Goal: Task Accomplishment & Management: Use online tool/utility

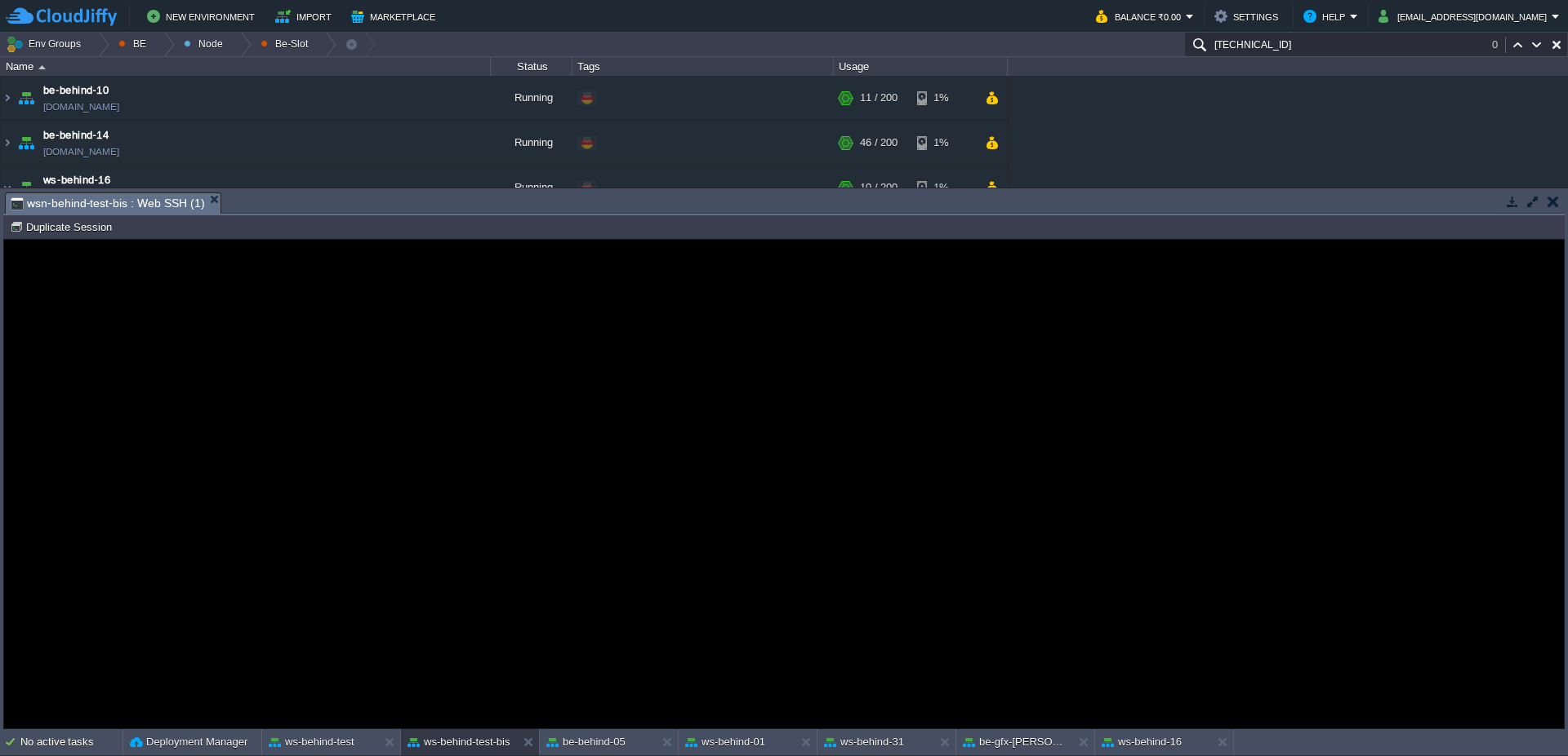
click at [301, 738] on button "ws-behind-test" at bounding box center [311, 743] width 86 height 17
drag, startPoint x: 83, startPoint y: 241, endPoint x: 87, endPoint y: 478, distance: 237.0
click at [83, 241] on div at bounding box center [784, 484] width 1560 height 488
click at [82, 233] on button "Duplicate Session" at bounding box center [63, 227] width 107 height 15
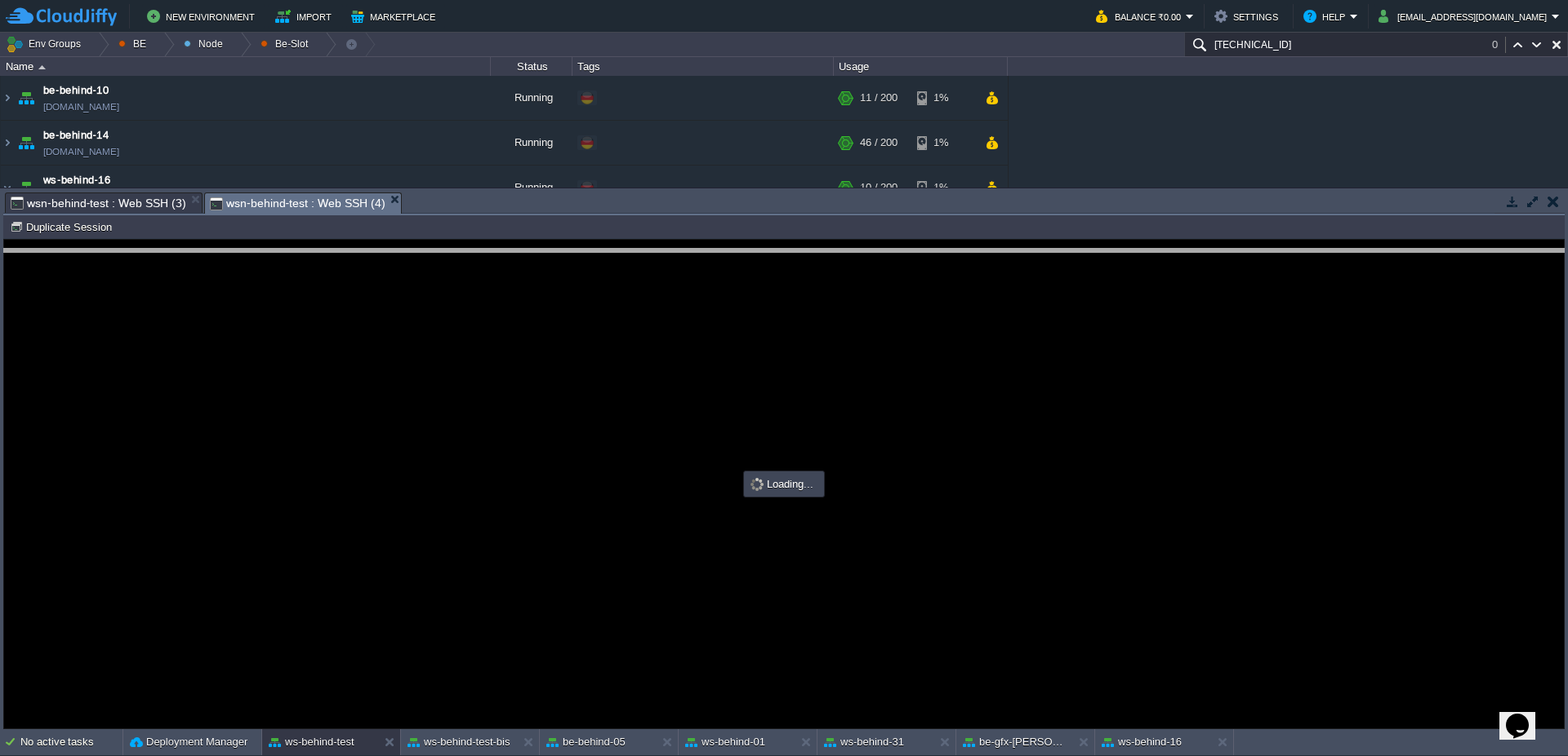
drag, startPoint x: 431, startPoint y: 201, endPoint x: 435, endPoint y: 257, distance: 56.1
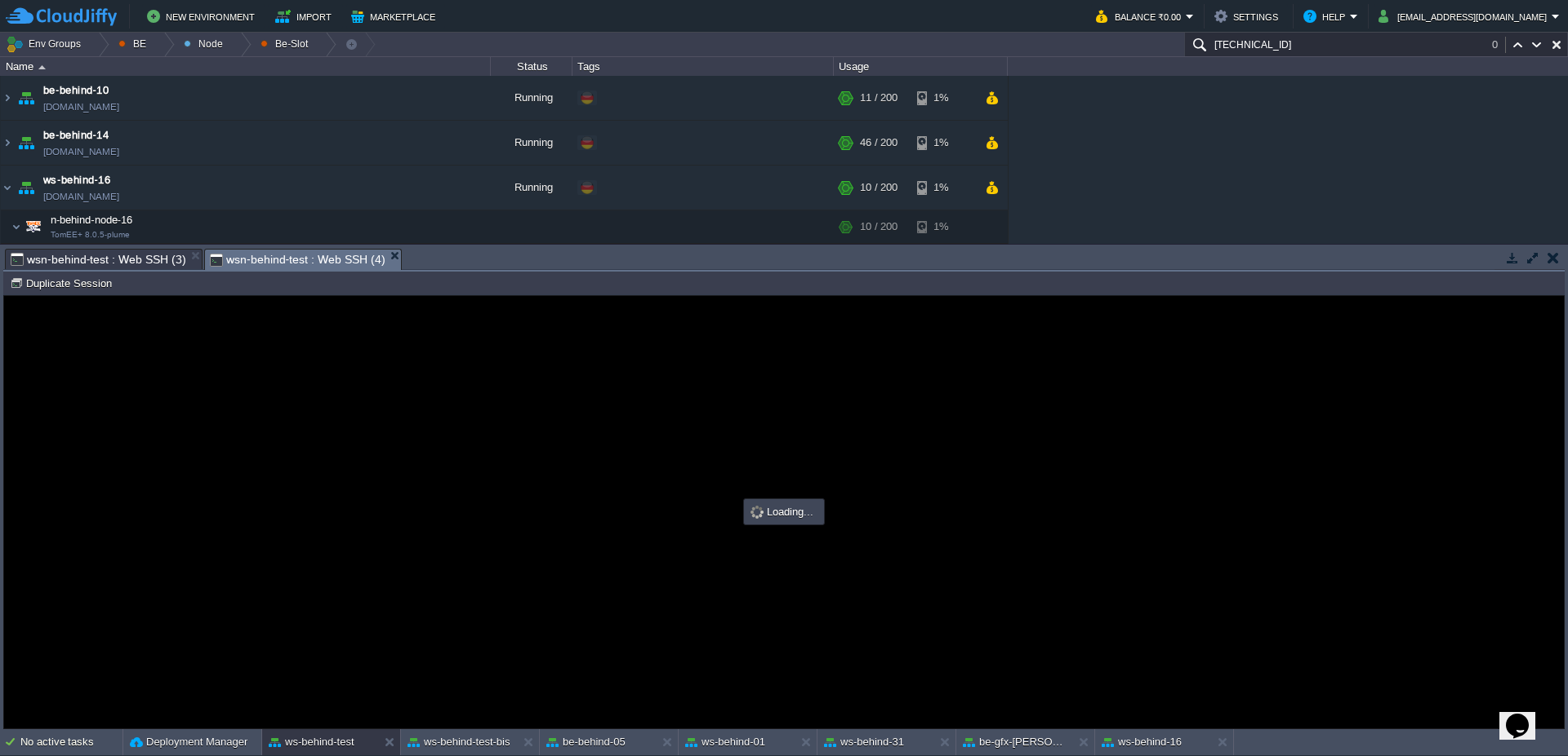
type input "#000000"
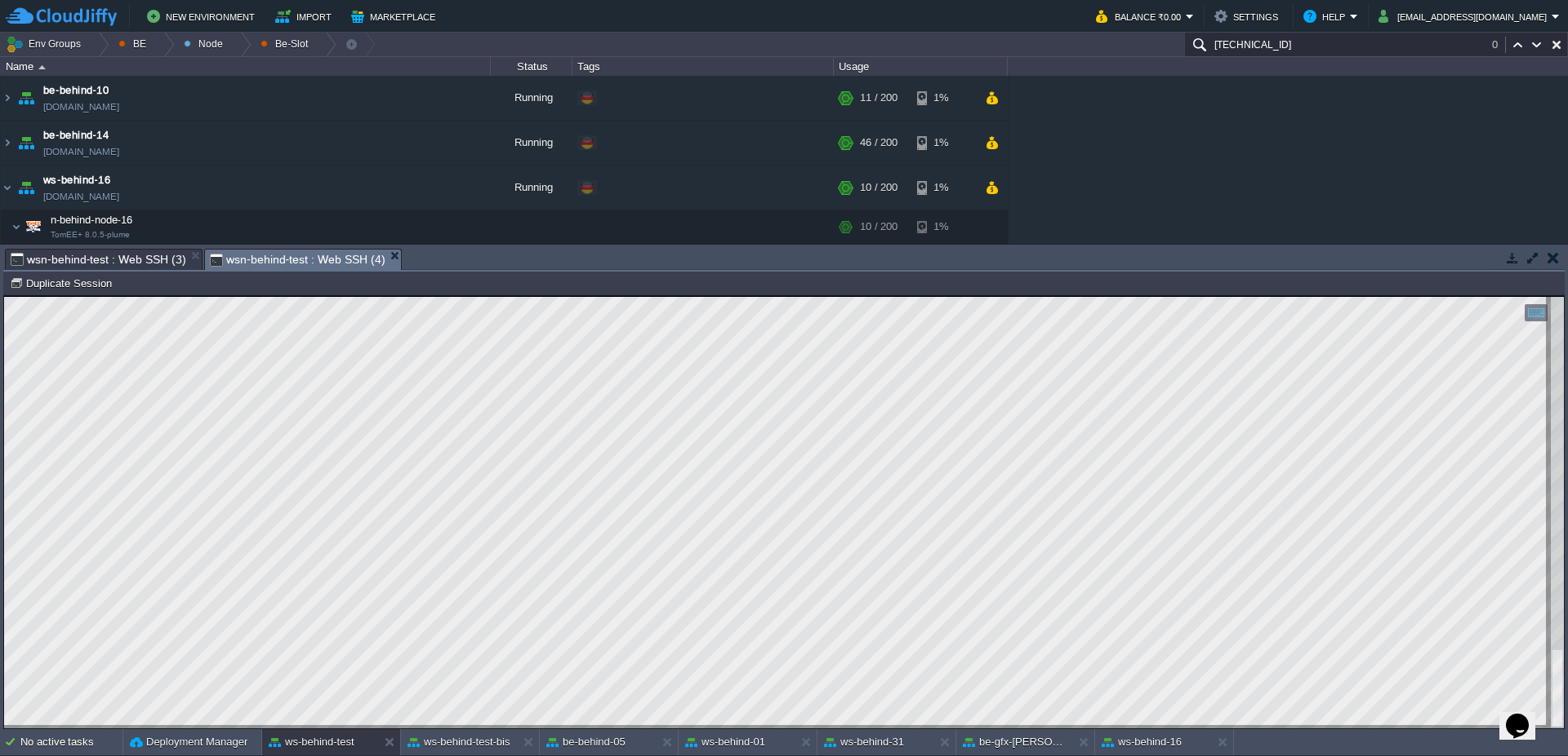
click at [1288, 39] on input "[TECHNICAL_ID]" at bounding box center [1375, 44] width 384 height 23
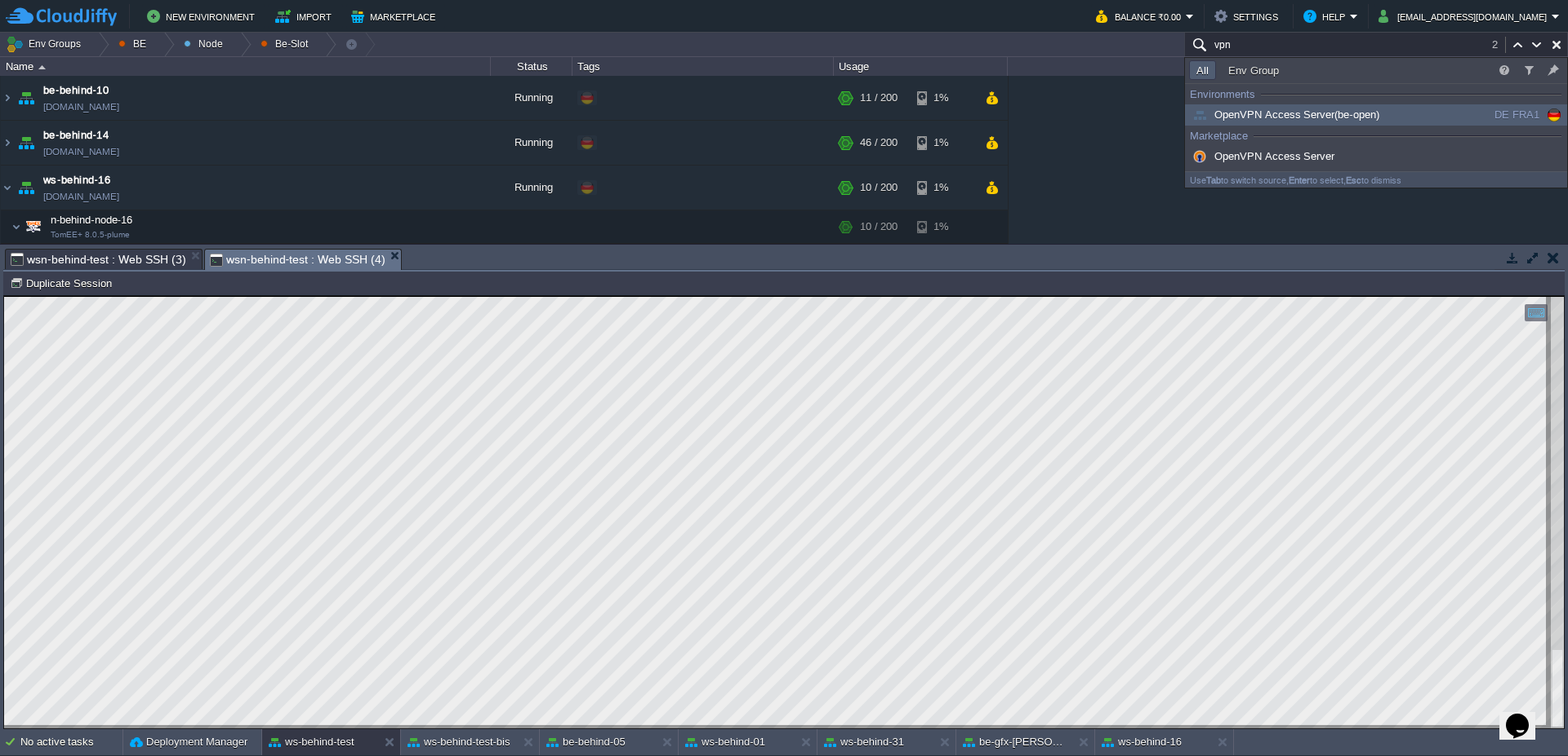
type input "vpn"
click at [1289, 113] on span "OpenVPN Access Server (be-open)" at bounding box center [1284, 114] width 190 height 13
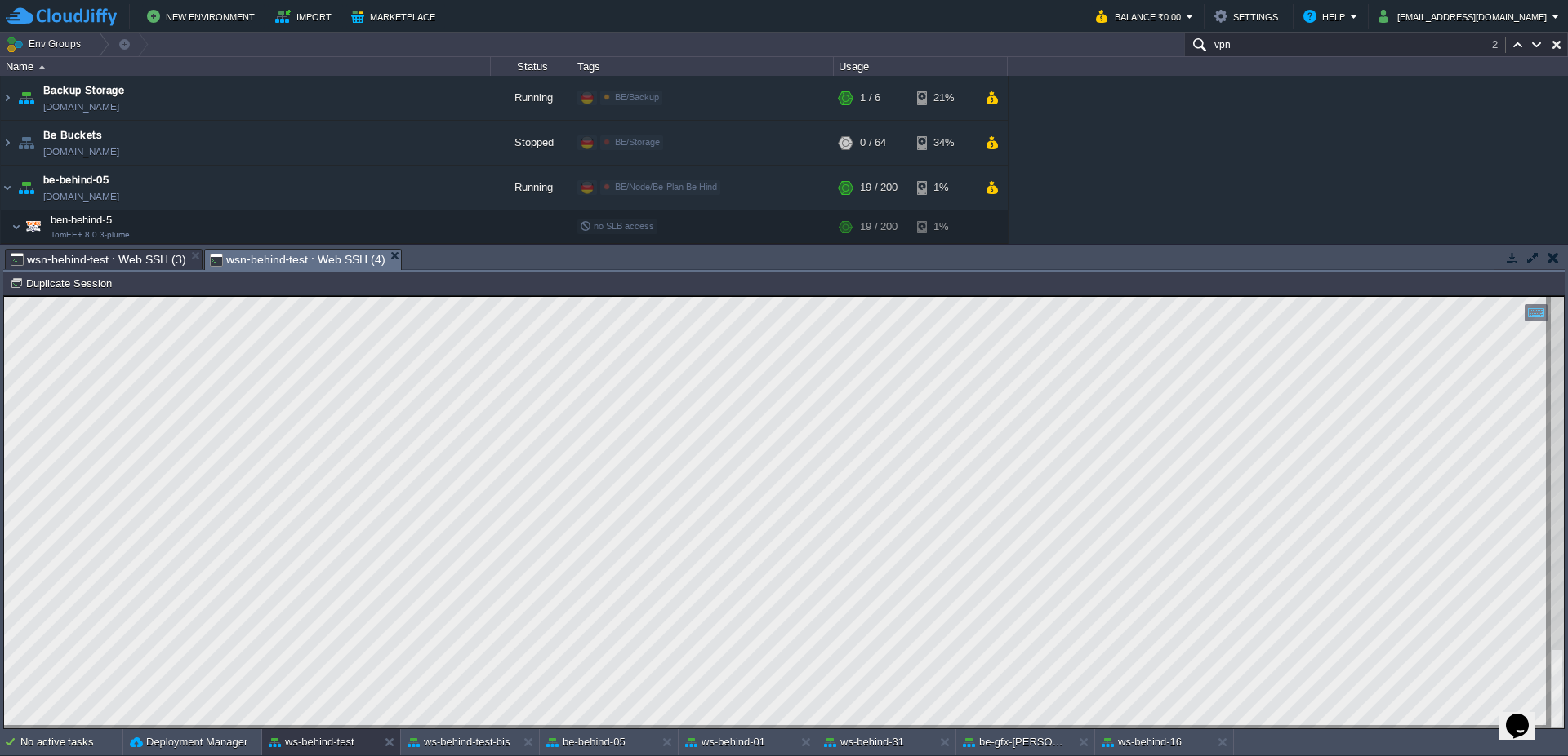
scroll to position [743, 0]
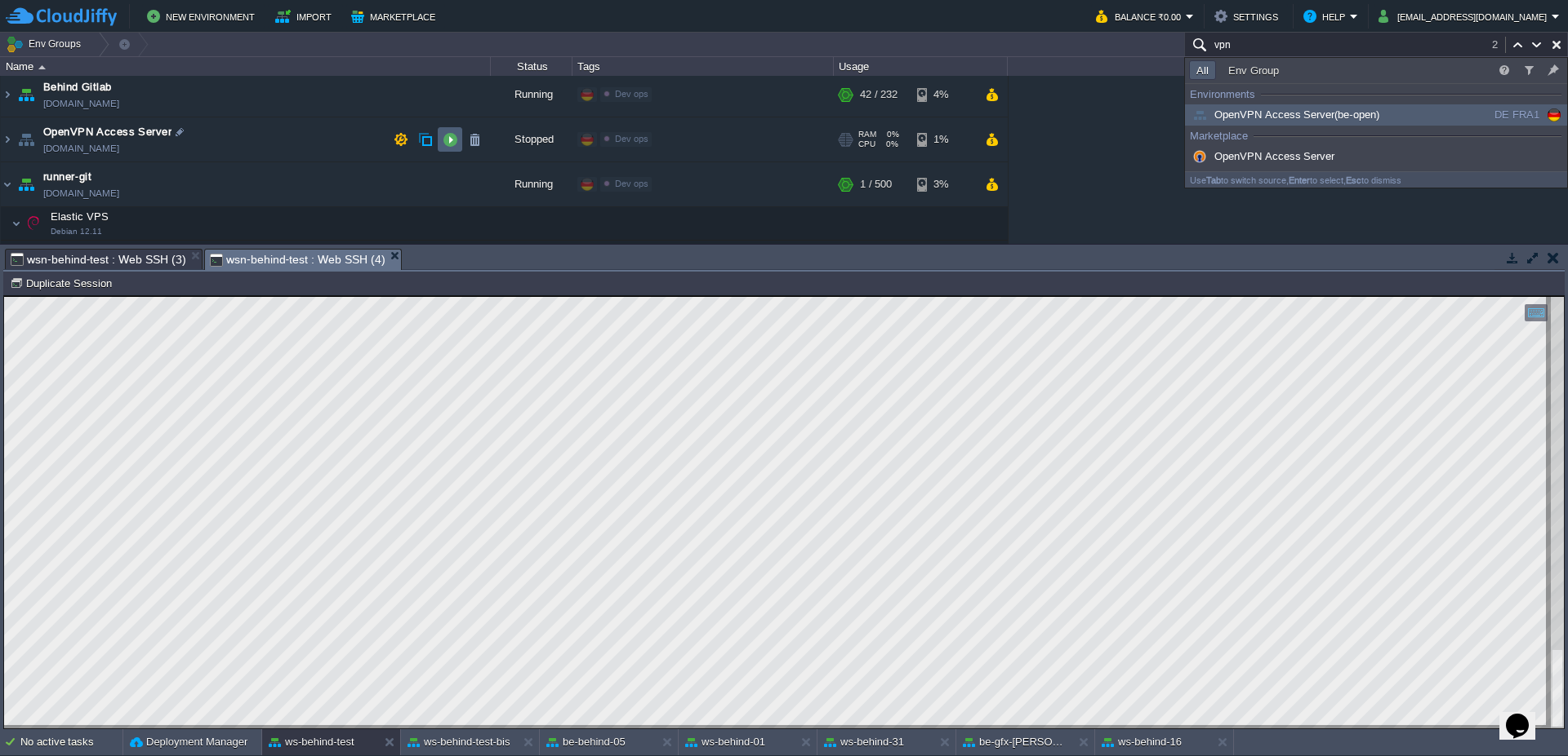
click at [455, 141] on button "button" at bounding box center [450, 140] width 15 height 15
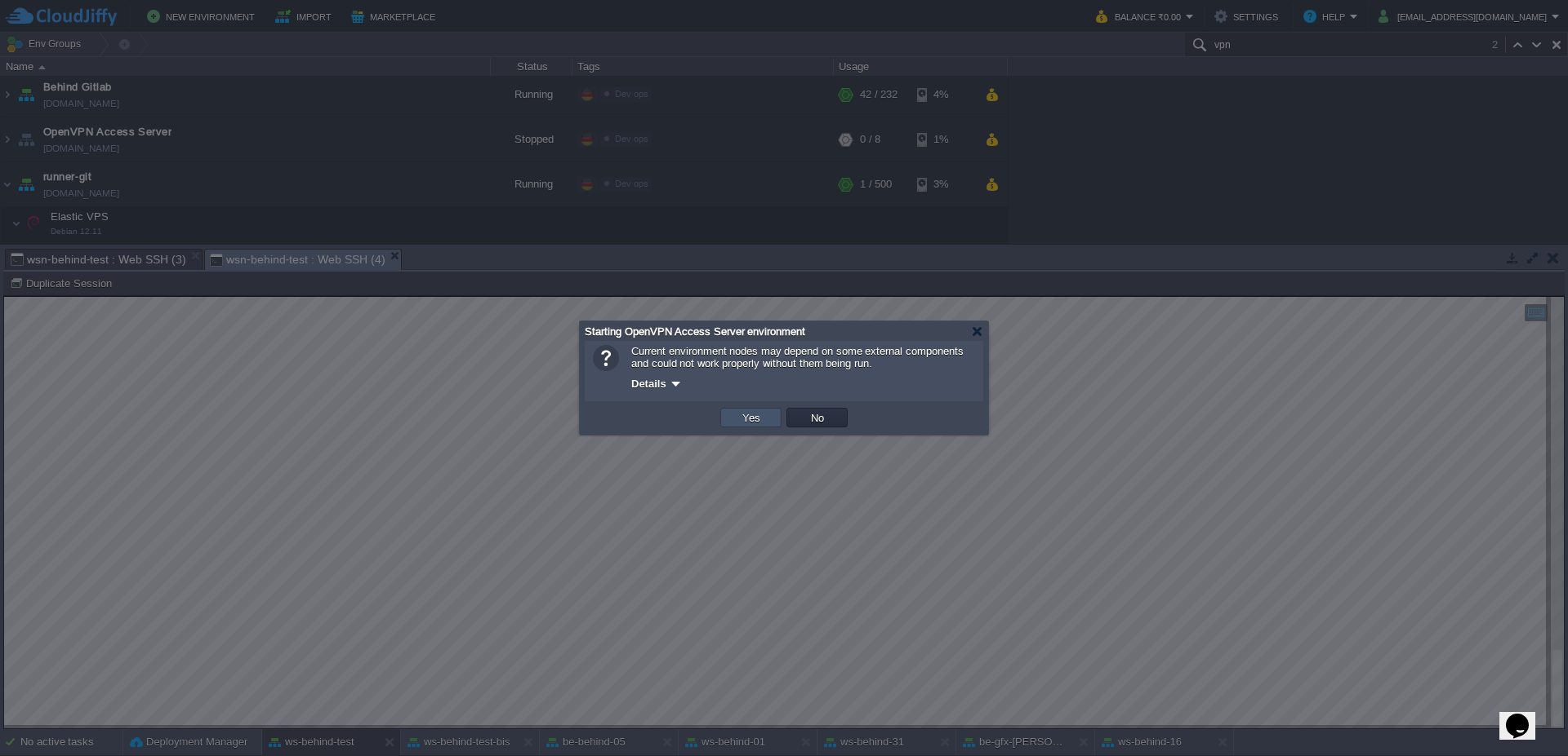
click at [756, 417] on button "Yes" at bounding box center [751, 418] width 28 height 15
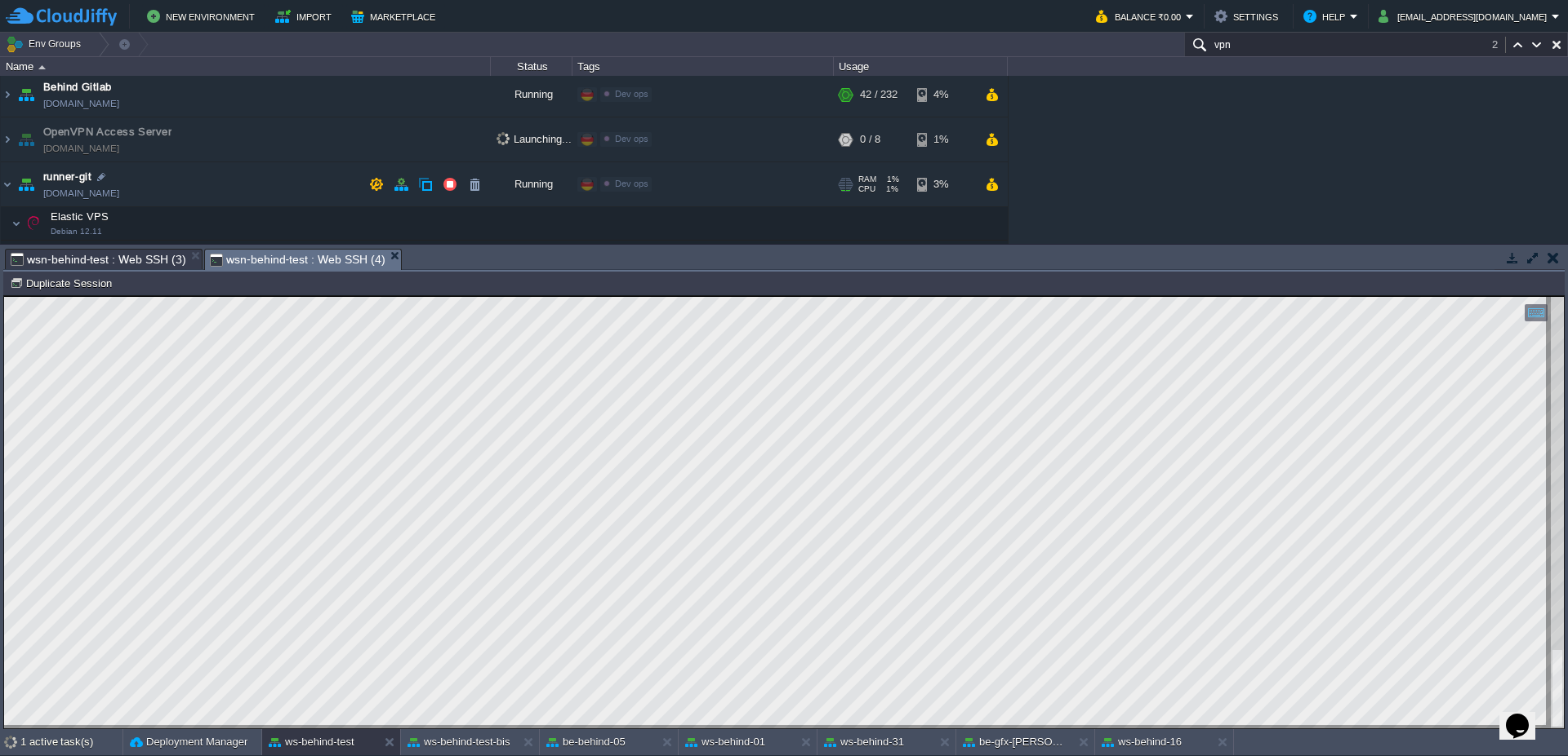
click at [1007, 187] on div "RAM 1% CPU 1% 1 / 500 3%" at bounding box center [921, 184] width 174 height 44
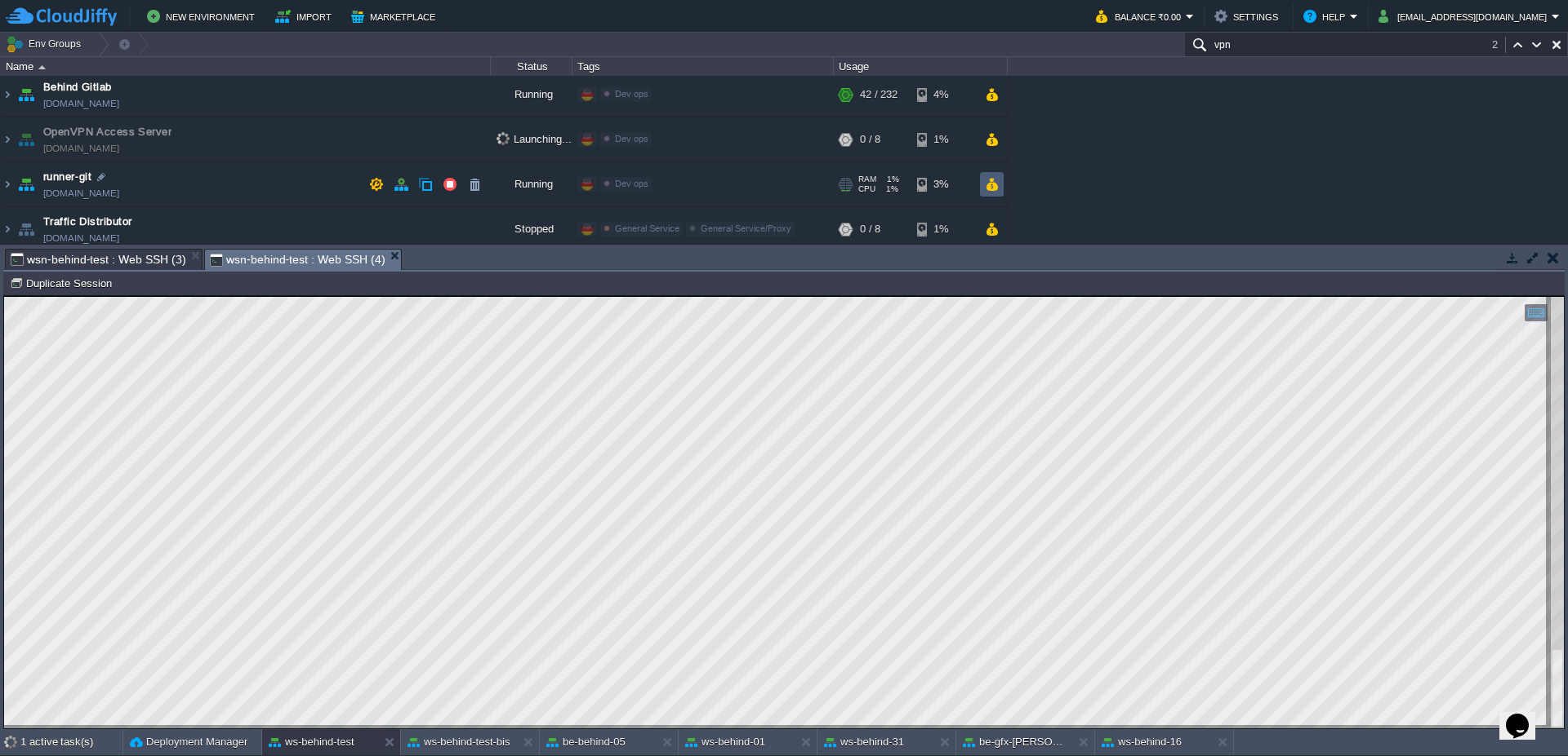
click at [998, 187] on button "button" at bounding box center [992, 184] width 14 height 15
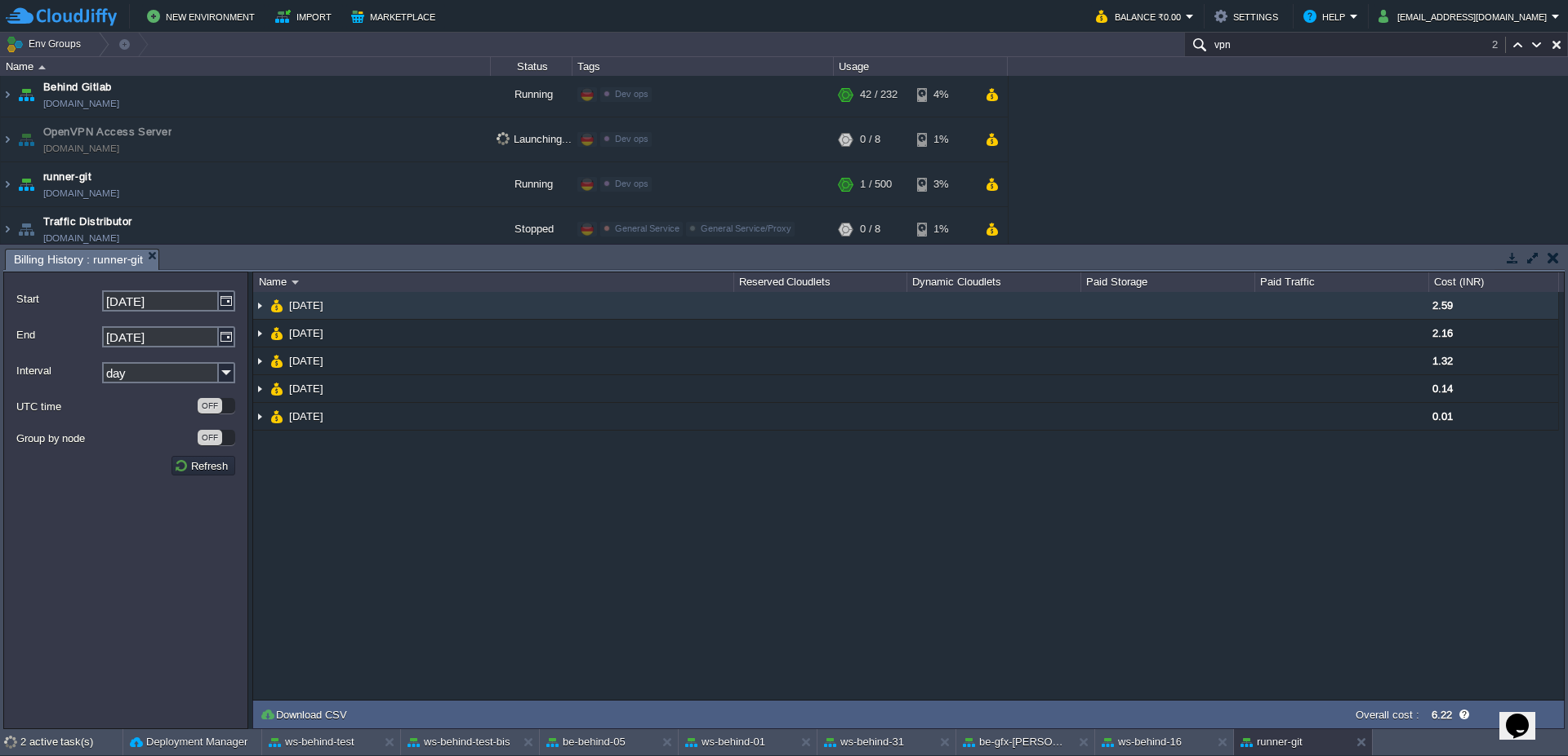
click at [256, 312] on img at bounding box center [259, 305] width 13 height 27
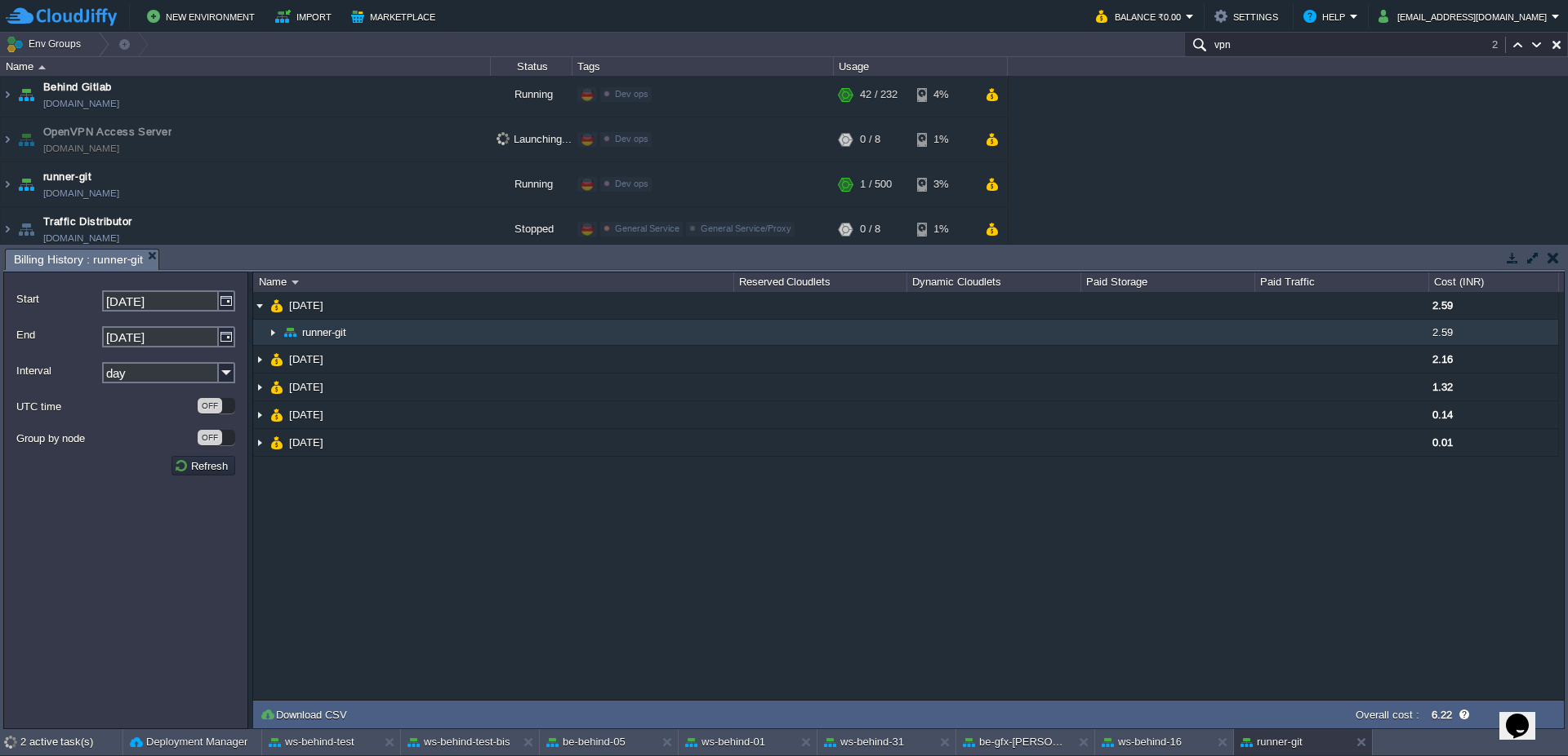
click at [273, 336] on img at bounding box center [273, 333] width 13 height 25
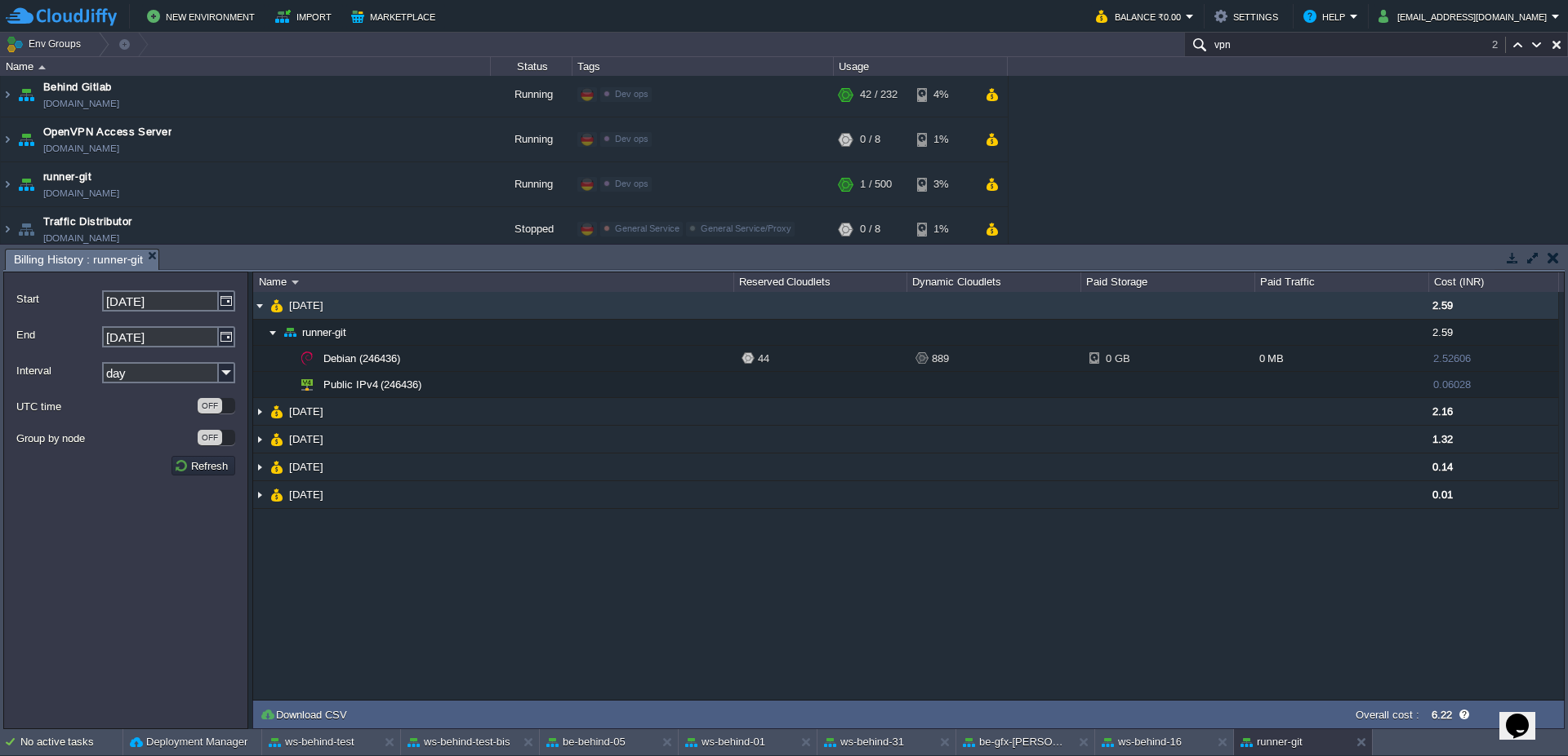
click at [264, 305] on img at bounding box center [259, 305] width 13 height 27
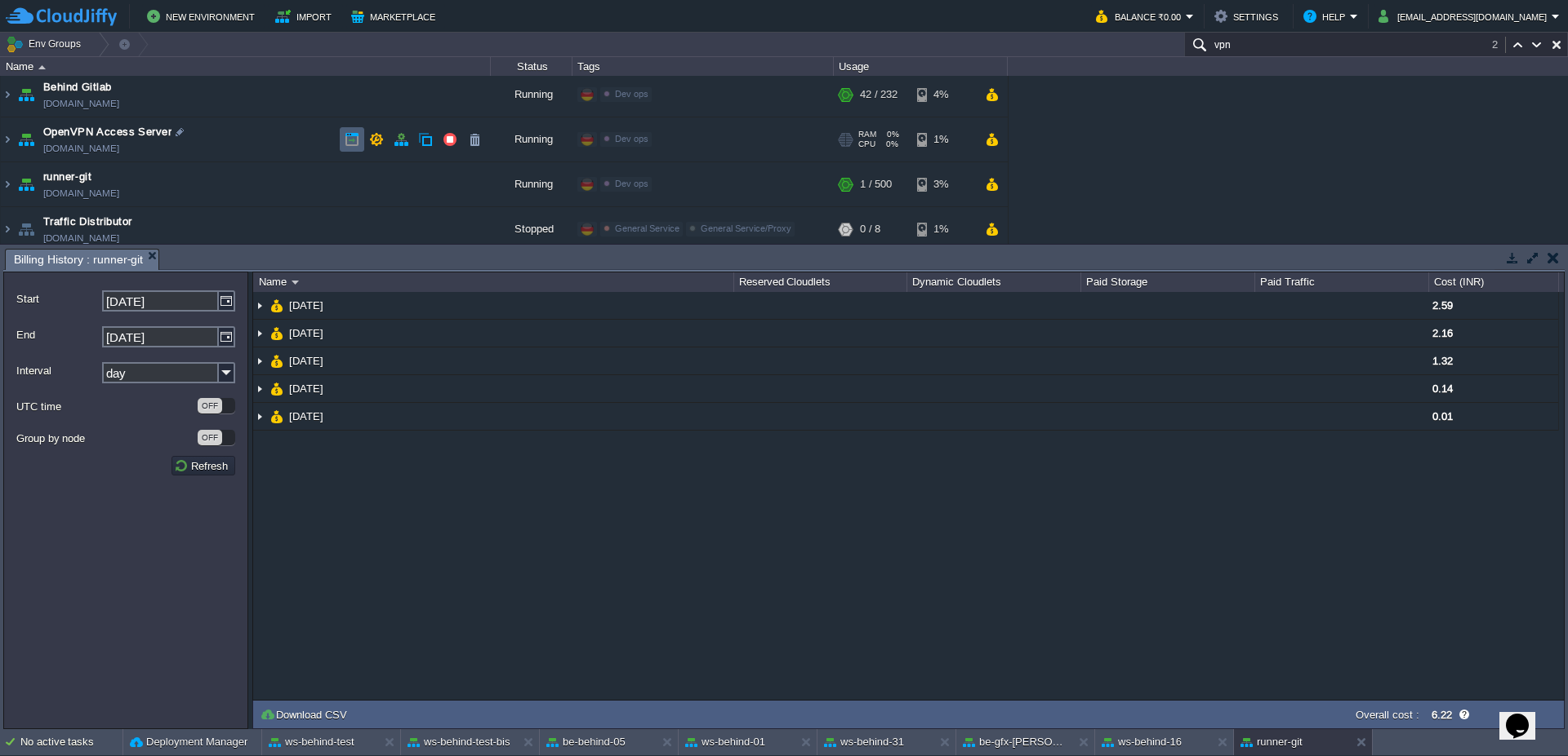
click at [344, 130] on td at bounding box center [351, 139] width 24 height 24
click at [14, 143] on td "OpenVPN Access Server [DOMAIN_NAME]" at bounding box center [245, 140] width 490 height 45
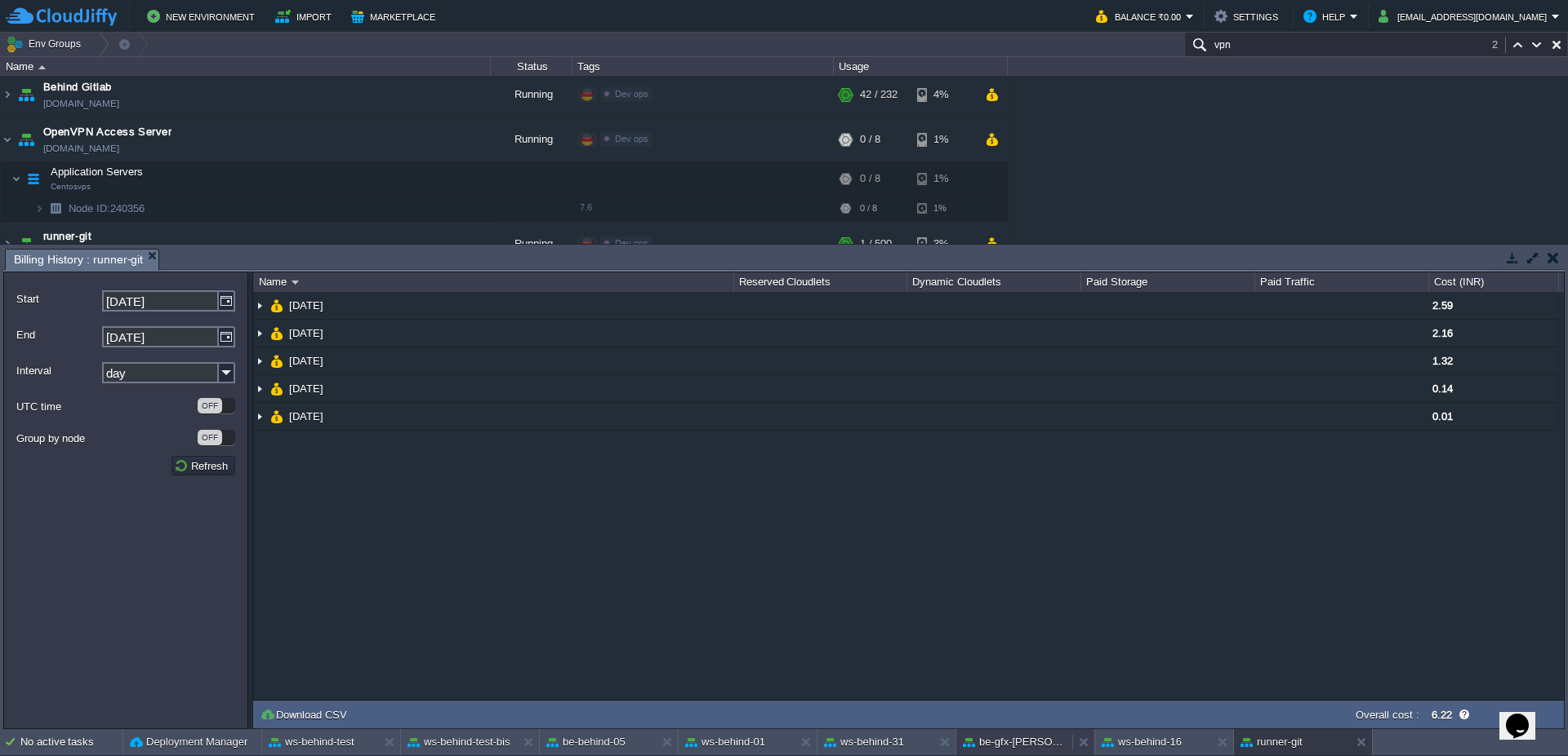
click at [1011, 748] on button "be-gfx-[PERSON_NAME]" at bounding box center [1013, 743] width 103 height 17
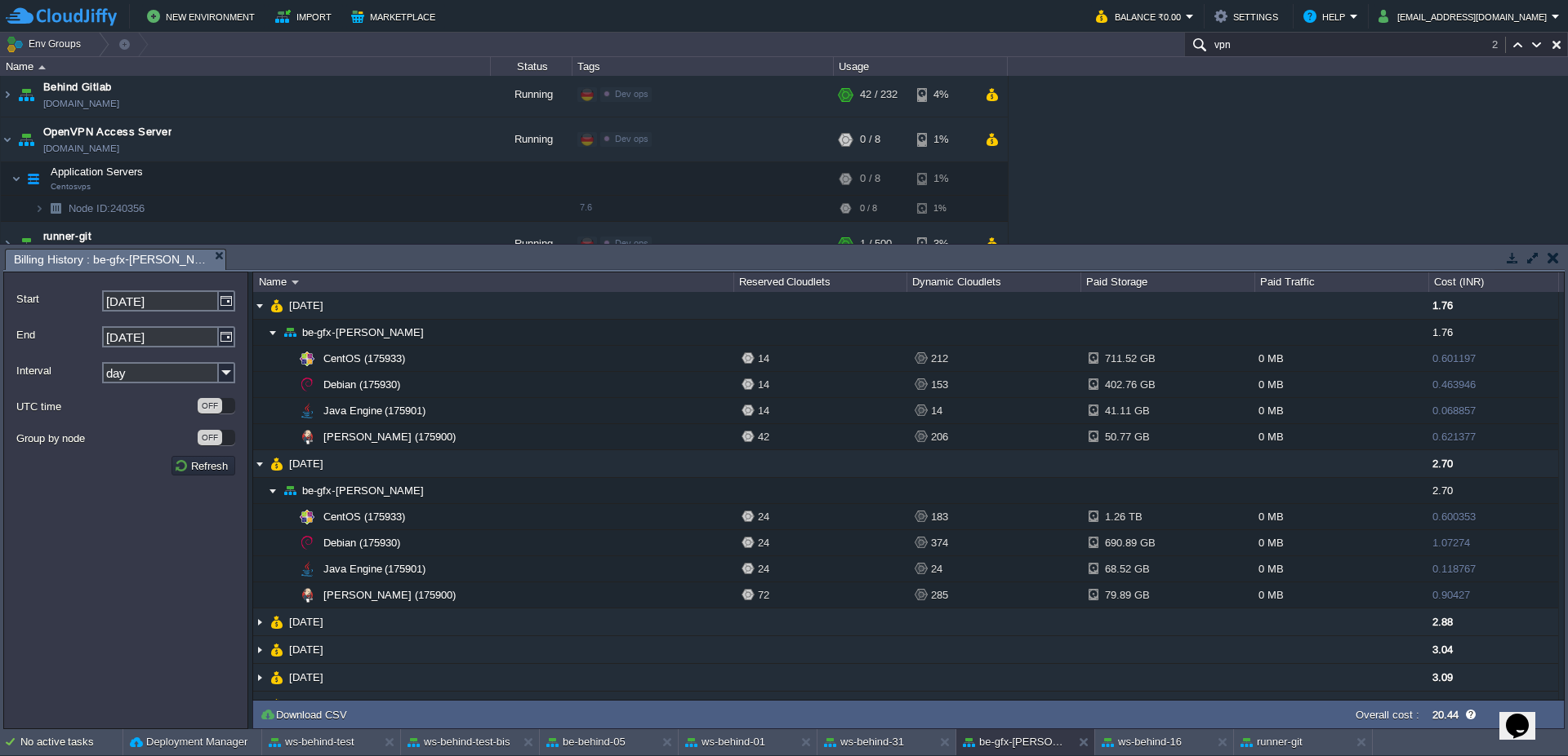
click at [745, 756] on div "No active tasks Deployment Manager ws-behind-test ws-behind-test-bis be-behind-…" at bounding box center [784, 743] width 1568 height 27
click at [743, 750] on button "ws-behind-01" at bounding box center [725, 743] width 80 height 17
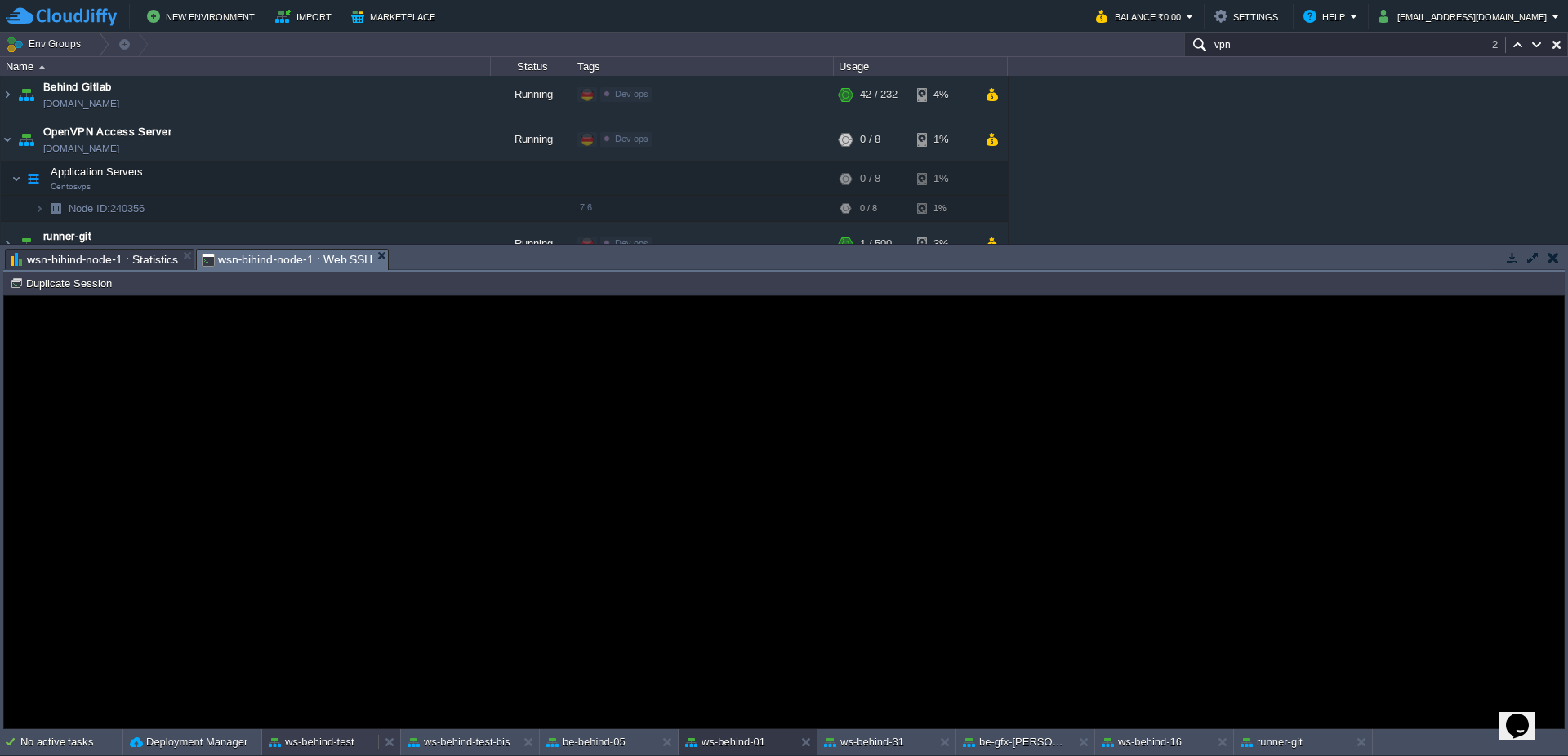
click at [322, 740] on button "ws-behind-test" at bounding box center [311, 743] width 86 height 17
click at [742, 748] on button "ws-behind-01" at bounding box center [725, 743] width 80 height 17
click at [807, 747] on button at bounding box center [809, 743] width 17 height 17
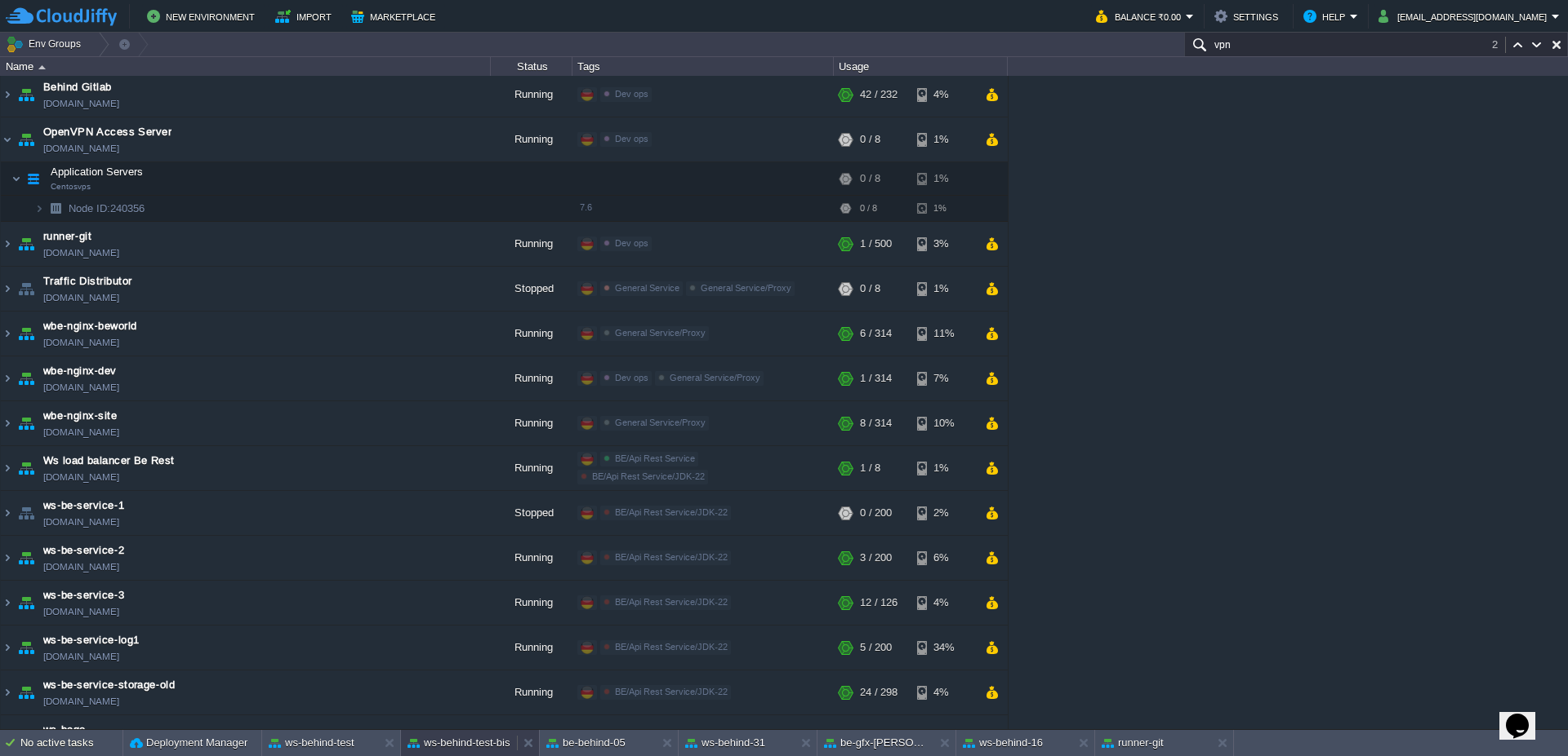
click at [458, 747] on button "ws-behind-test-bis" at bounding box center [459, 743] width 103 height 17
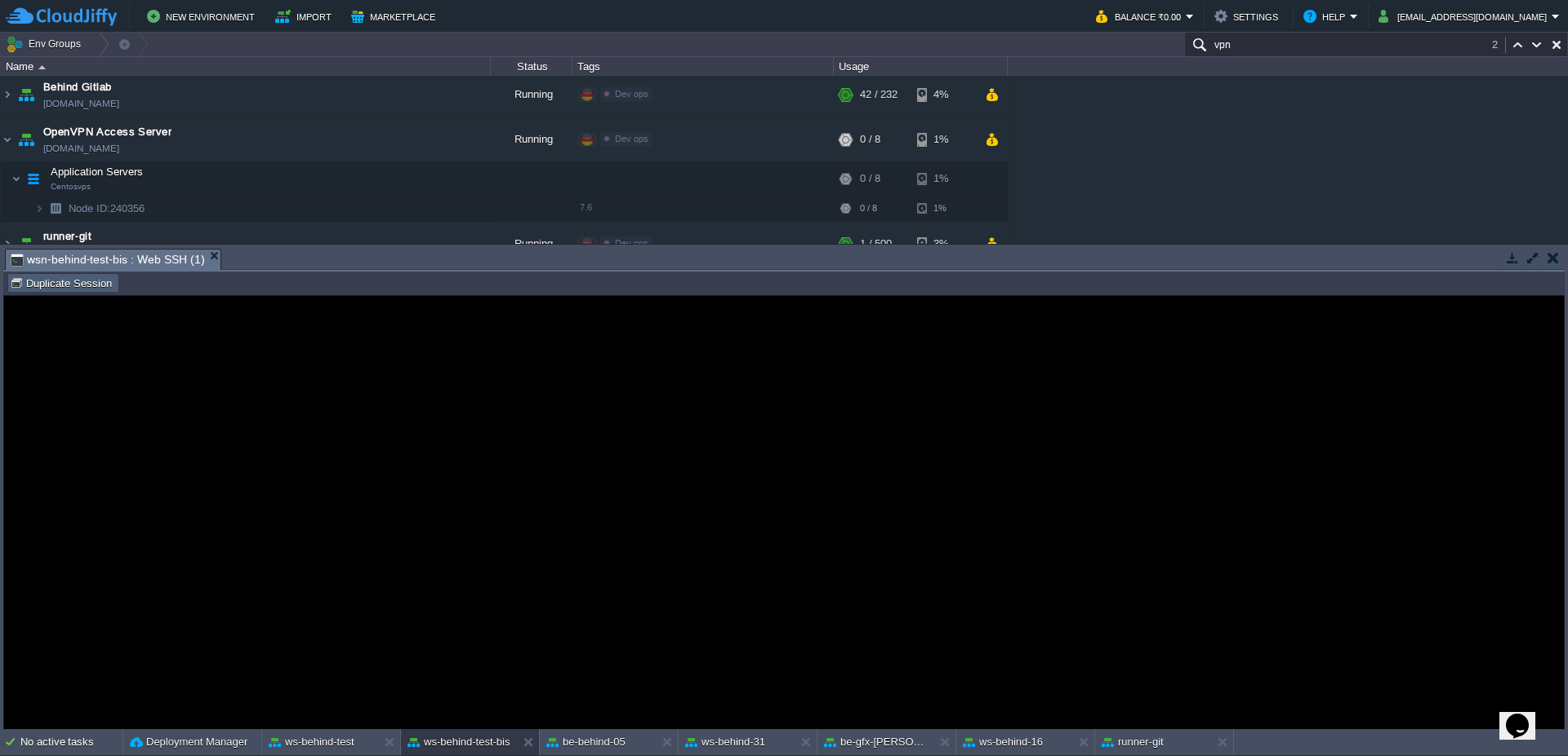
click at [110, 286] on button "Duplicate Session" at bounding box center [63, 283] width 107 height 15
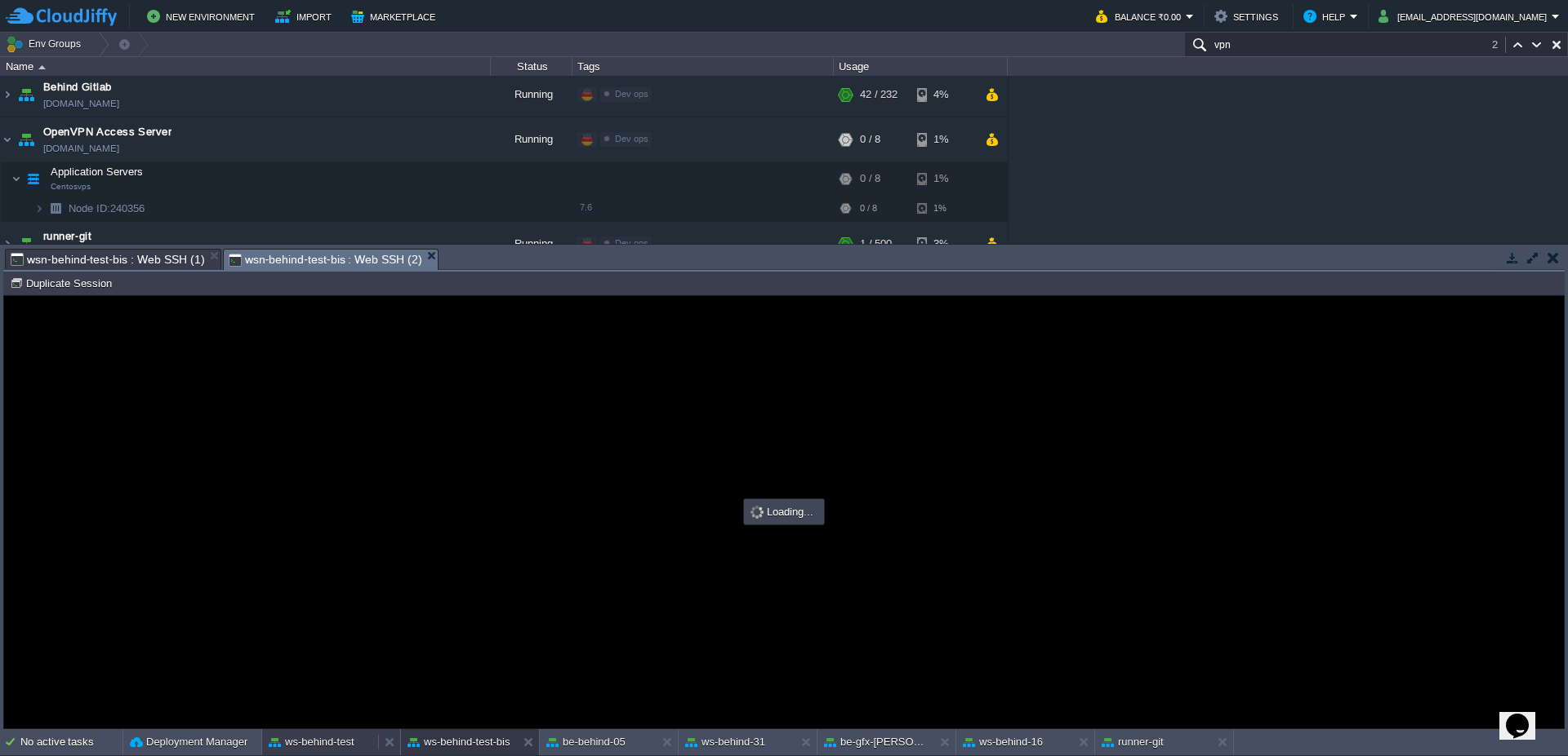
click at [346, 737] on button "ws-behind-test" at bounding box center [311, 743] width 86 height 17
click at [51, 277] on button "Duplicate Session" at bounding box center [63, 283] width 107 height 15
type input "#000000"
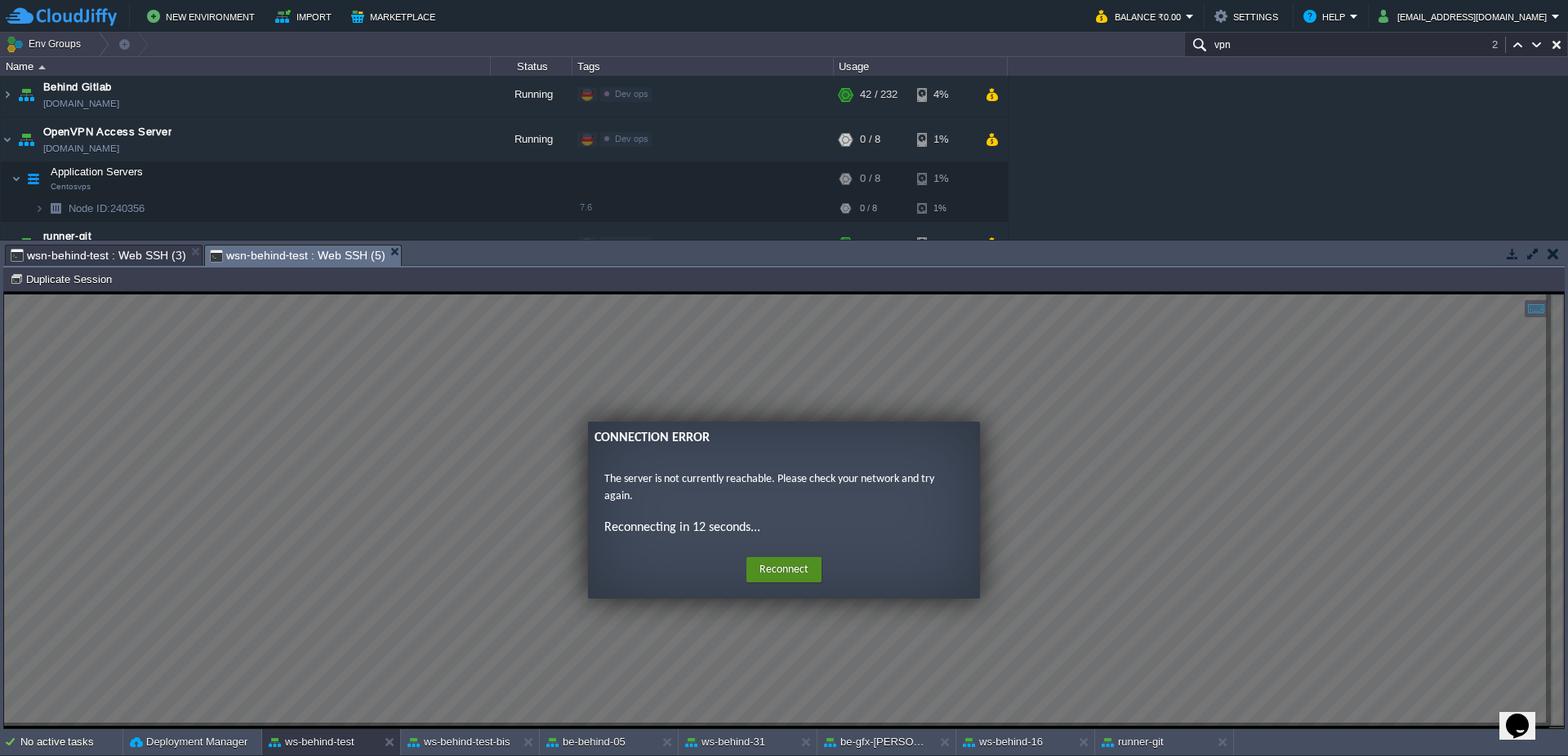
click at [792, 575] on button "Reconnect" at bounding box center [784, 570] width 75 height 26
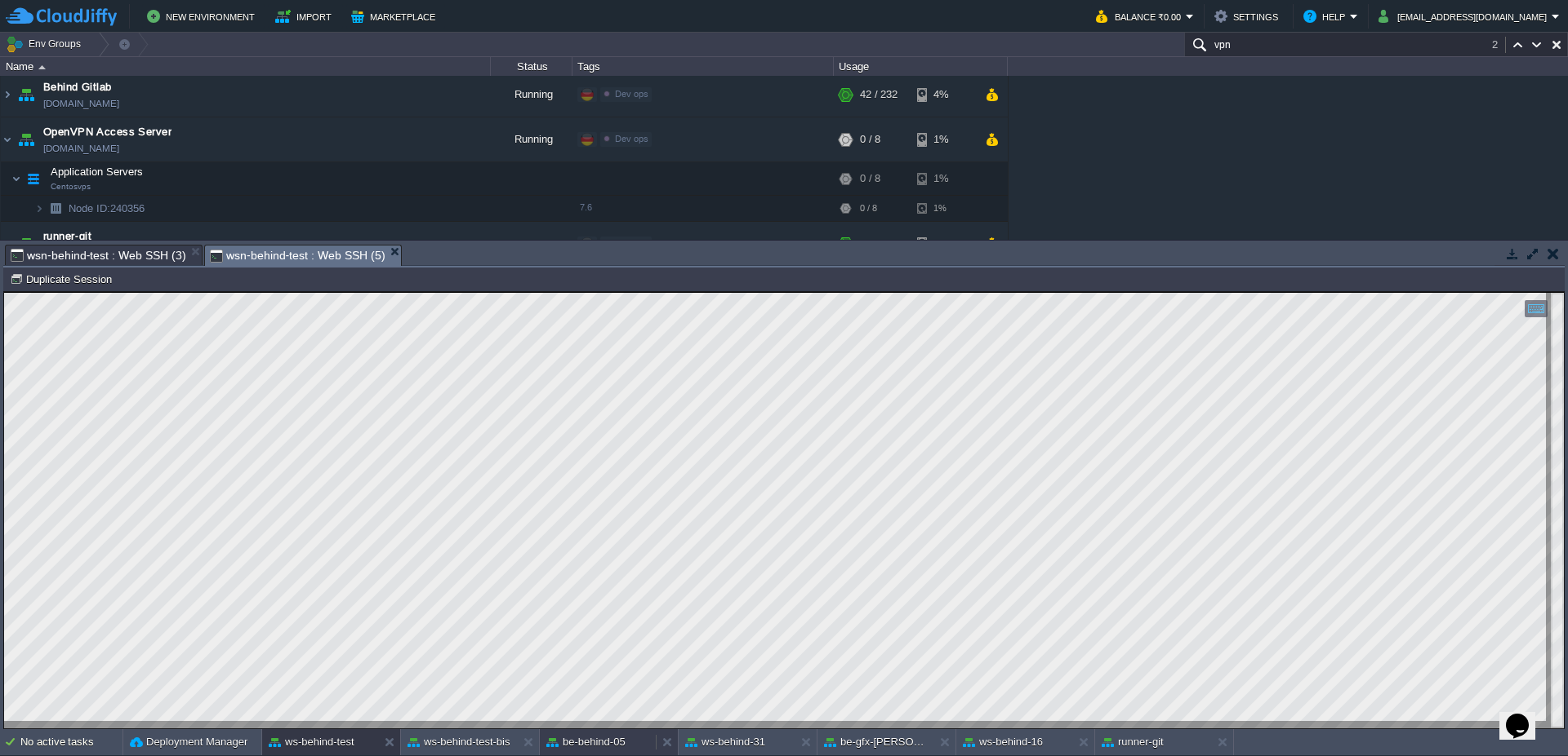
click at [605, 740] on button "be-behind-05" at bounding box center [585, 743] width 79 height 17
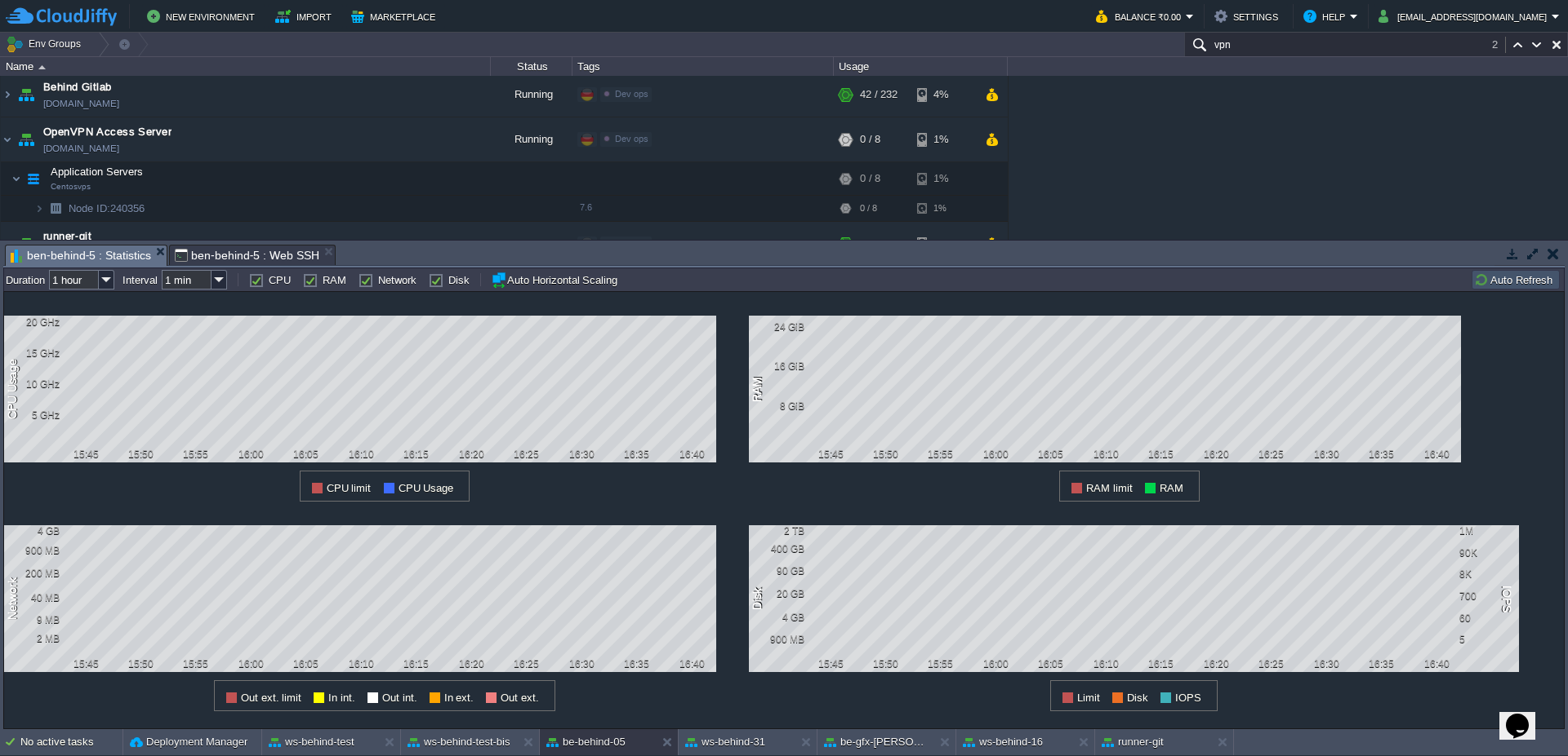
click at [1520, 285] on button "Auto Refresh" at bounding box center [1515, 280] width 83 height 15
click at [263, 252] on span "ben-behind-5 : Web SSH" at bounding box center [246, 255] width 144 height 19
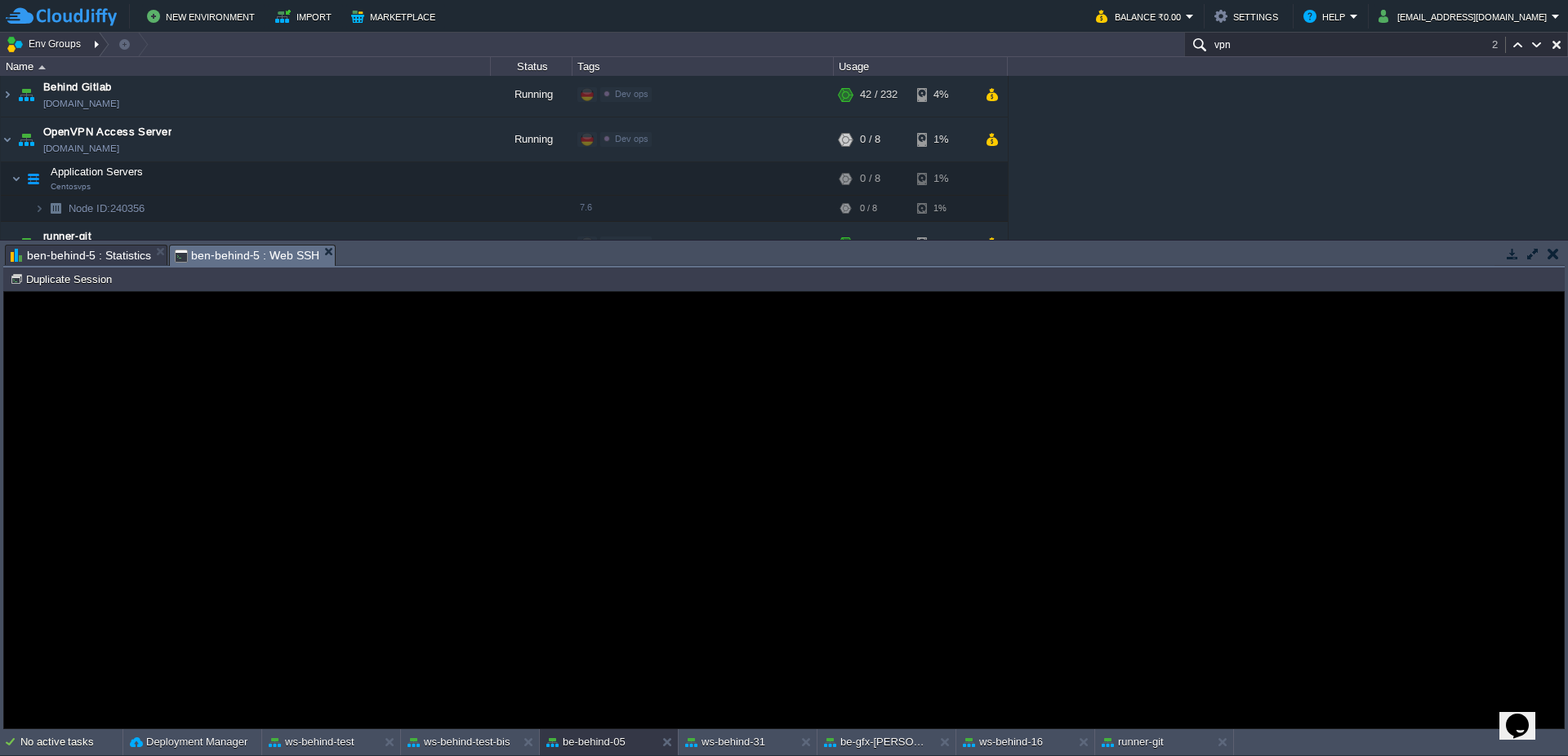
click at [98, 53] on div at bounding box center [98, 44] width 22 height 23
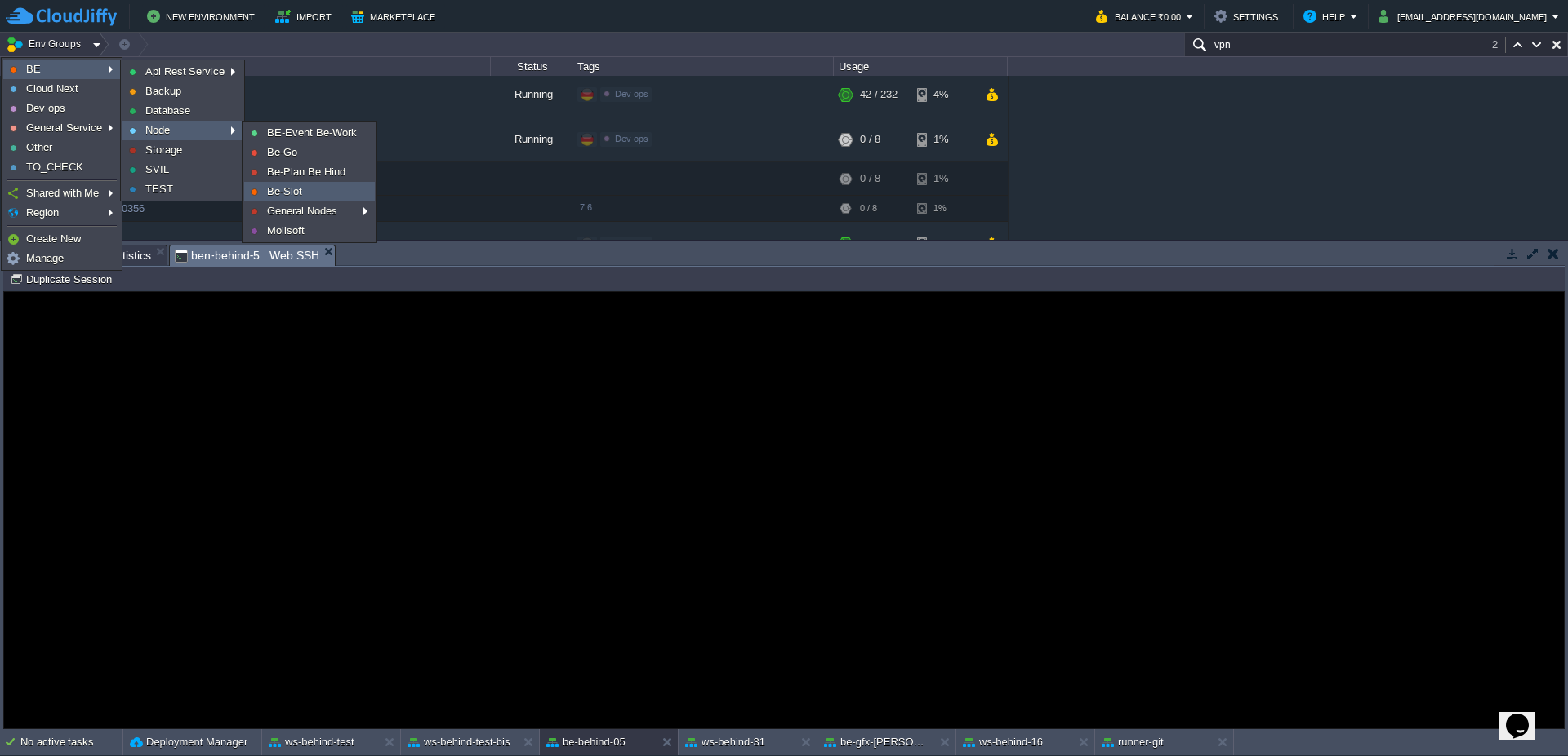
click at [284, 189] on span "Be-Slot" at bounding box center [284, 191] width 35 height 13
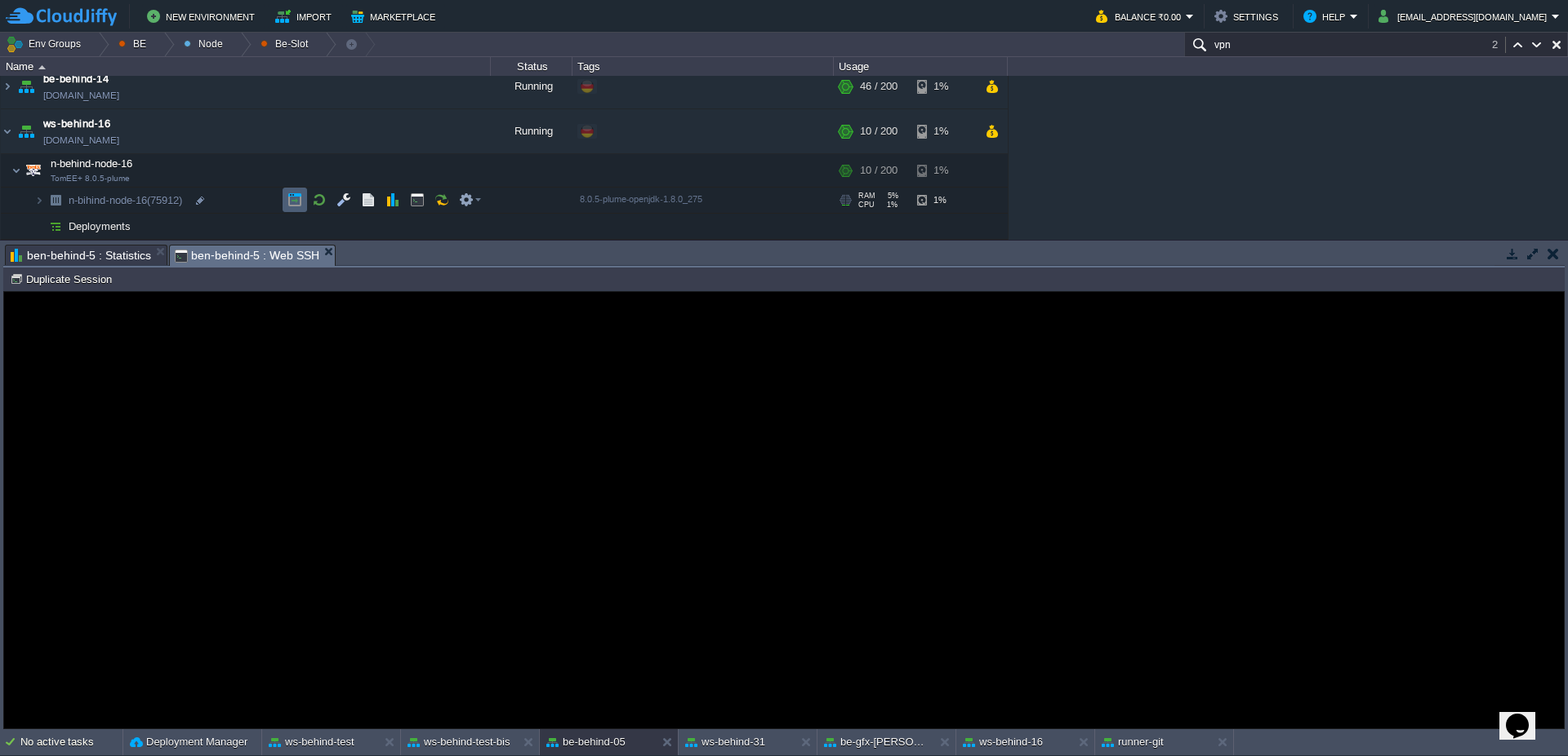
scroll to position [57, 0]
click at [388, 200] on button "button" at bounding box center [393, 200] width 15 height 15
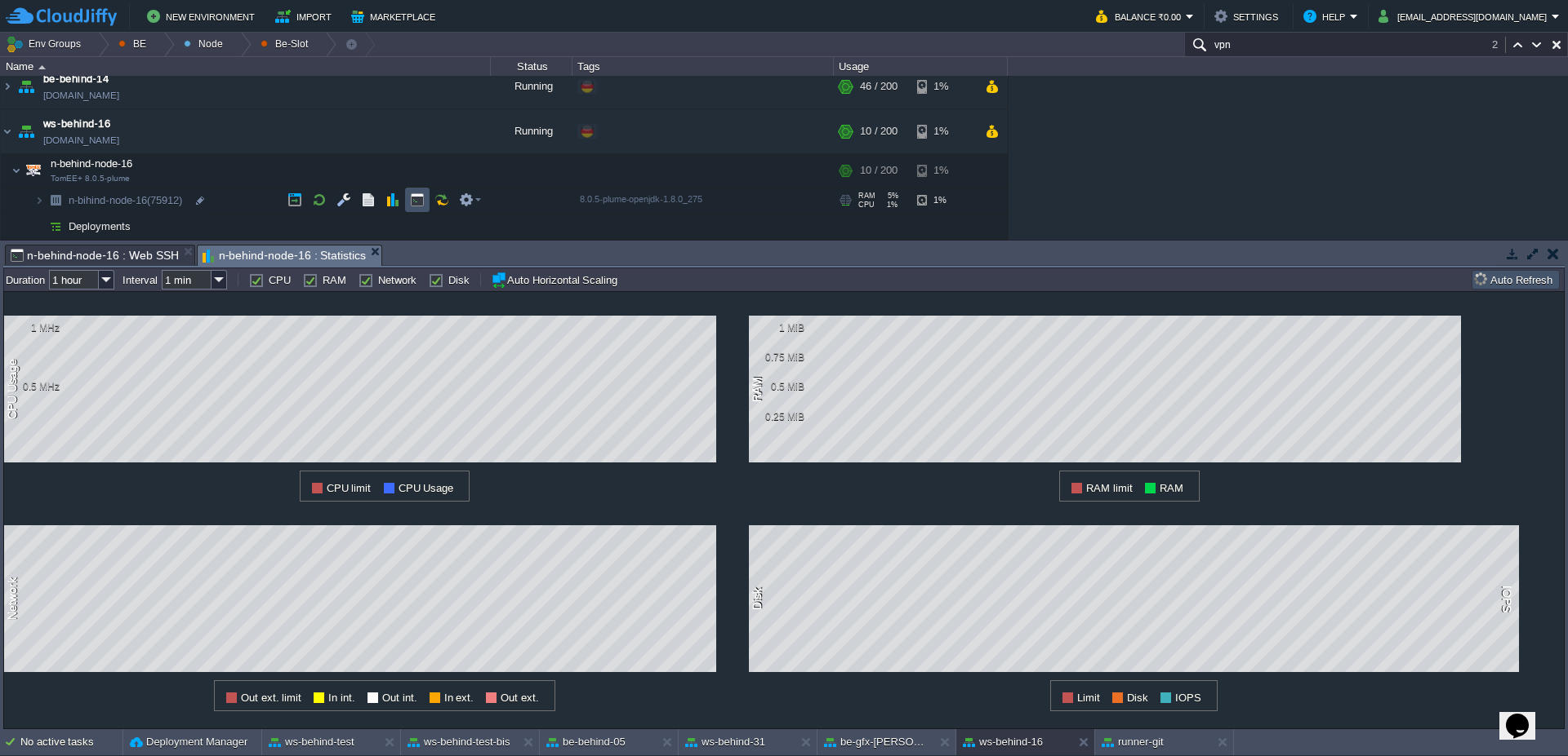
click at [415, 205] on button "button" at bounding box center [417, 200] width 15 height 15
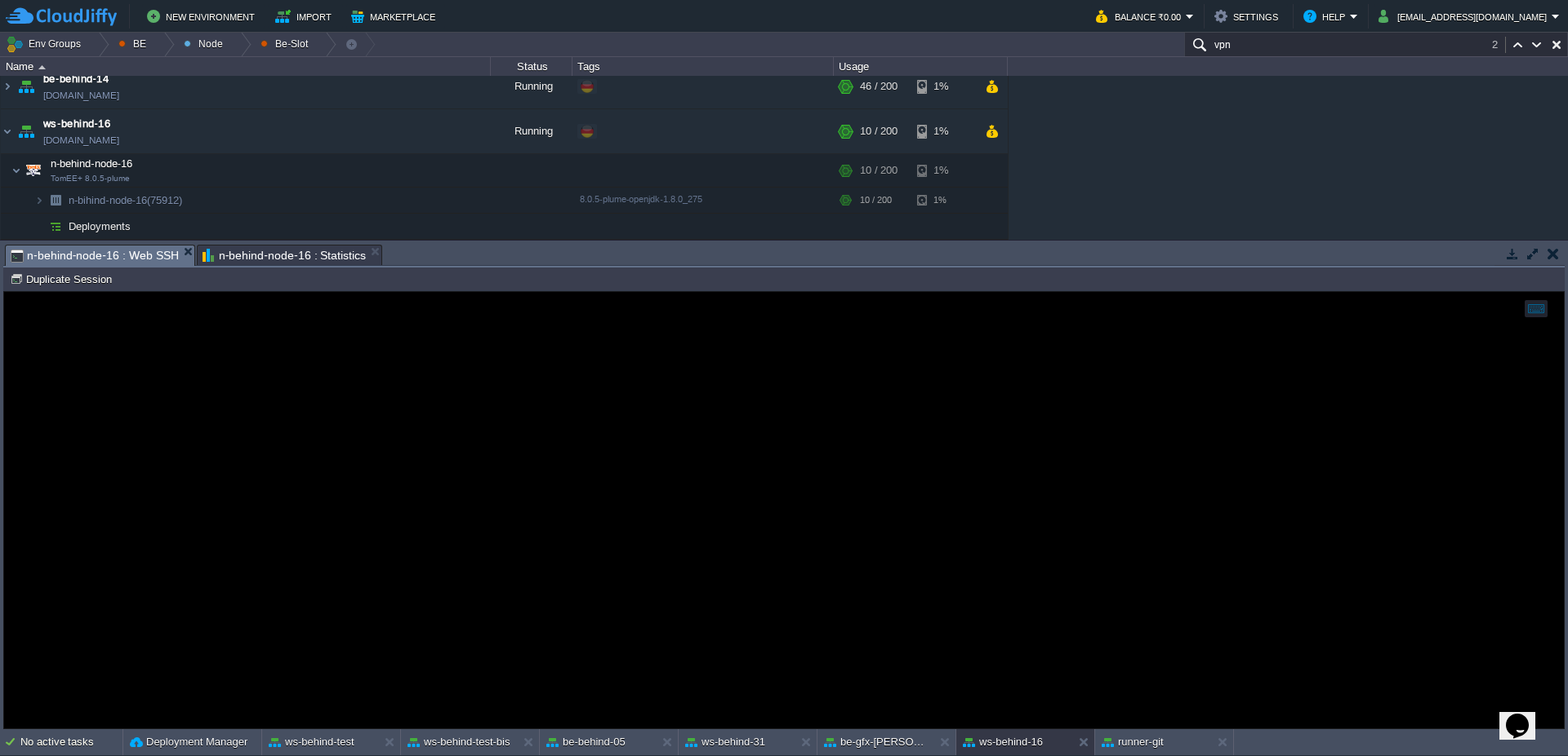
click at [73, 267] on div "Tasks Activity Log Archive Git / SVN ben-behind-5 : Statistics ben-behind-5 : W…" at bounding box center [784, 256] width 1561 height 23
click at [69, 275] on button "Duplicate Session" at bounding box center [63, 279] width 107 height 15
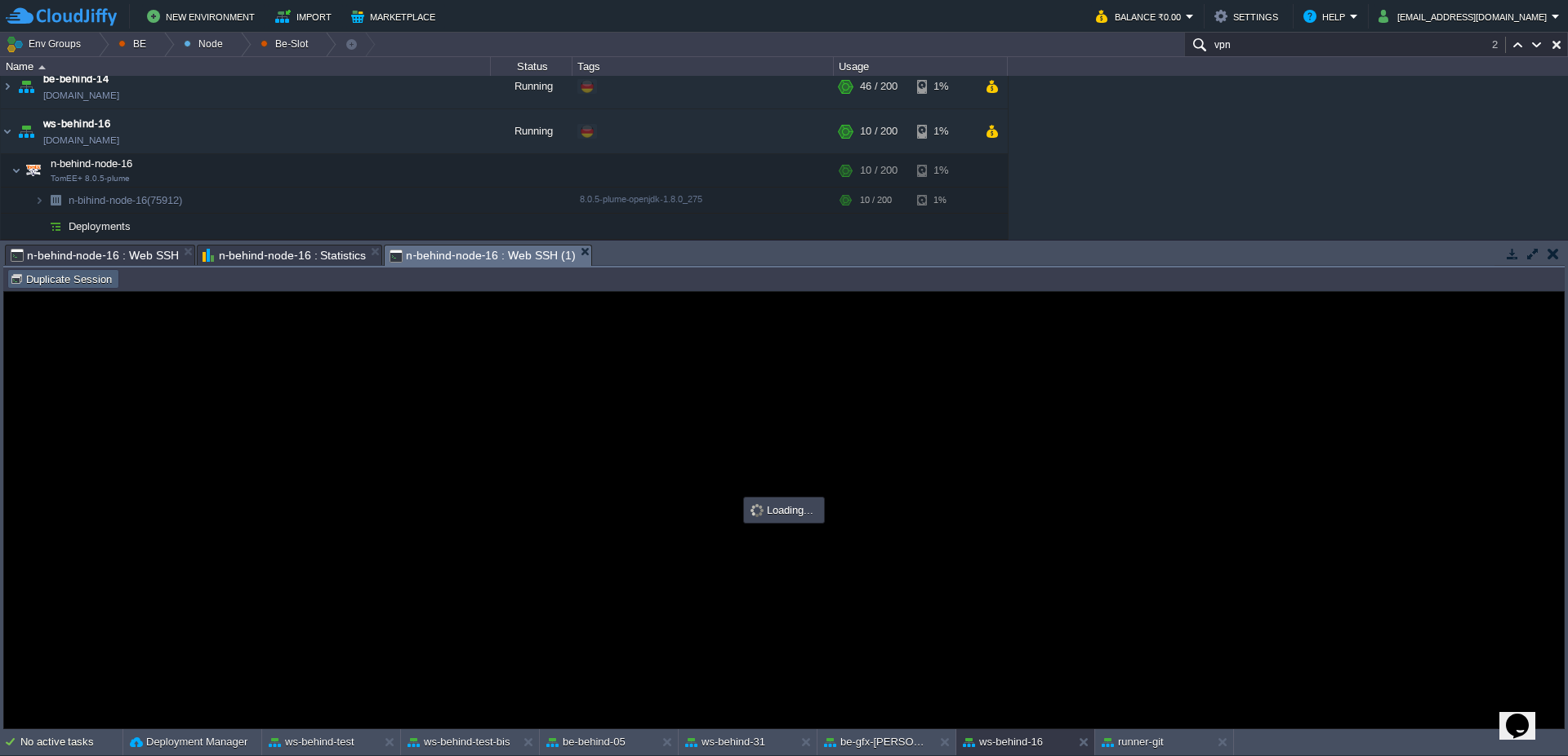
scroll to position [0, 0]
type input "#000000"
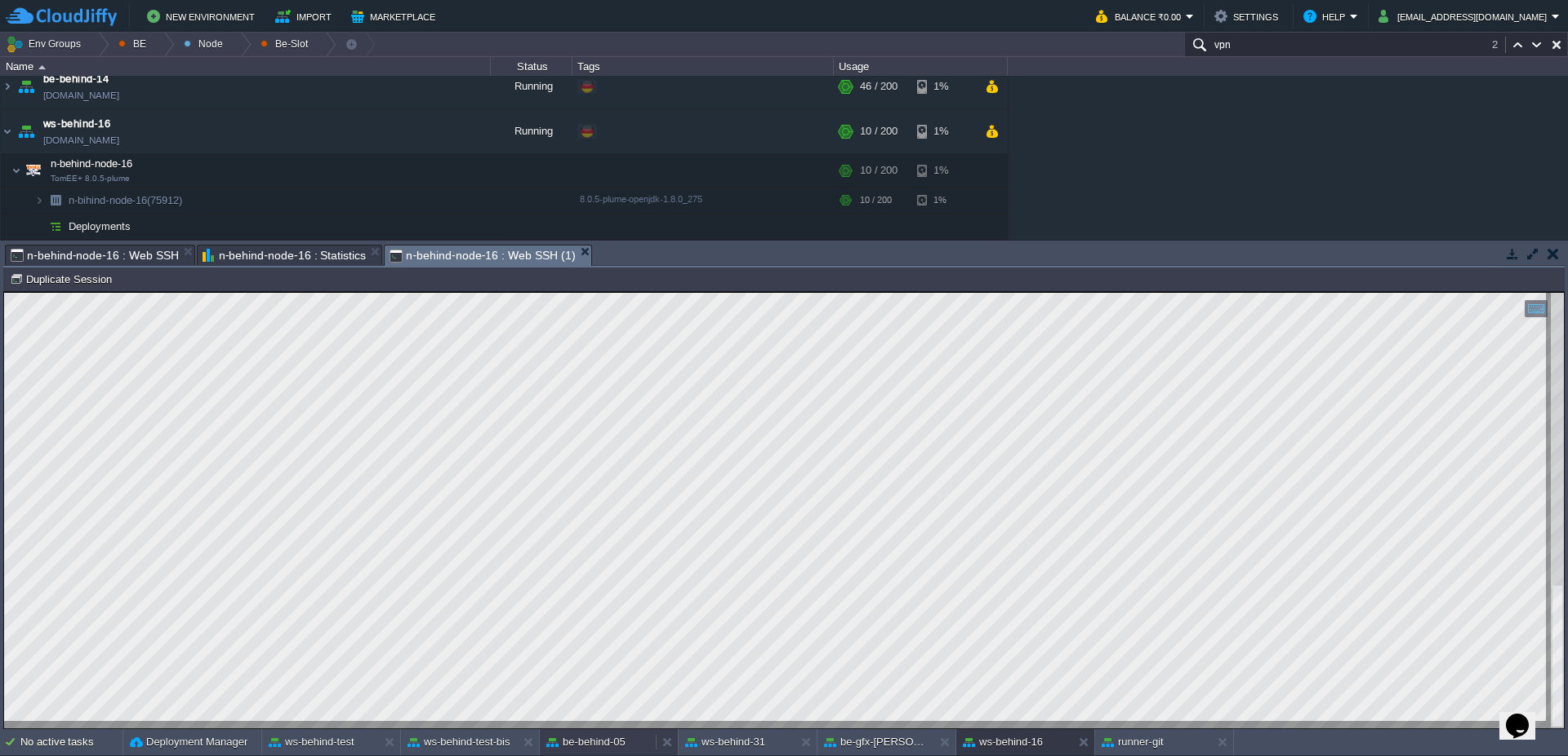
click at [579, 740] on button "be-behind-05" at bounding box center [585, 743] width 79 height 17
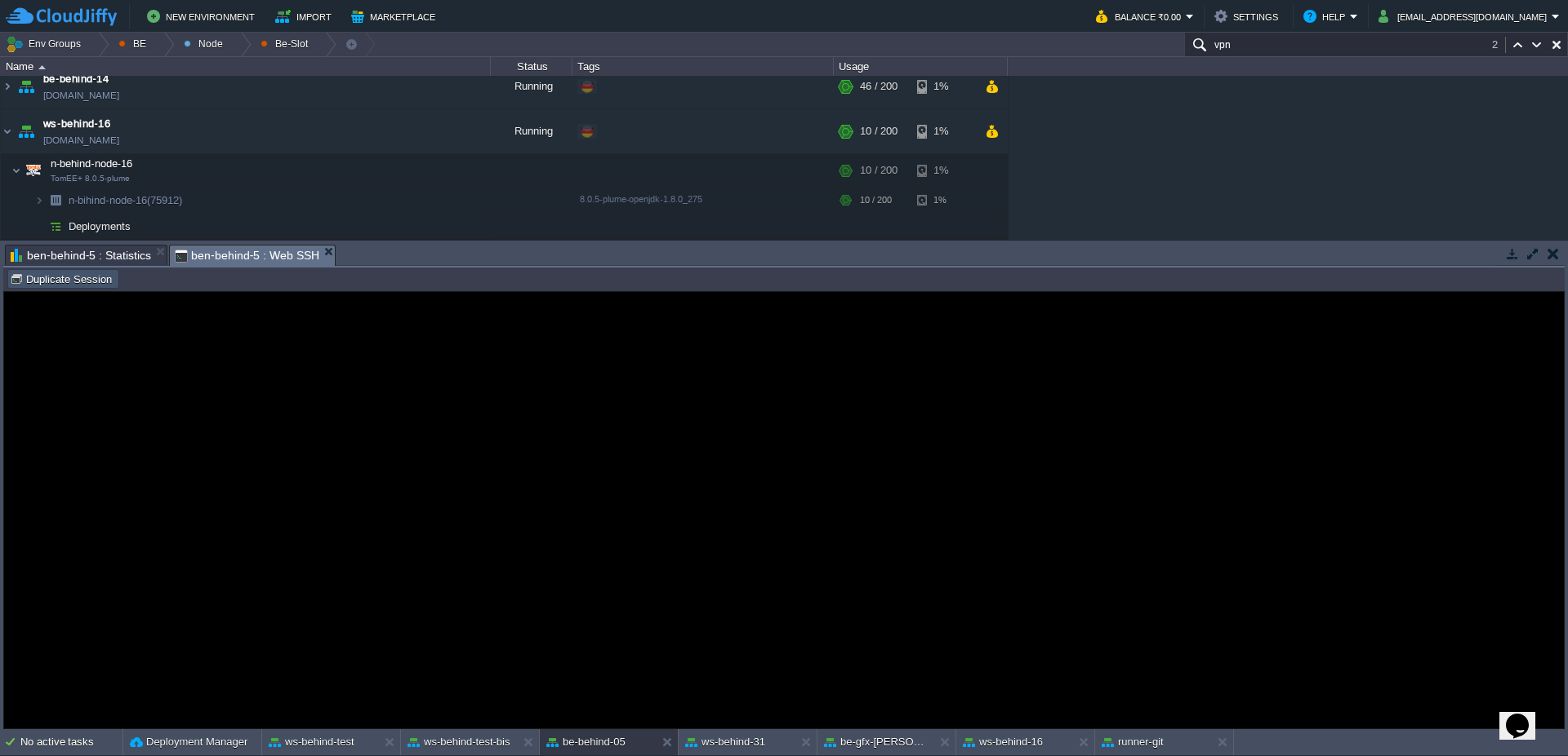
click at [88, 282] on button "Duplicate Session" at bounding box center [63, 279] width 107 height 15
type input "#000000"
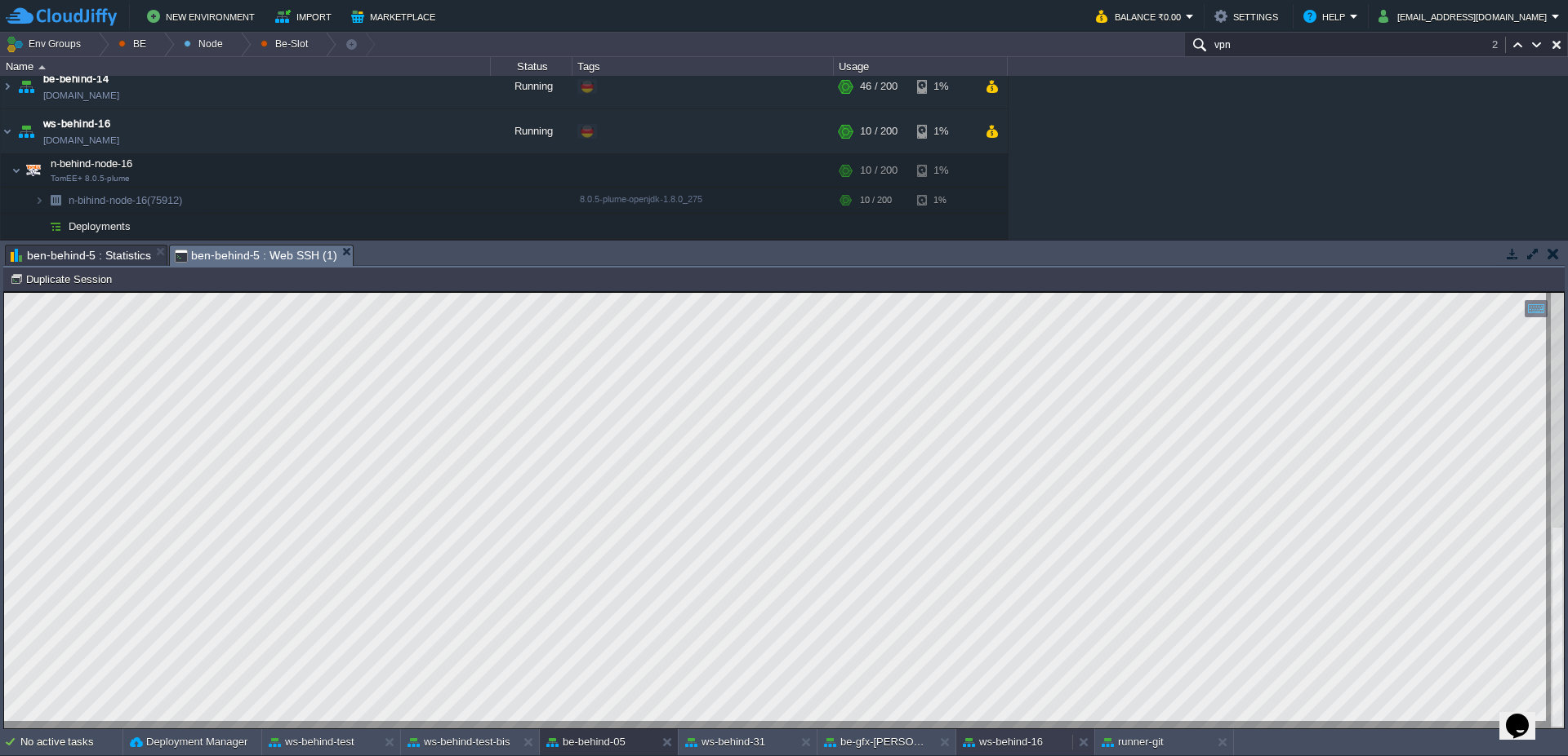
click at [1014, 744] on button "ws-behind-16" at bounding box center [1003, 743] width 80 height 17
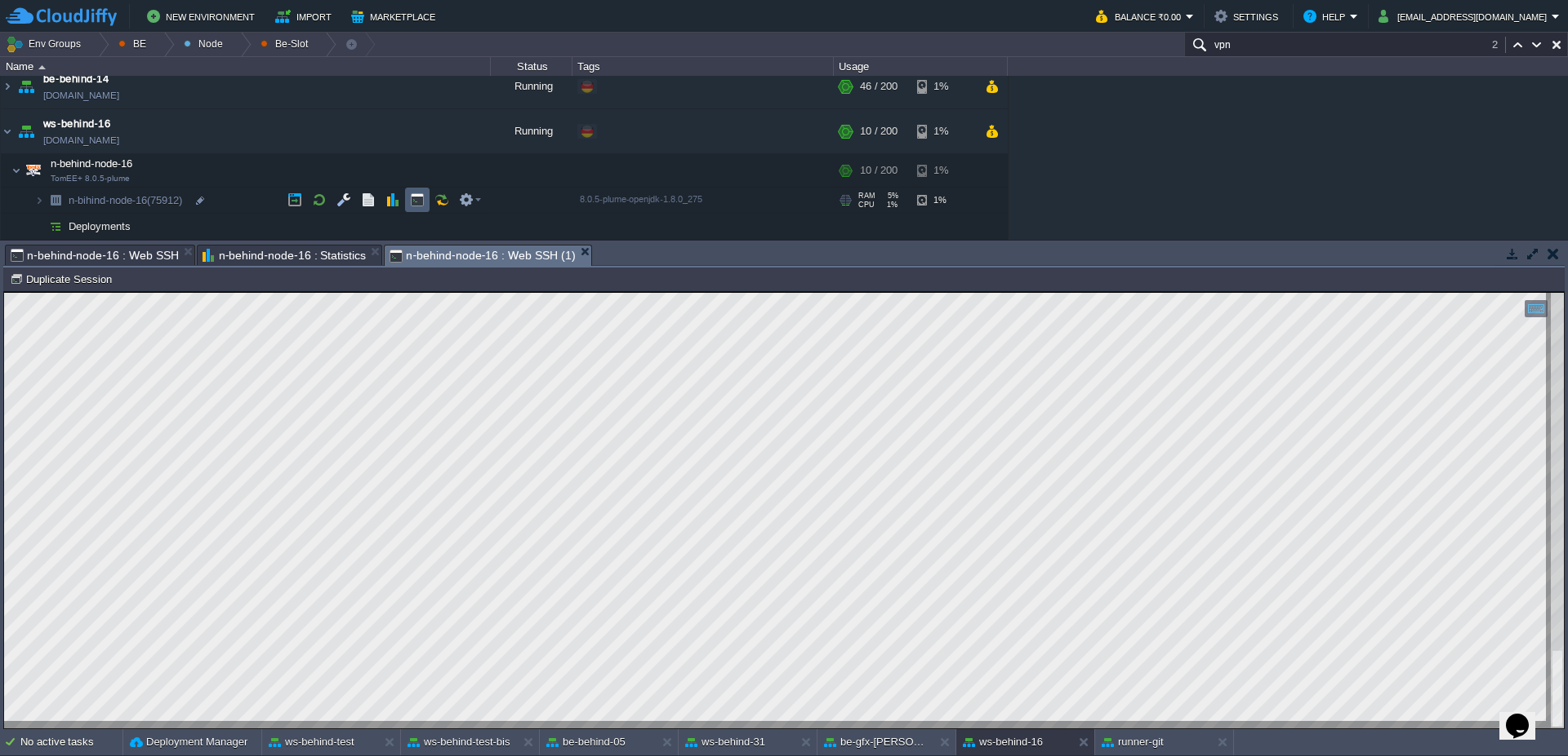
click at [413, 208] on td at bounding box center [417, 199] width 24 height 24
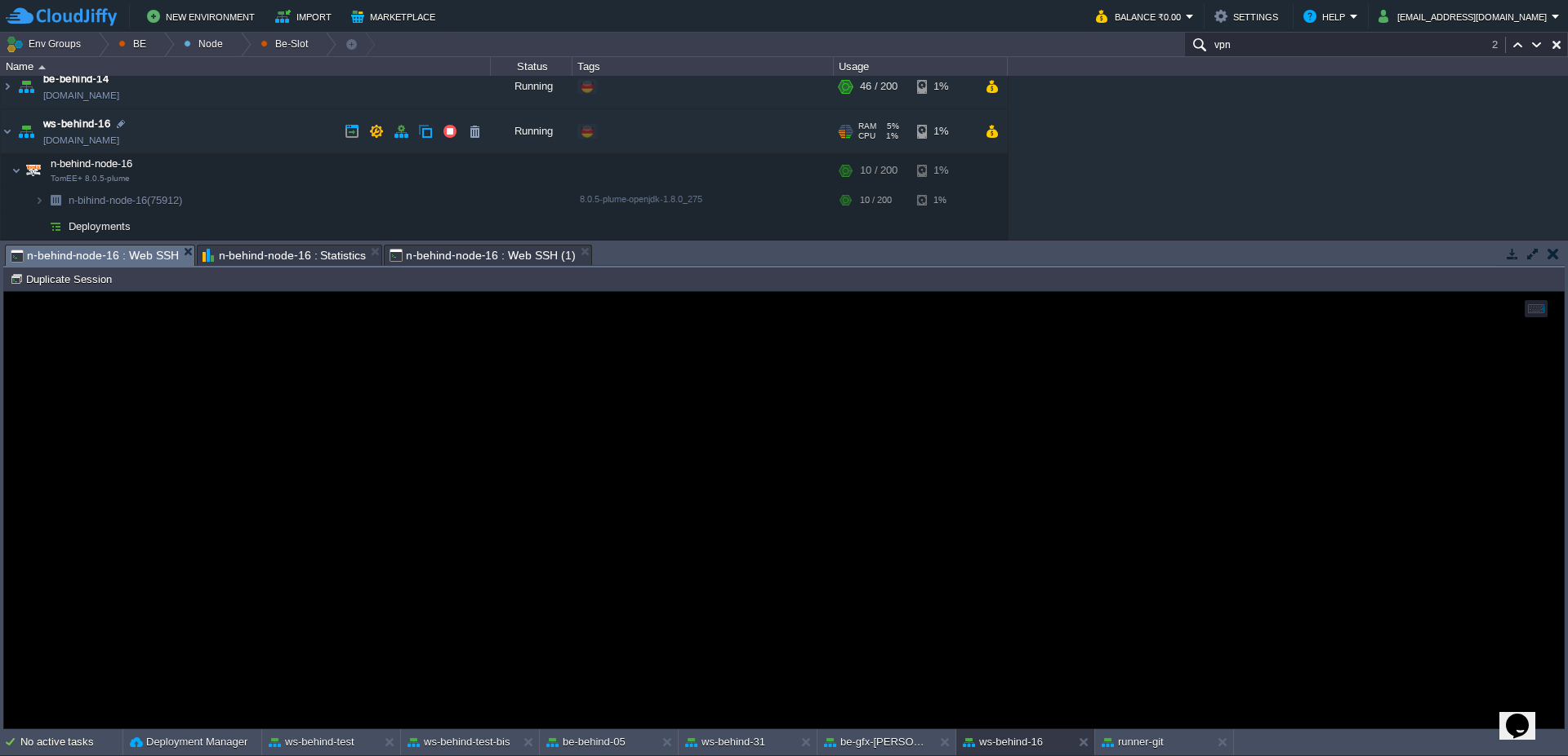
click at [16, 137] on img at bounding box center [26, 131] width 23 height 44
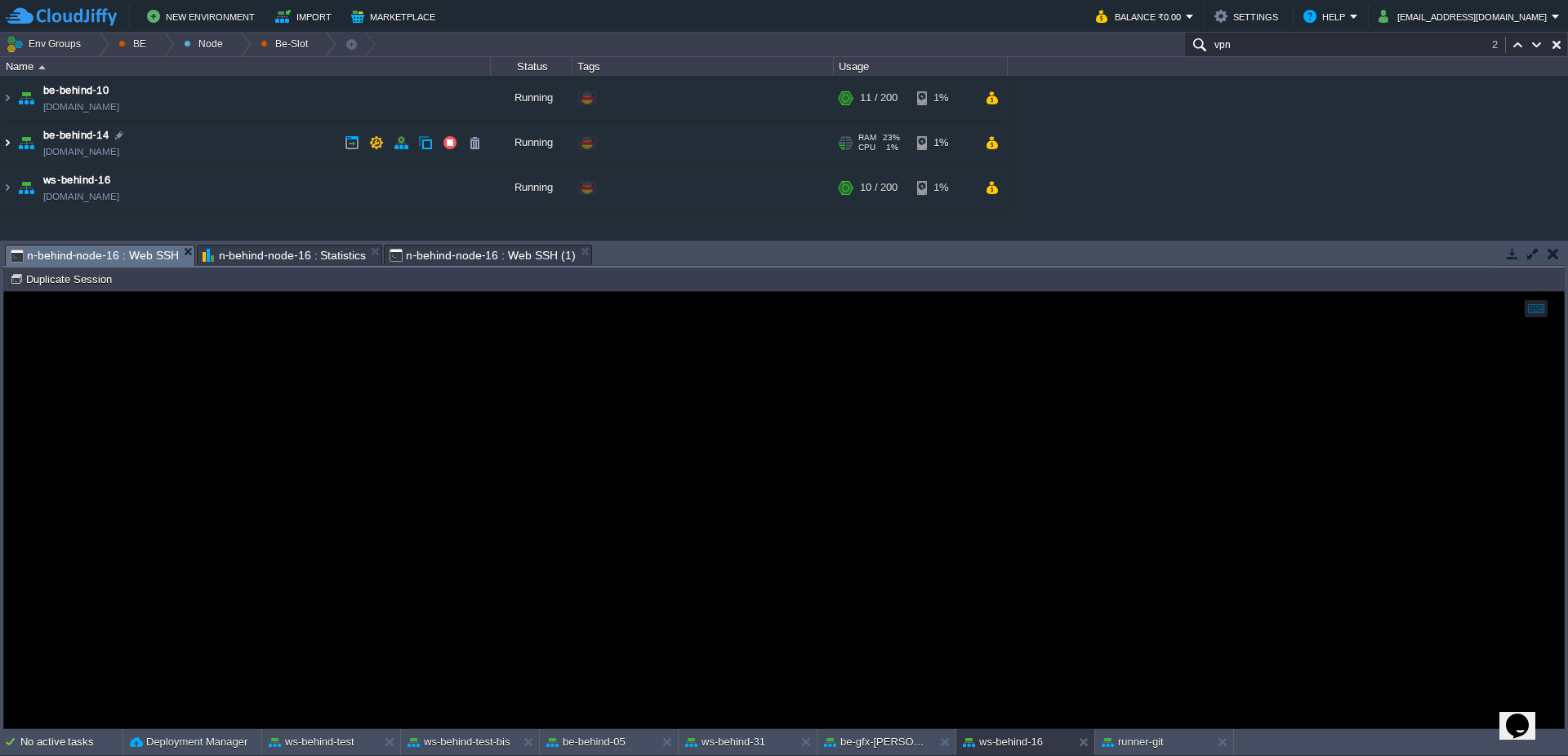
click at [1, 138] on img at bounding box center [8, 143] width 13 height 44
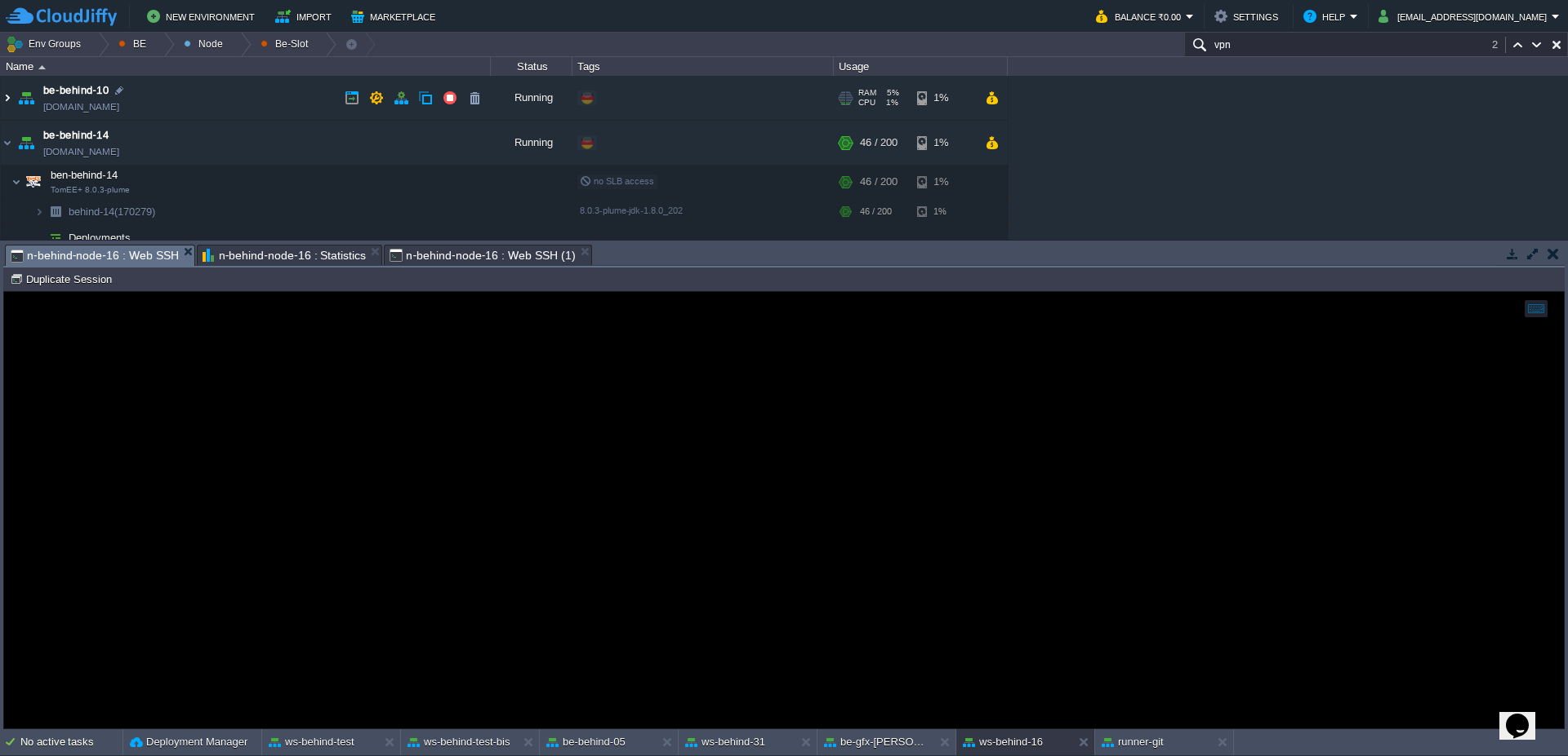
click at [13, 96] on img at bounding box center [8, 98] width 13 height 44
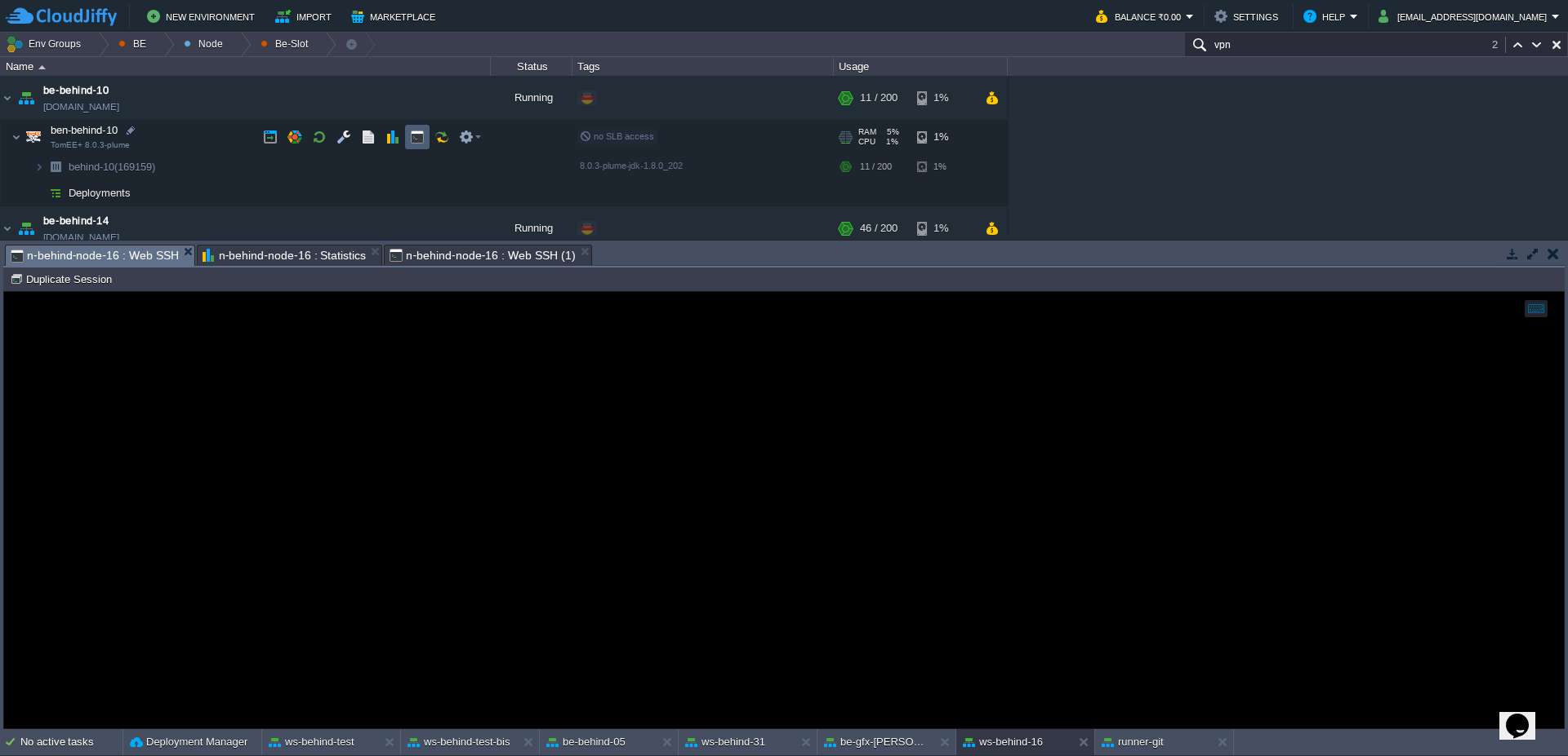
click at [419, 141] on button "button" at bounding box center [417, 138] width 15 height 15
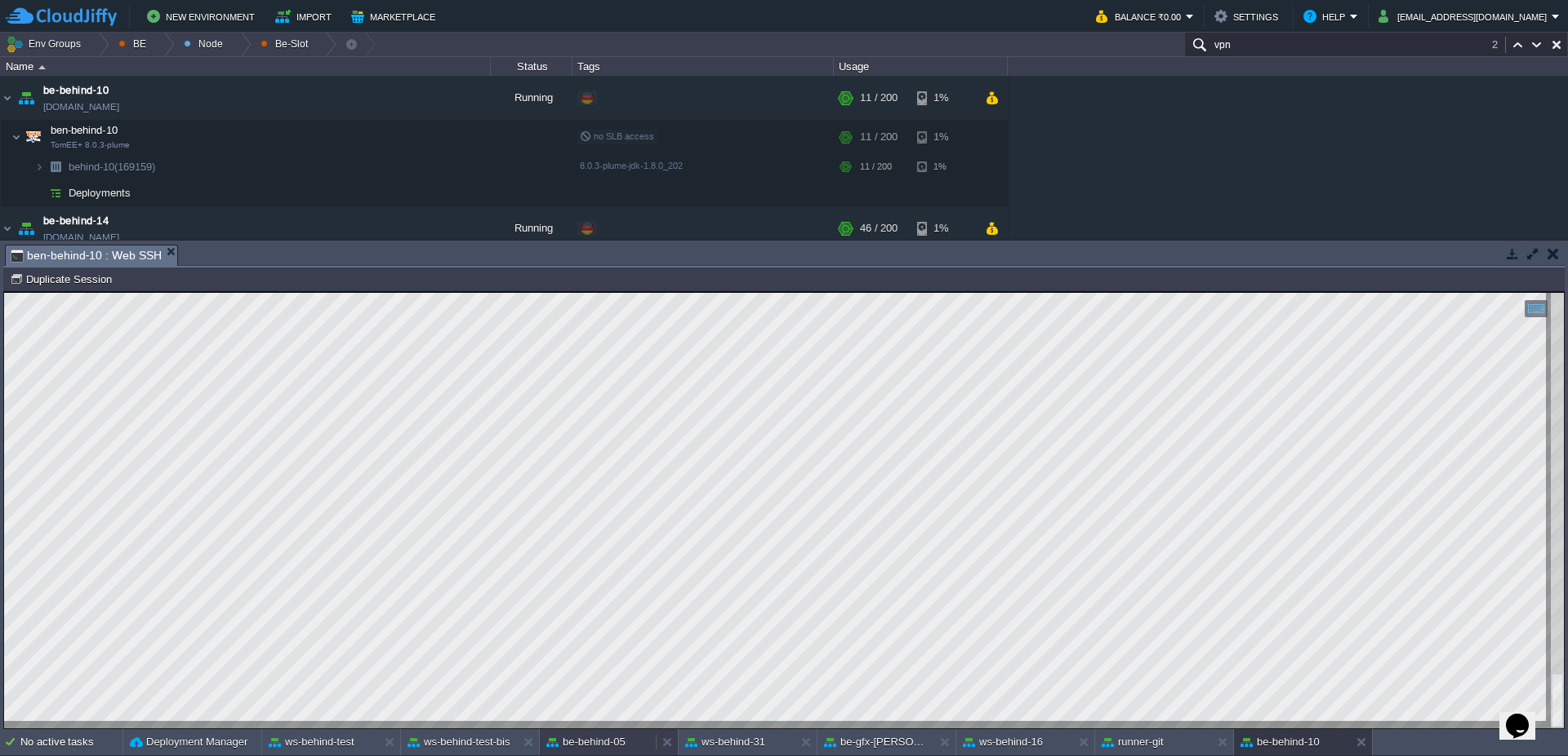
click at [575, 740] on button "be-behind-05" at bounding box center [585, 743] width 79 height 17
click at [1292, 746] on button "be-behind-10" at bounding box center [1279, 743] width 79 height 17
click at [591, 748] on button "be-behind-05" at bounding box center [585, 743] width 79 height 17
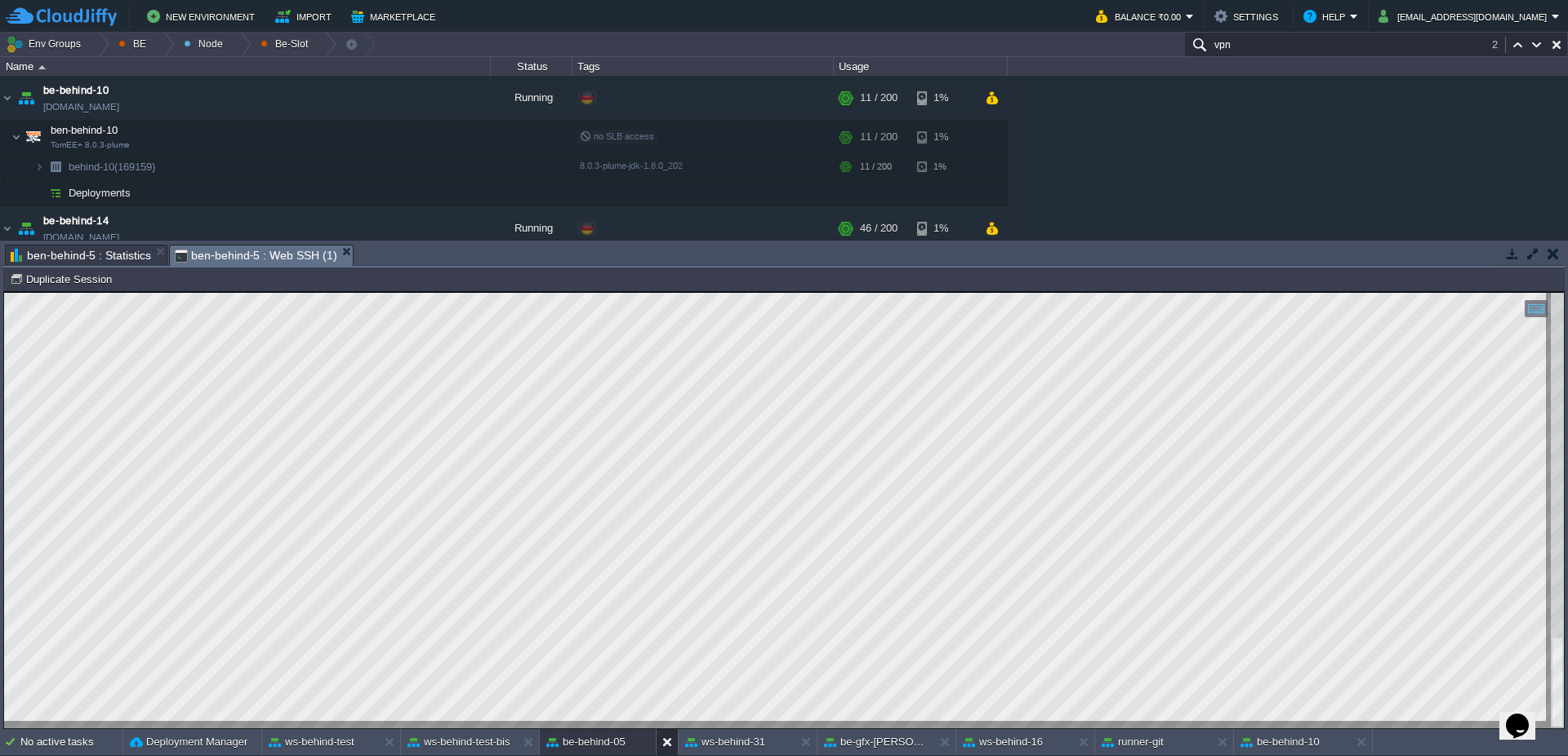
click at [672, 748] on button at bounding box center [671, 743] width 17 height 17
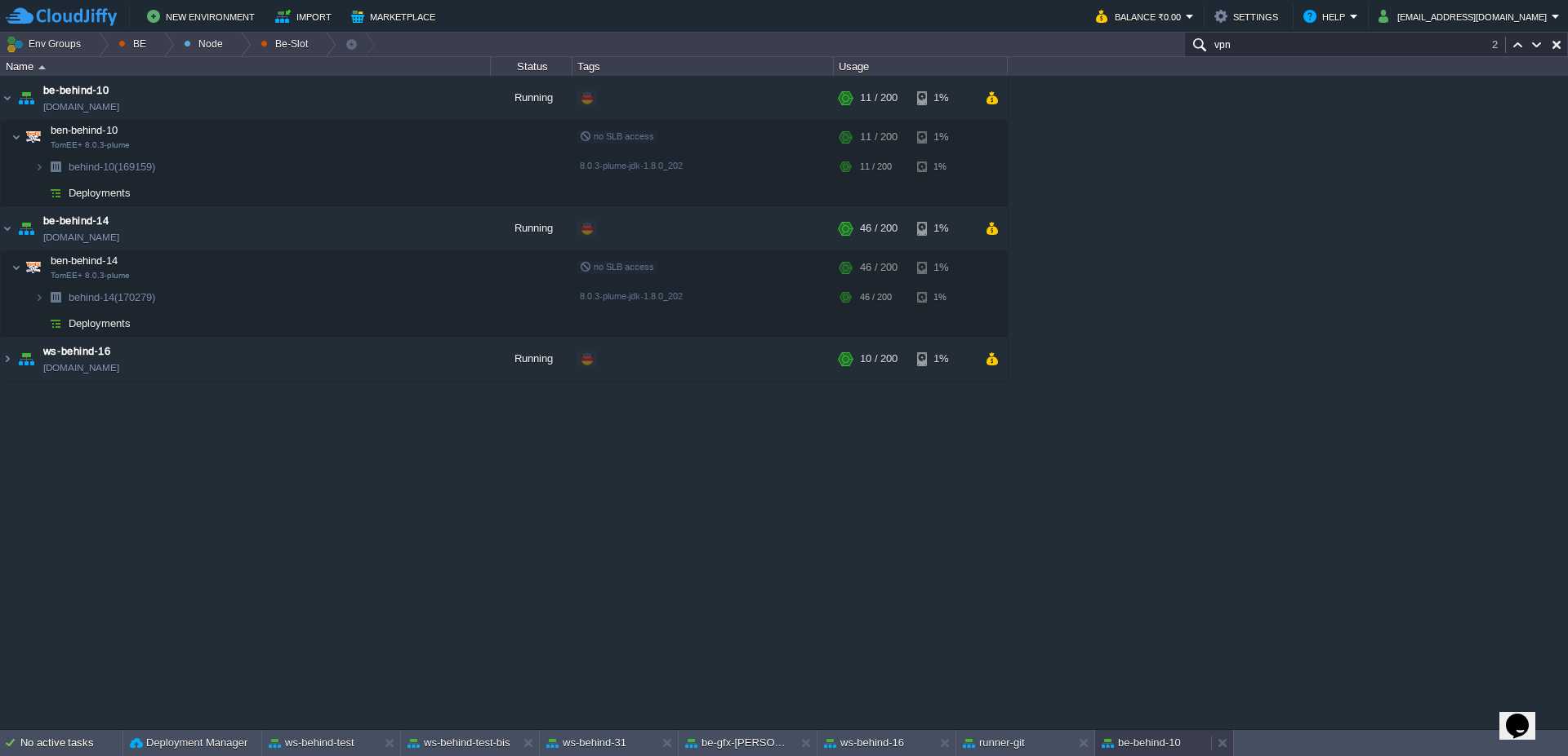
click at [1164, 747] on button "be-behind-10" at bounding box center [1141, 743] width 79 height 17
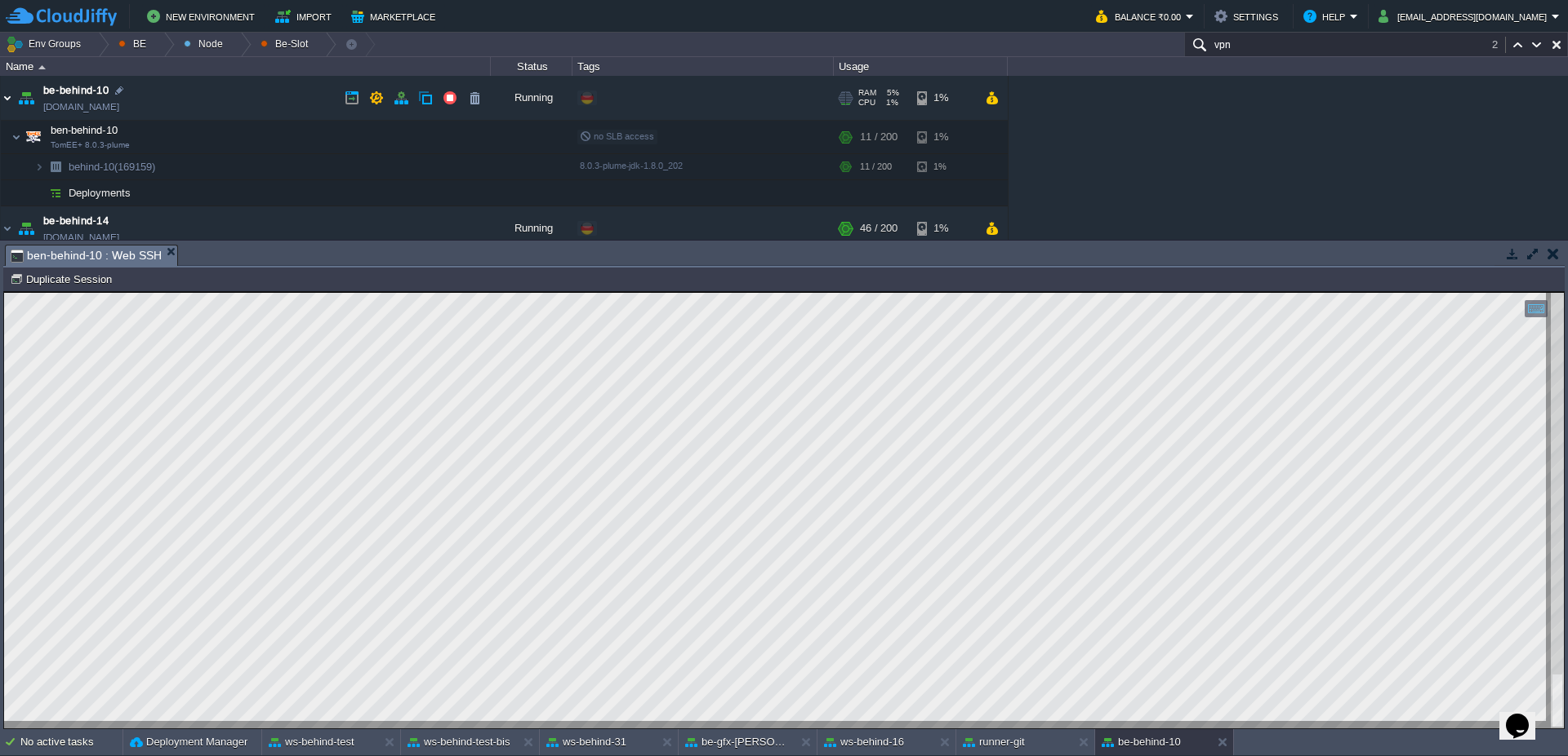
click at [2, 108] on img at bounding box center [8, 98] width 13 height 44
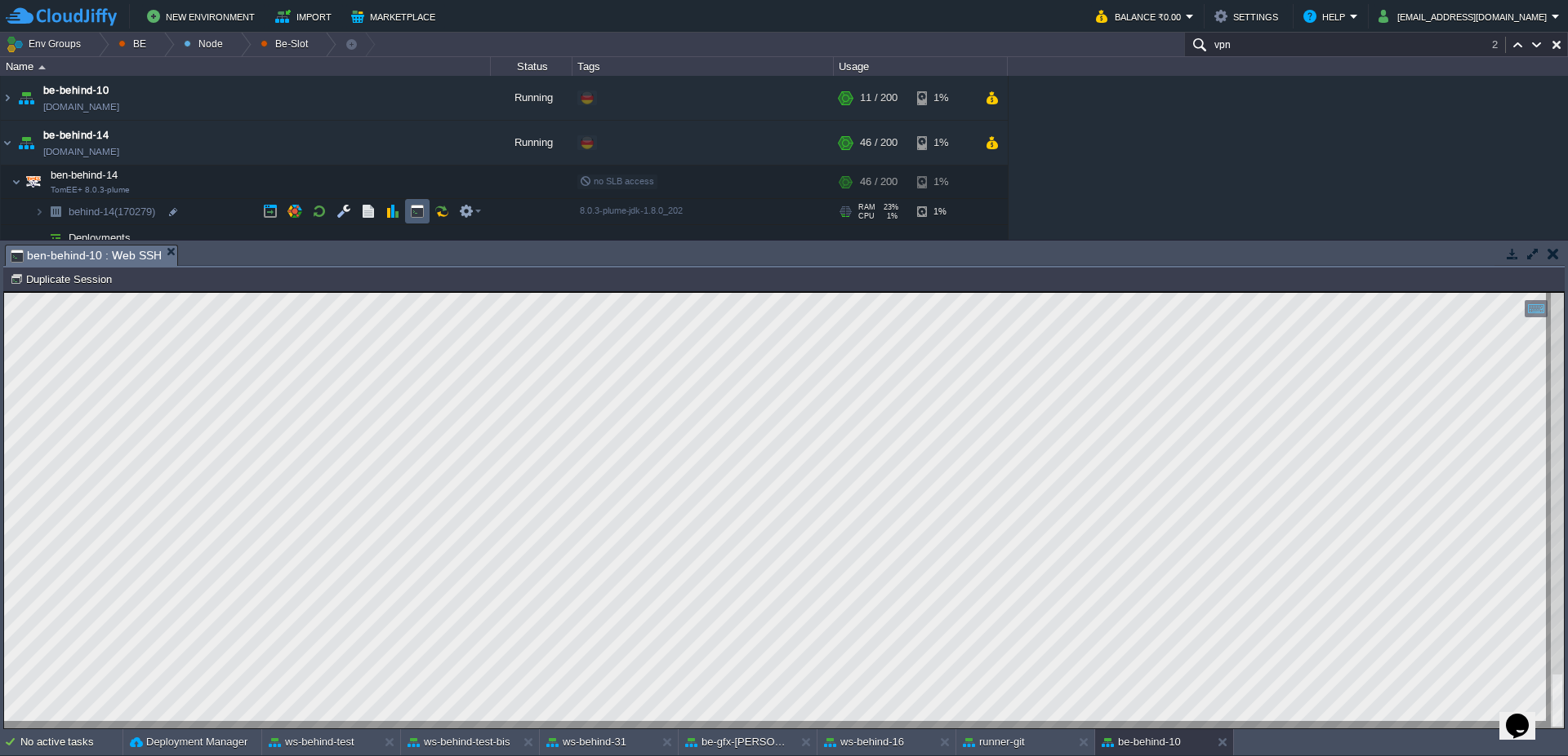
click at [408, 213] on td at bounding box center [417, 211] width 24 height 24
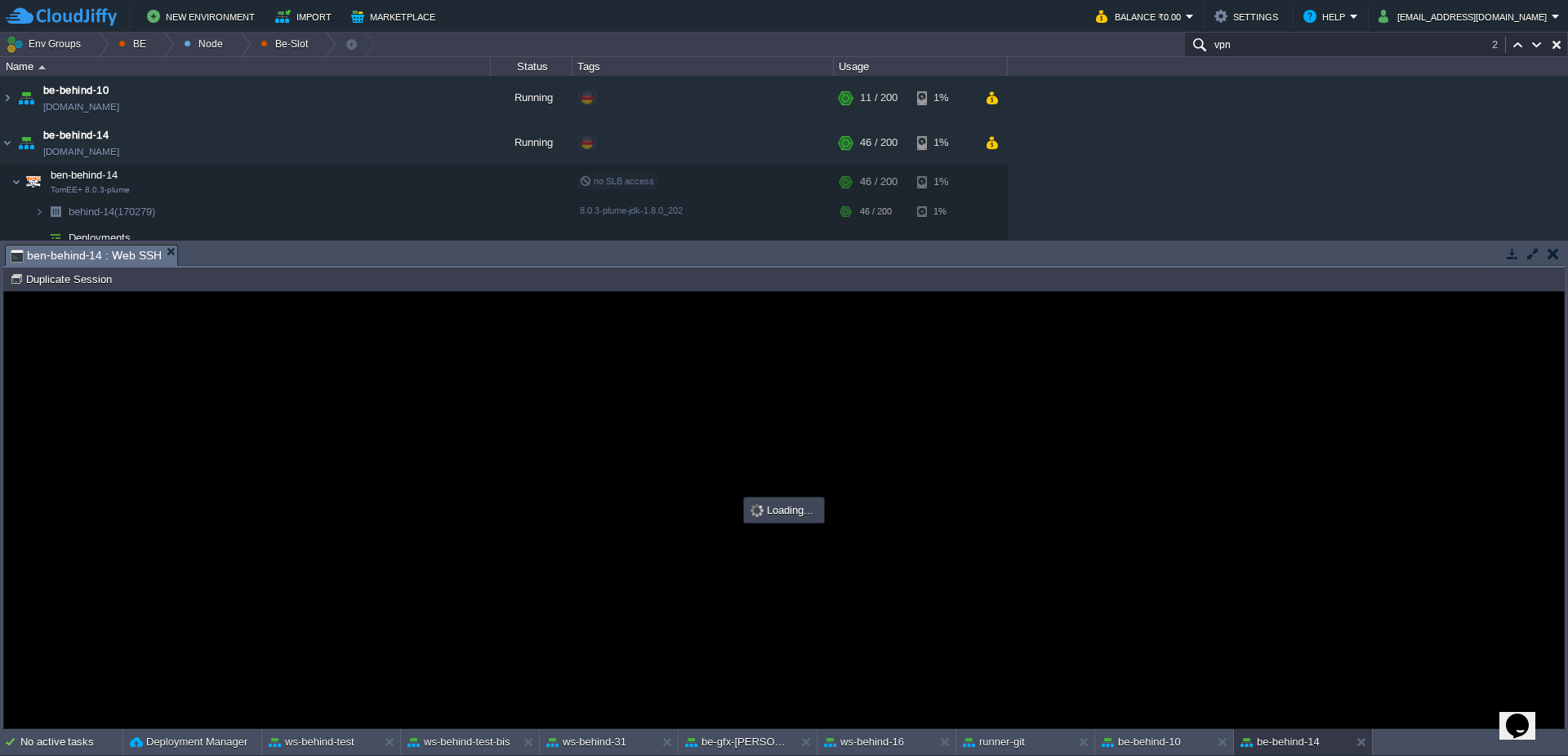
type input "#000000"
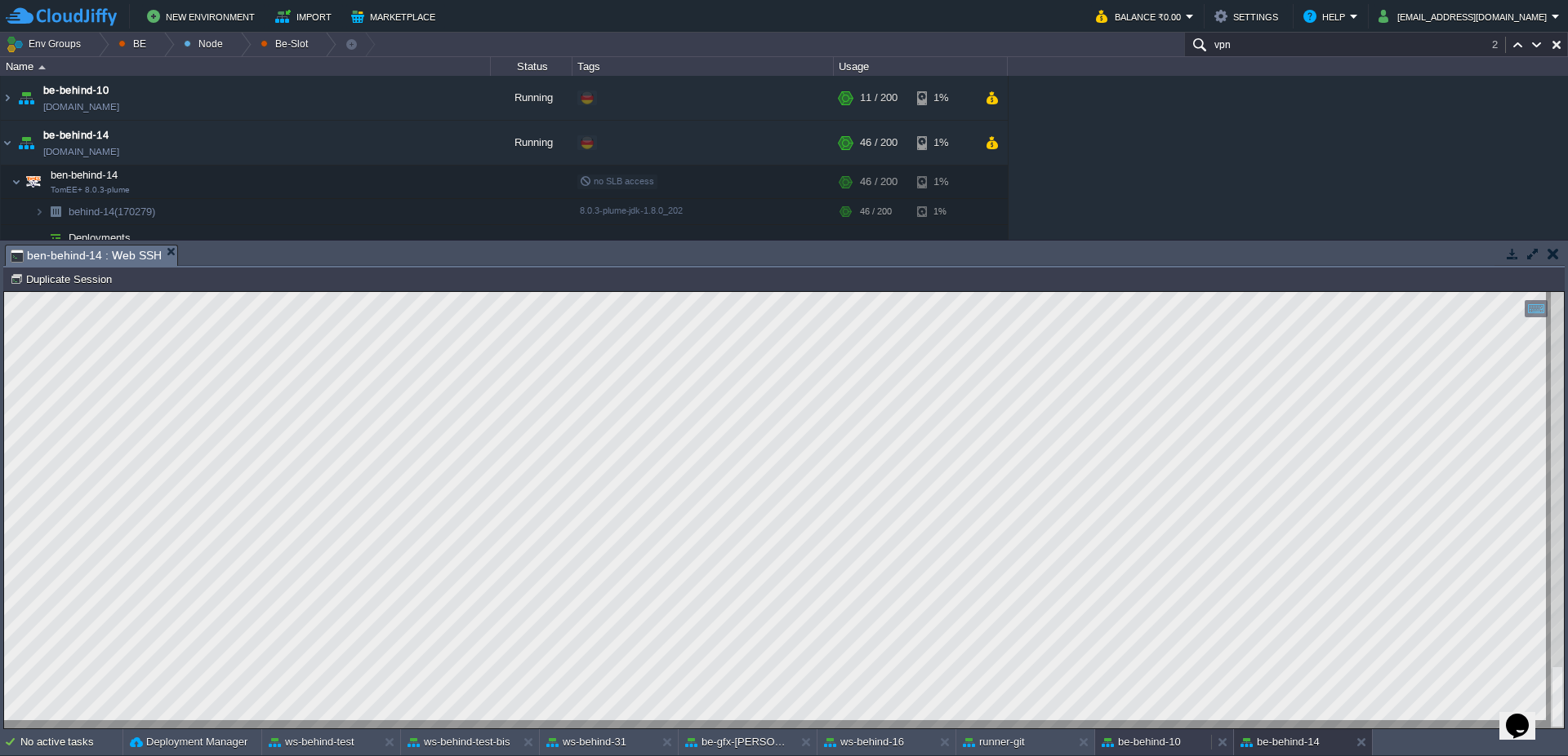
click at [1172, 744] on button "be-behind-10" at bounding box center [1141, 743] width 79 height 17
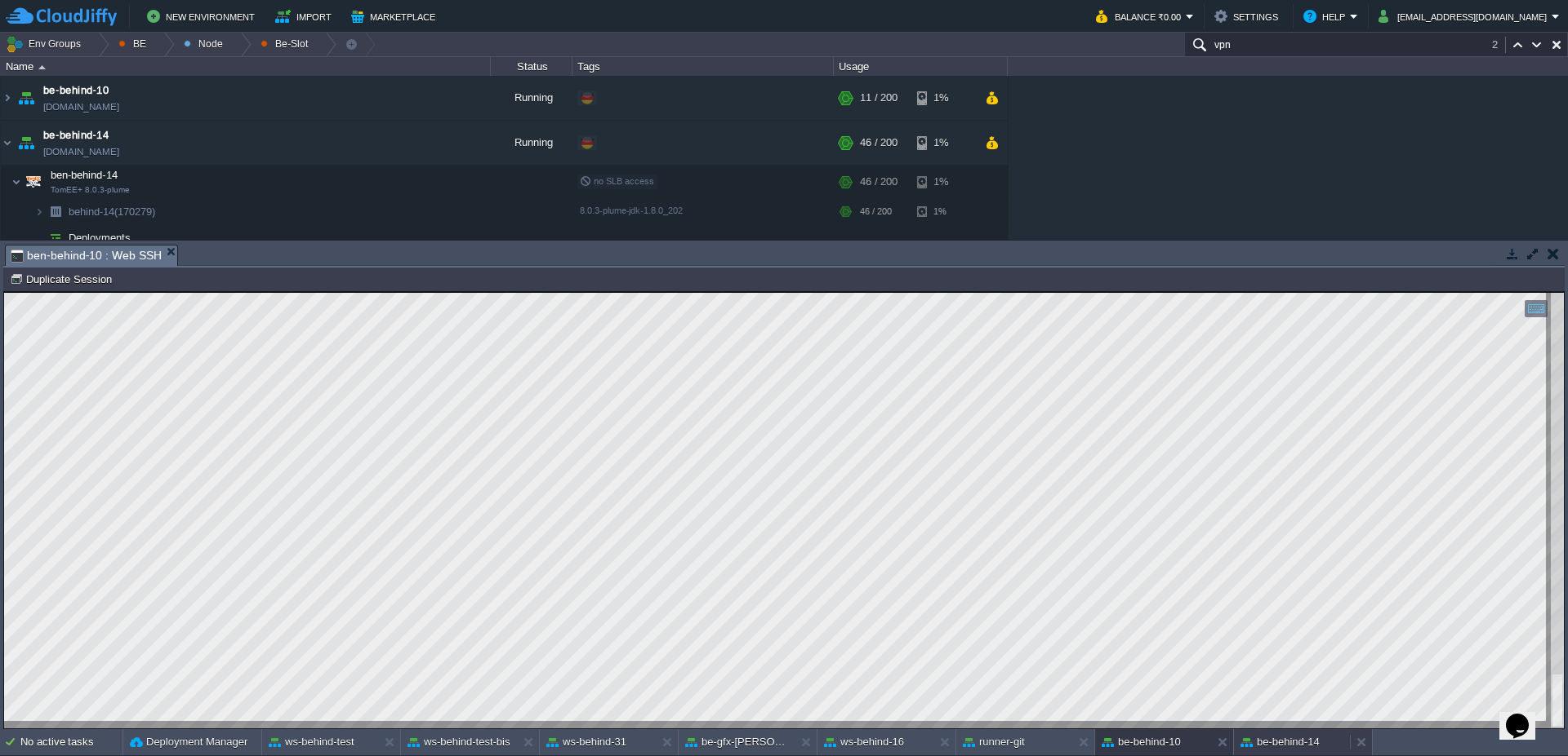
click at [1267, 742] on button "be-behind-14" at bounding box center [1279, 743] width 79 height 17
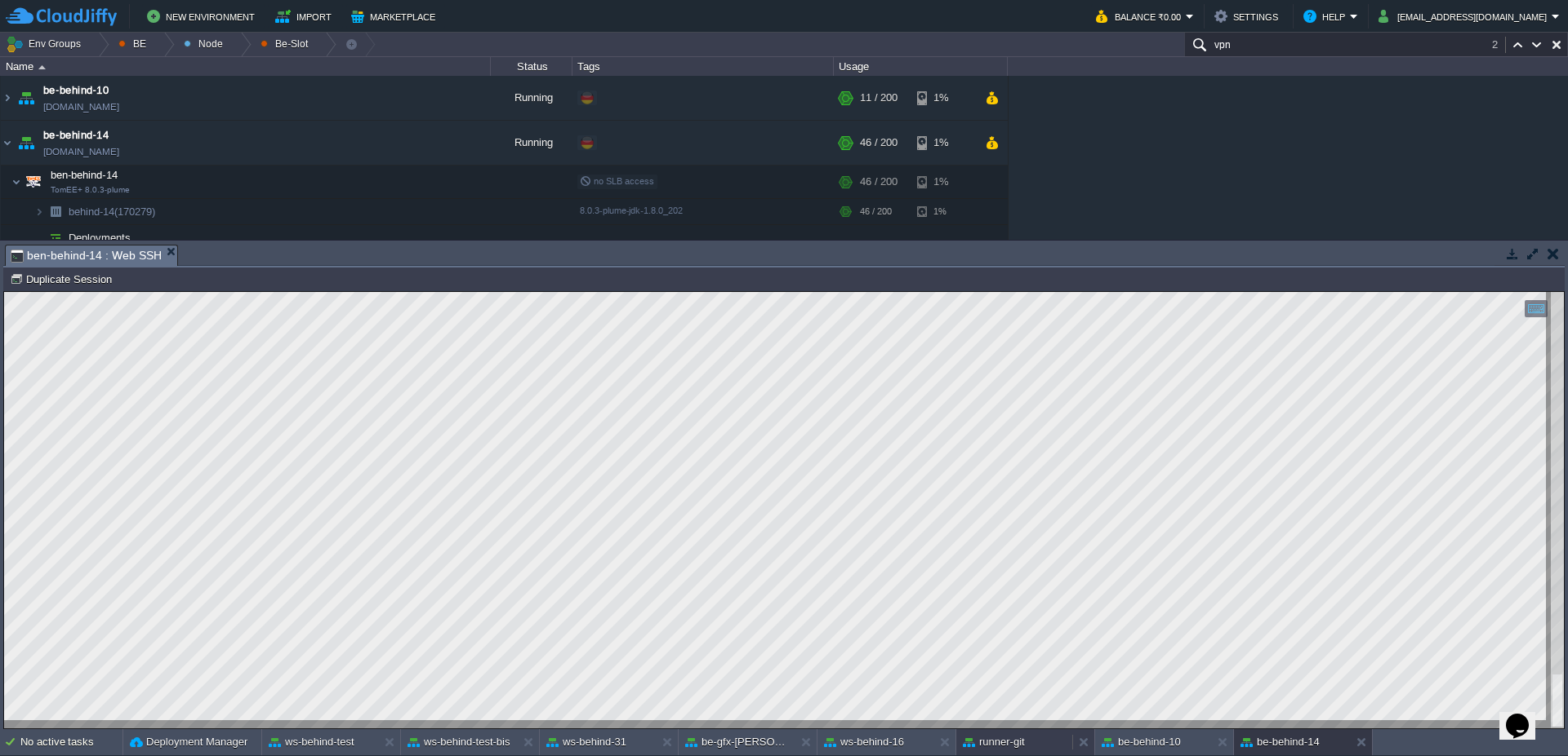
click at [998, 738] on button "runner-git" at bounding box center [993, 743] width 62 height 17
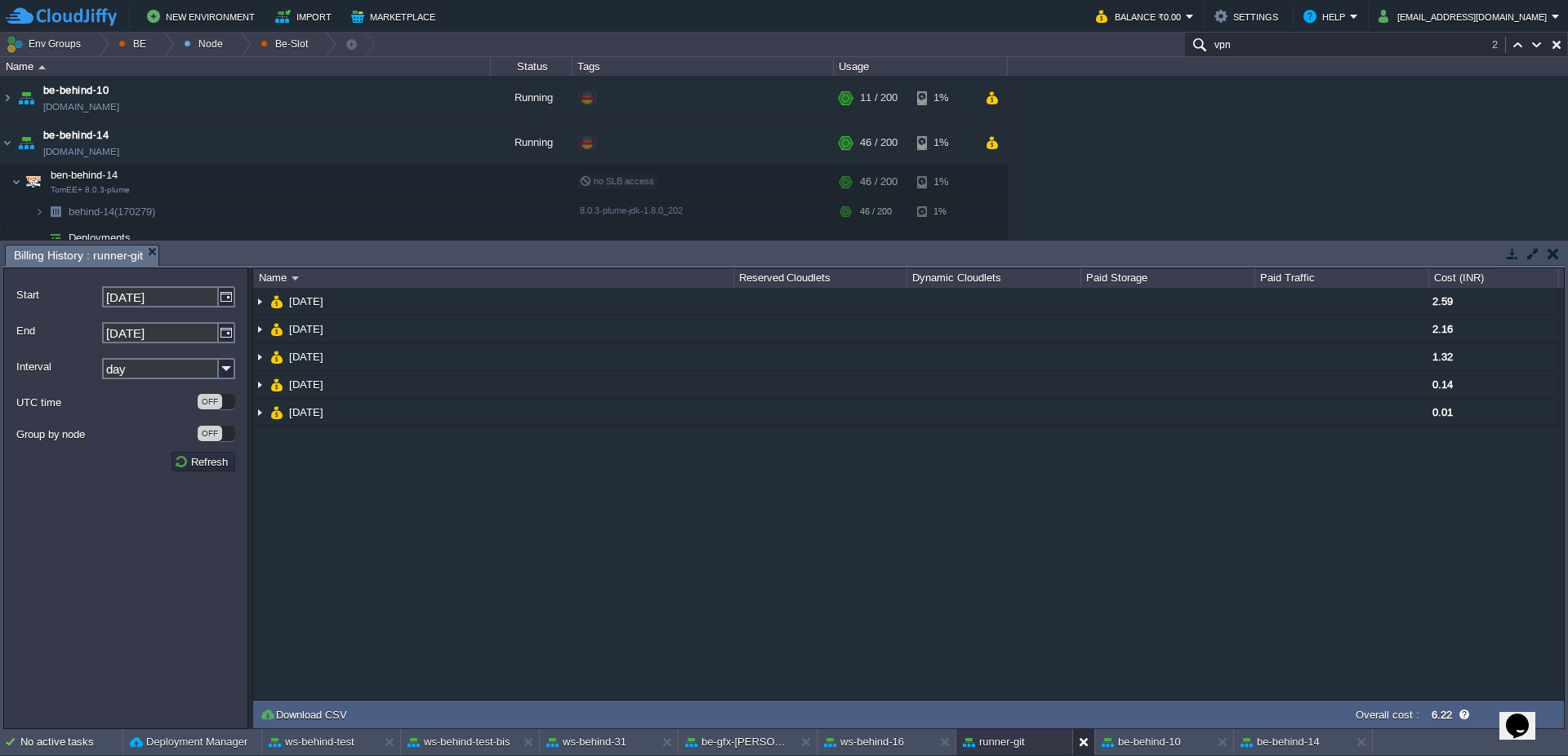
click at [1082, 740] on button at bounding box center [1087, 743] width 17 height 17
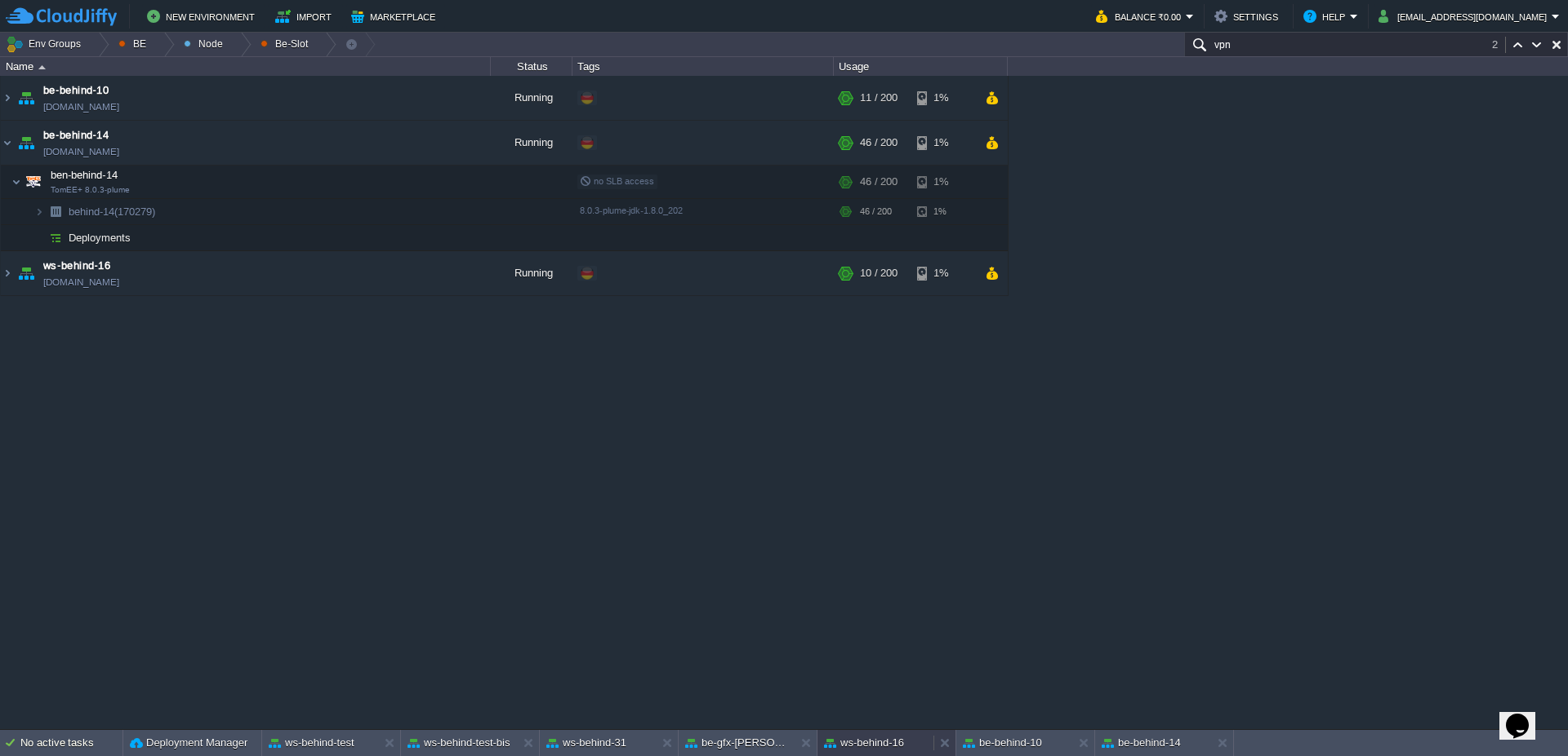
click at [847, 756] on div "ws-behind-16" at bounding box center [875, 743] width 116 height 26
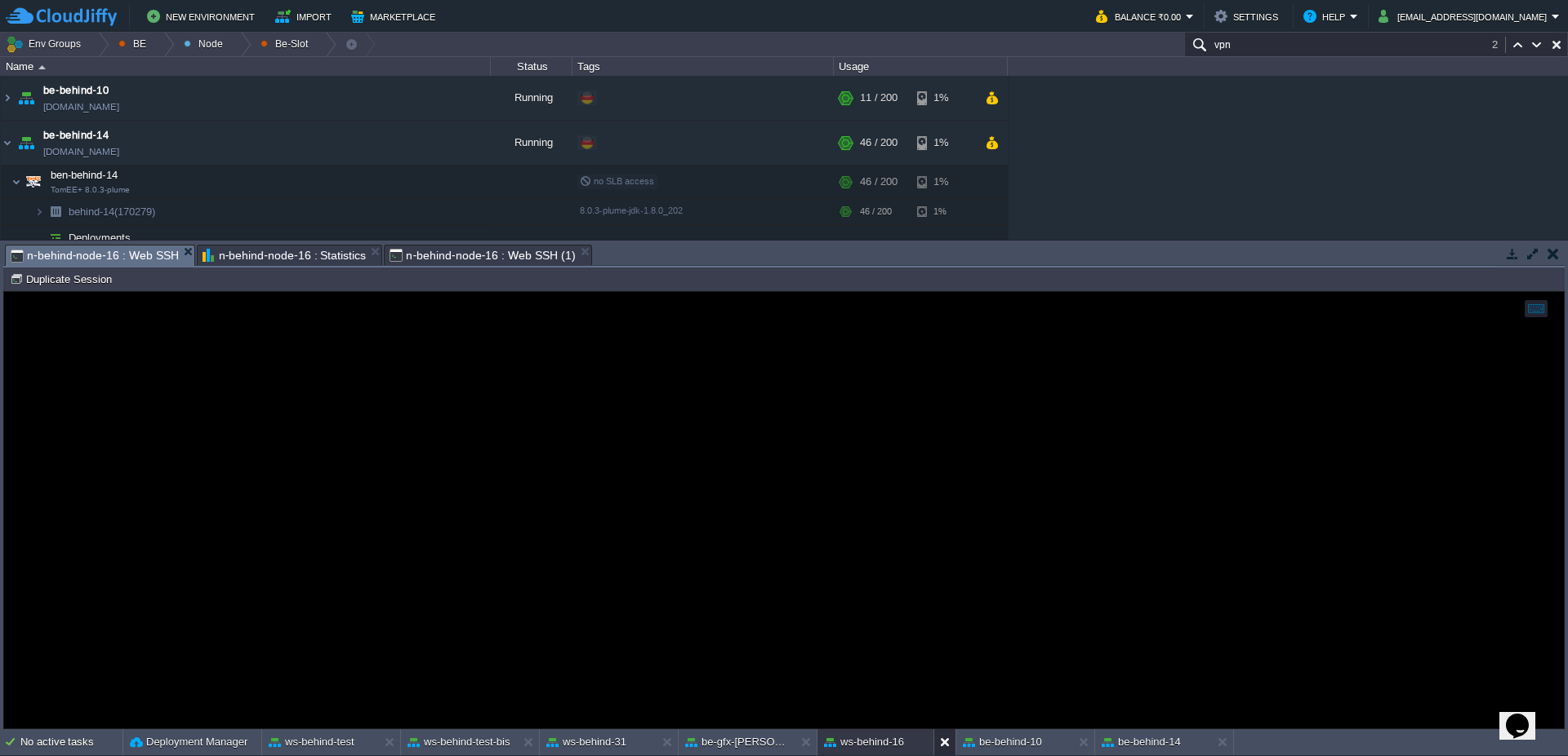
drag, startPoint x: 941, startPoint y: 739, endPoint x: 890, endPoint y: 756, distance: 53.8
click at [942, 740] on button at bounding box center [948, 743] width 17 height 17
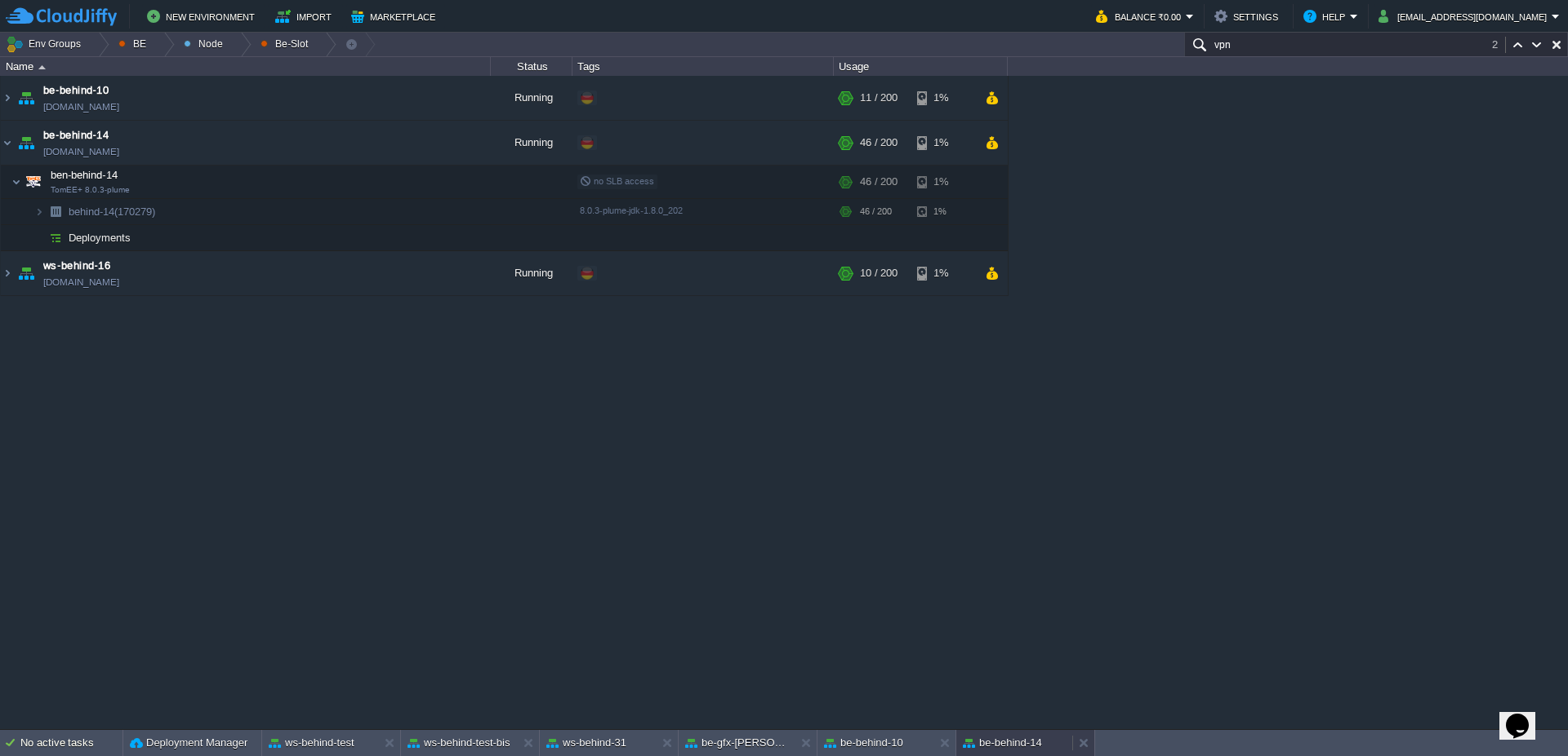
click at [1001, 737] on button "be-behind-14" at bounding box center [1002, 743] width 79 height 17
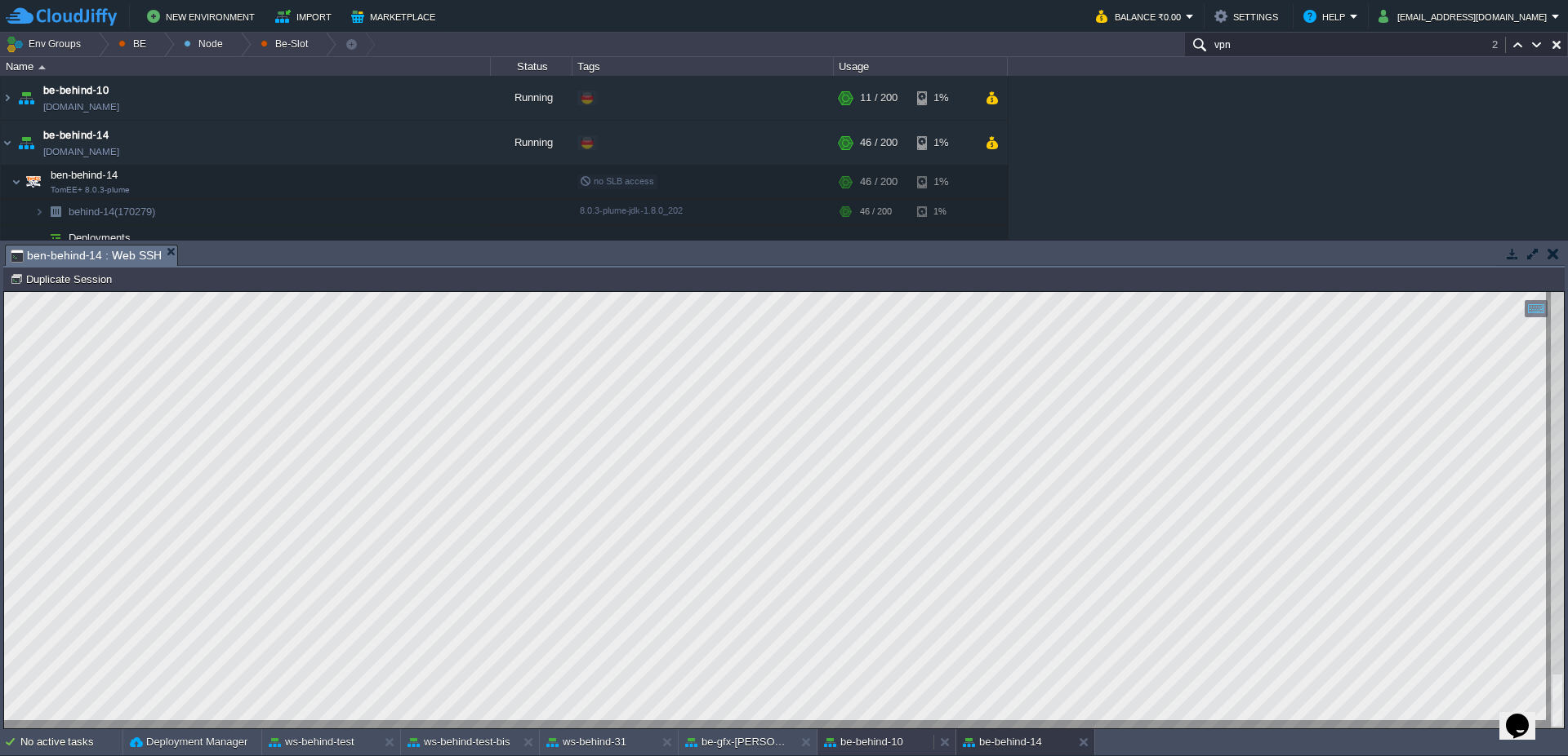
click at [862, 752] on div "be-behind-10" at bounding box center [875, 742] width 116 height 26
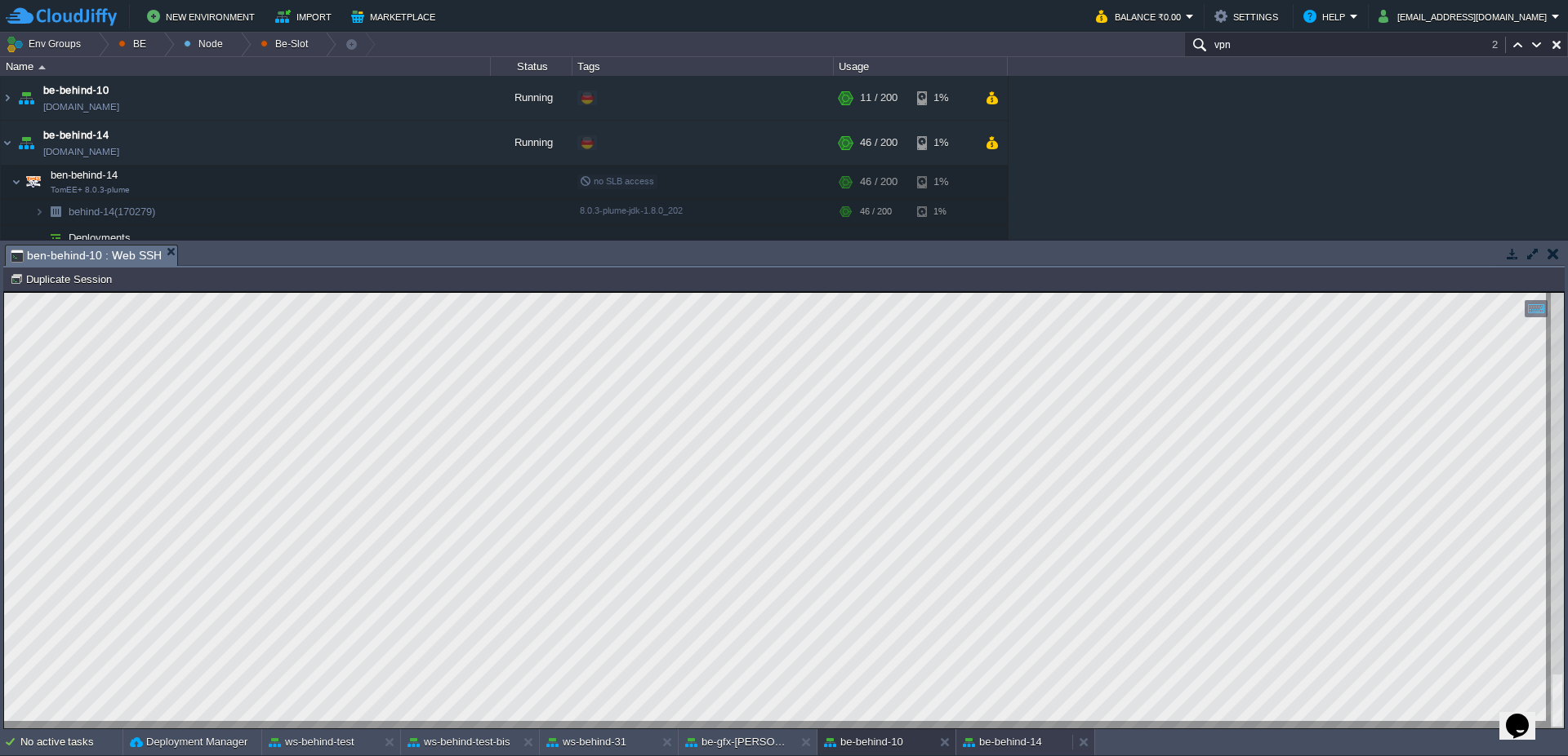
click at [1003, 743] on button "be-behind-14" at bounding box center [1002, 743] width 79 height 17
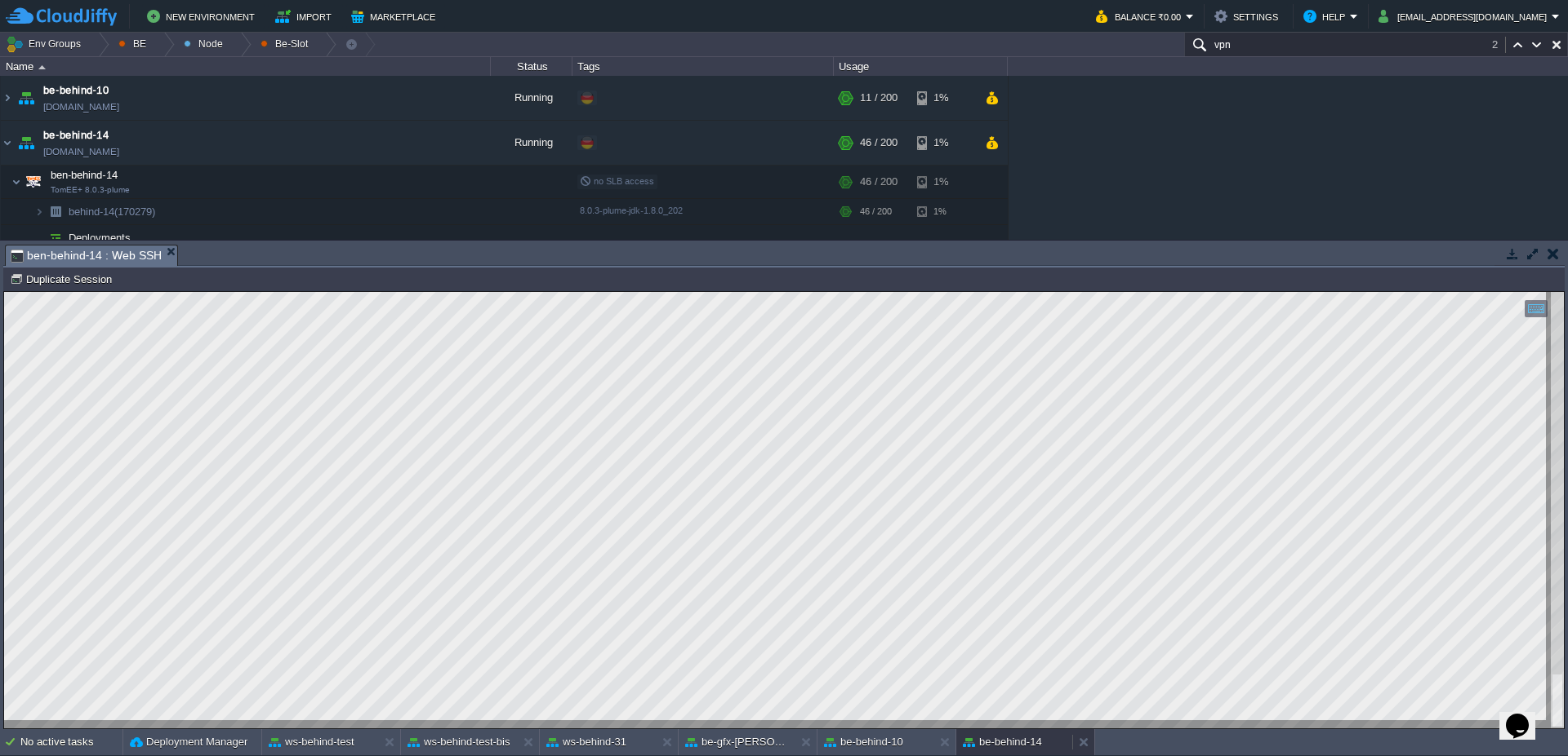
click at [1028, 733] on div "be-behind-14" at bounding box center [1013, 742] width 116 height 26
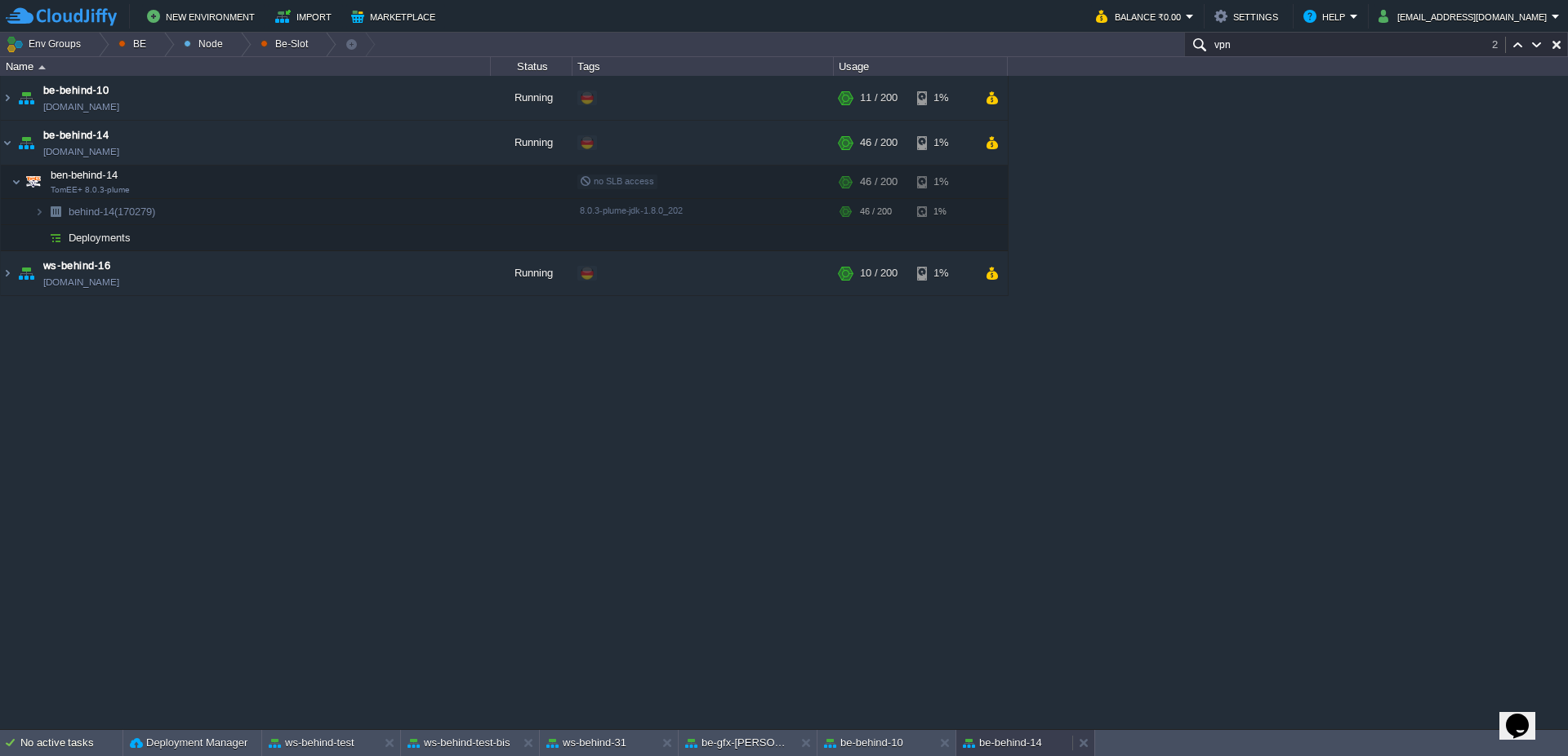
click at [1028, 733] on div "be-behind-14" at bounding box center [1013, 743] width 116 height 26
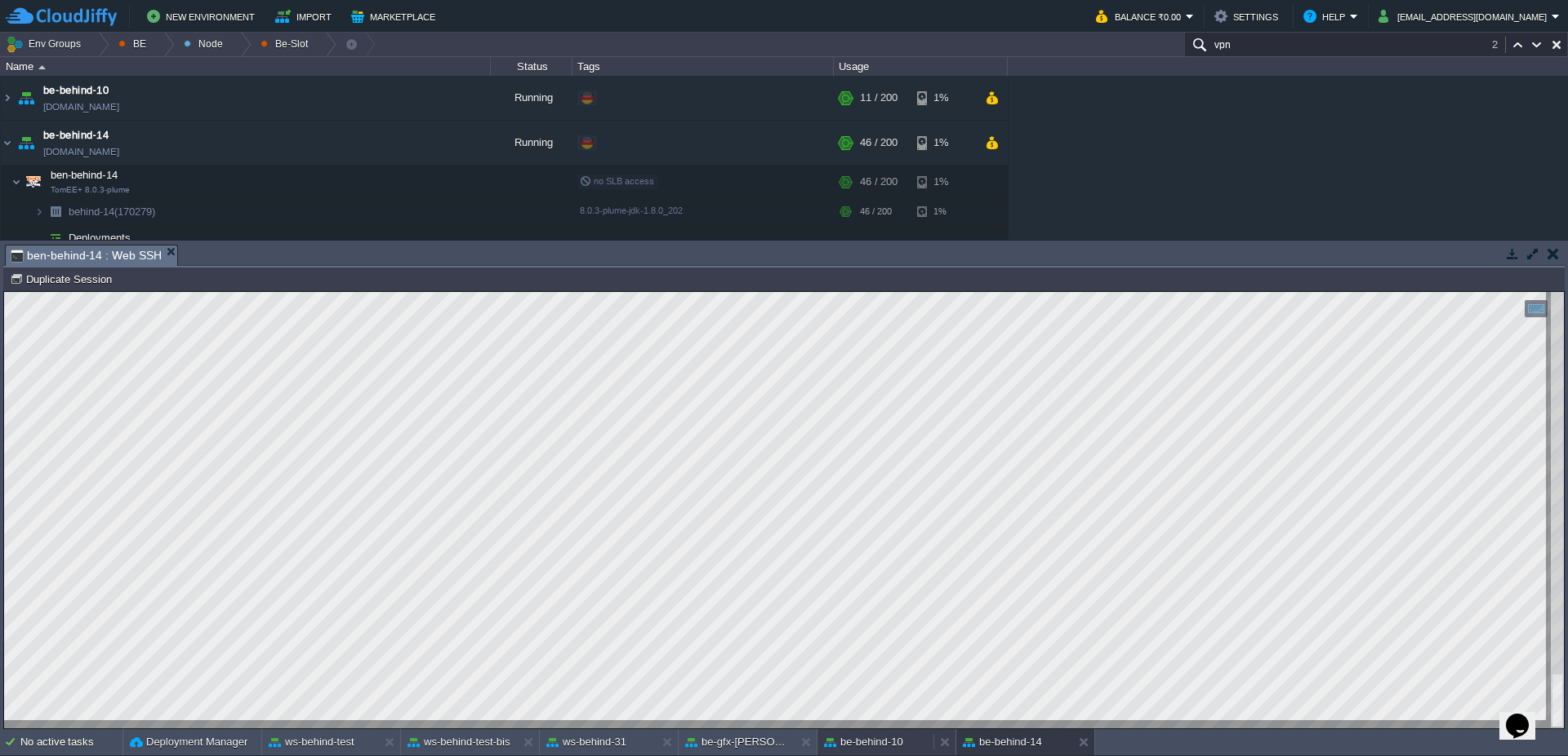
click at [887, 752] on div "be-behind-10" at bounding box center [875, 742] width 116 height 26
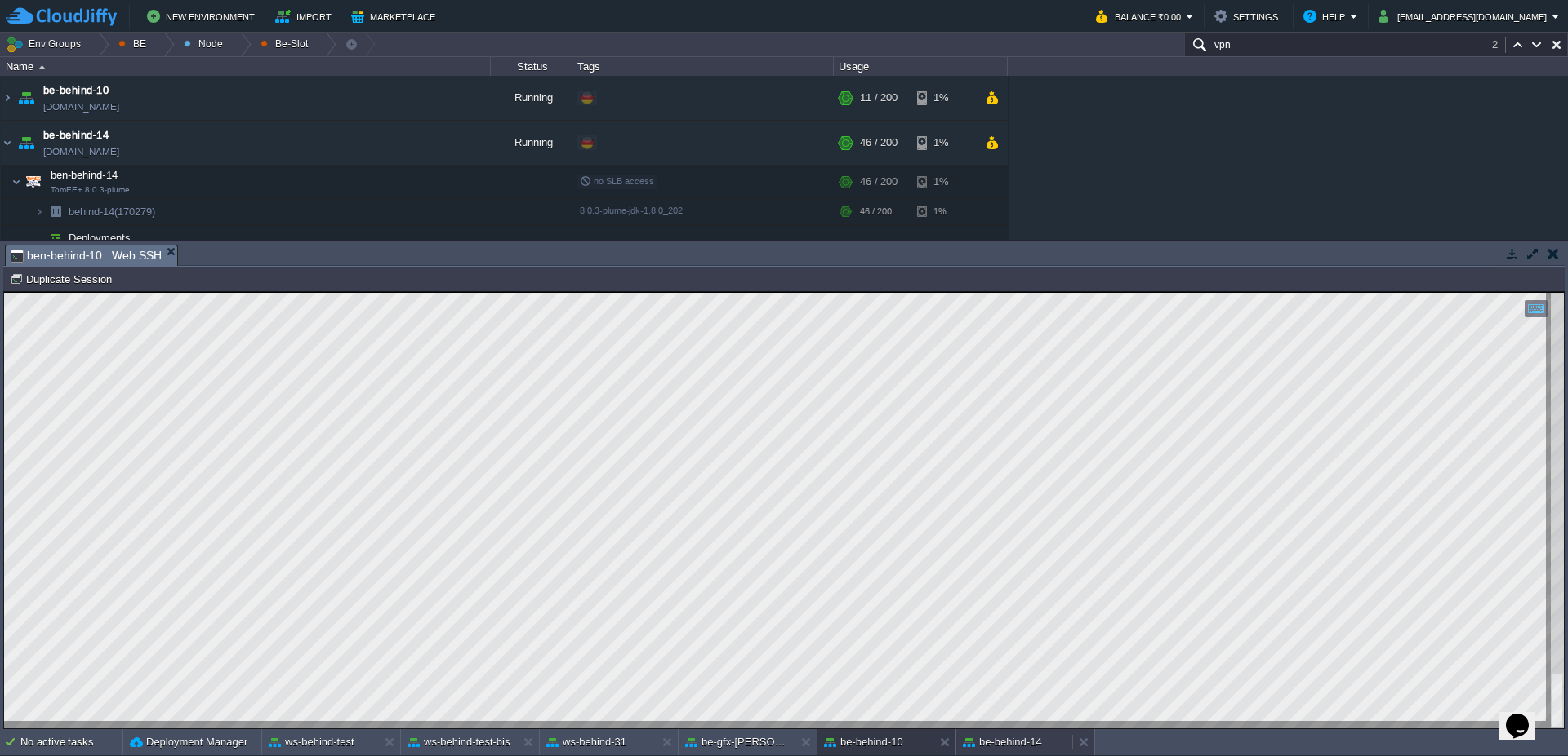
click at [1014, 749] on button "be-behind-14" at bounding box center [1002, 743] width 79 height 17
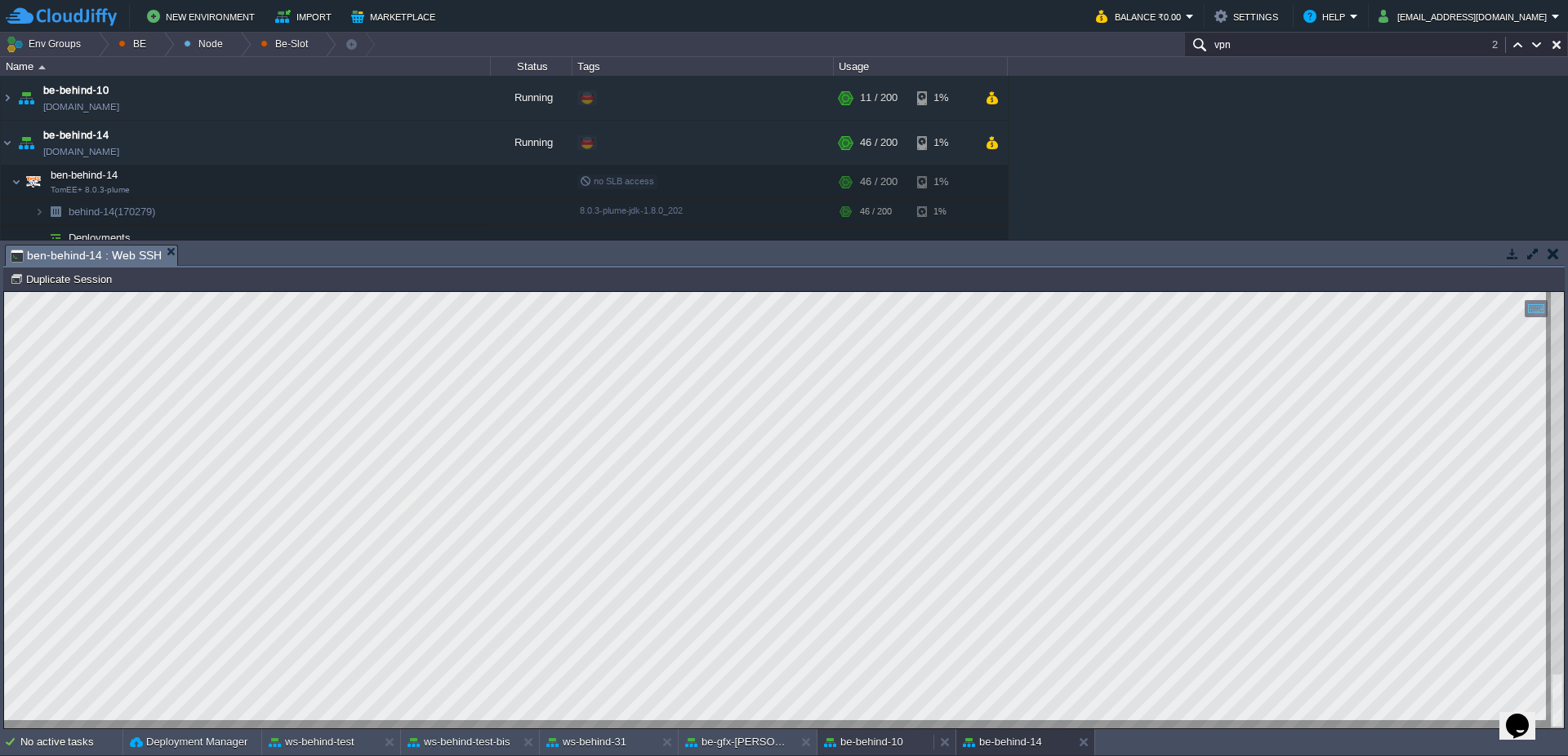
click at [873, 751] on div "be-behind-10" at bounding box center [875, 742] width 116 height 26
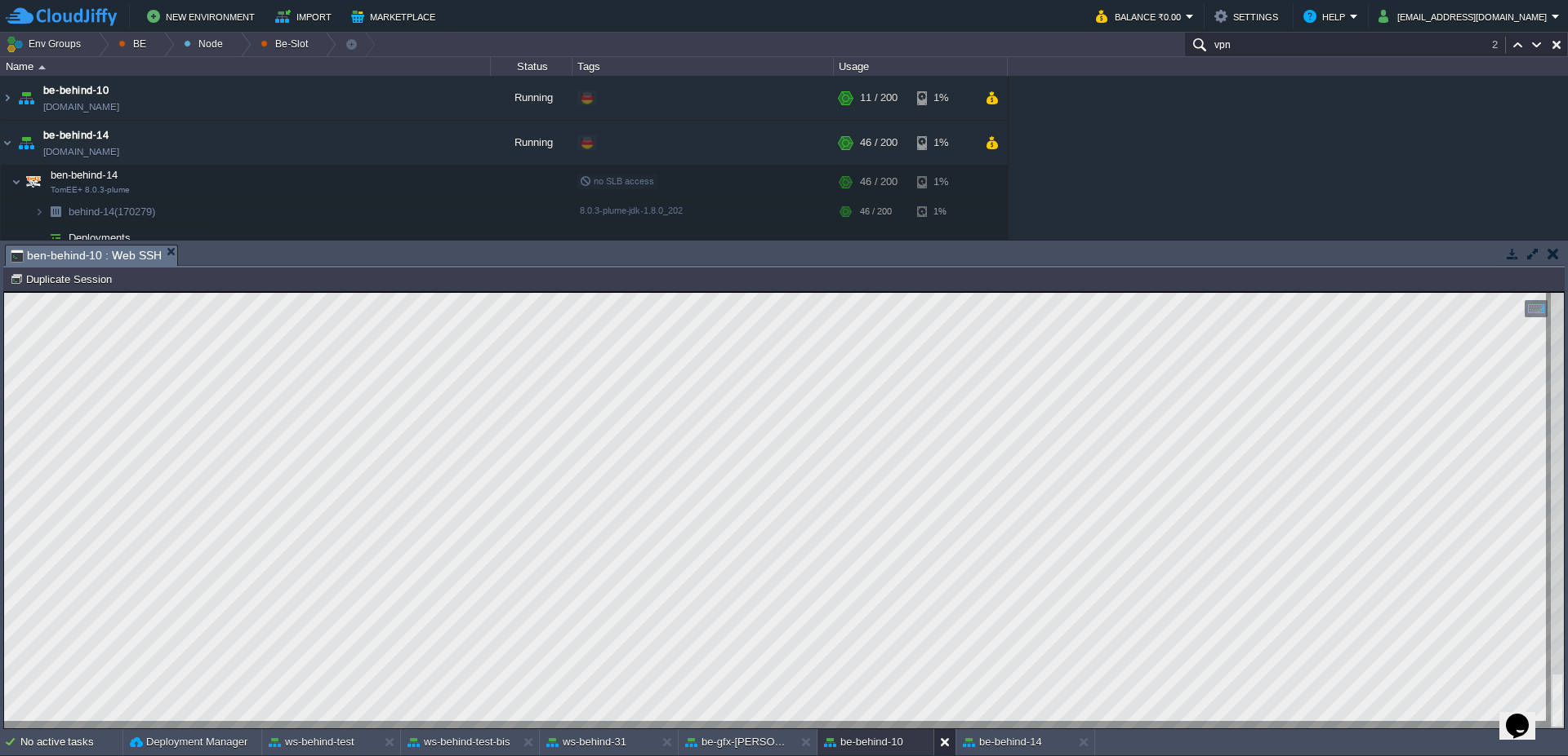
click at [948, 743] on button at bounding box center [948, 743] width 17 height 17
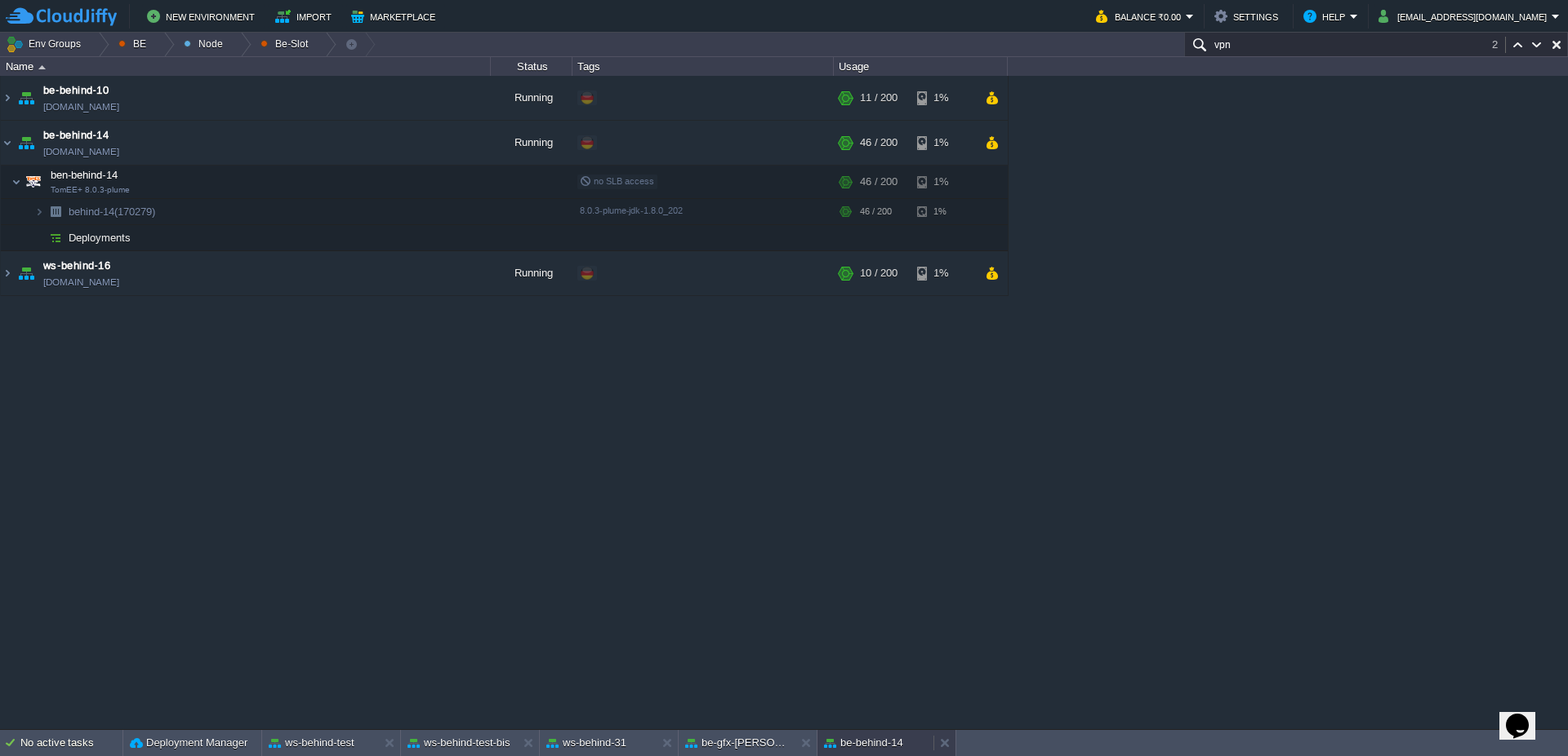
click at [895, 745] on button "be-behind-14" at bounding box center [863, 743] width 79 height 17
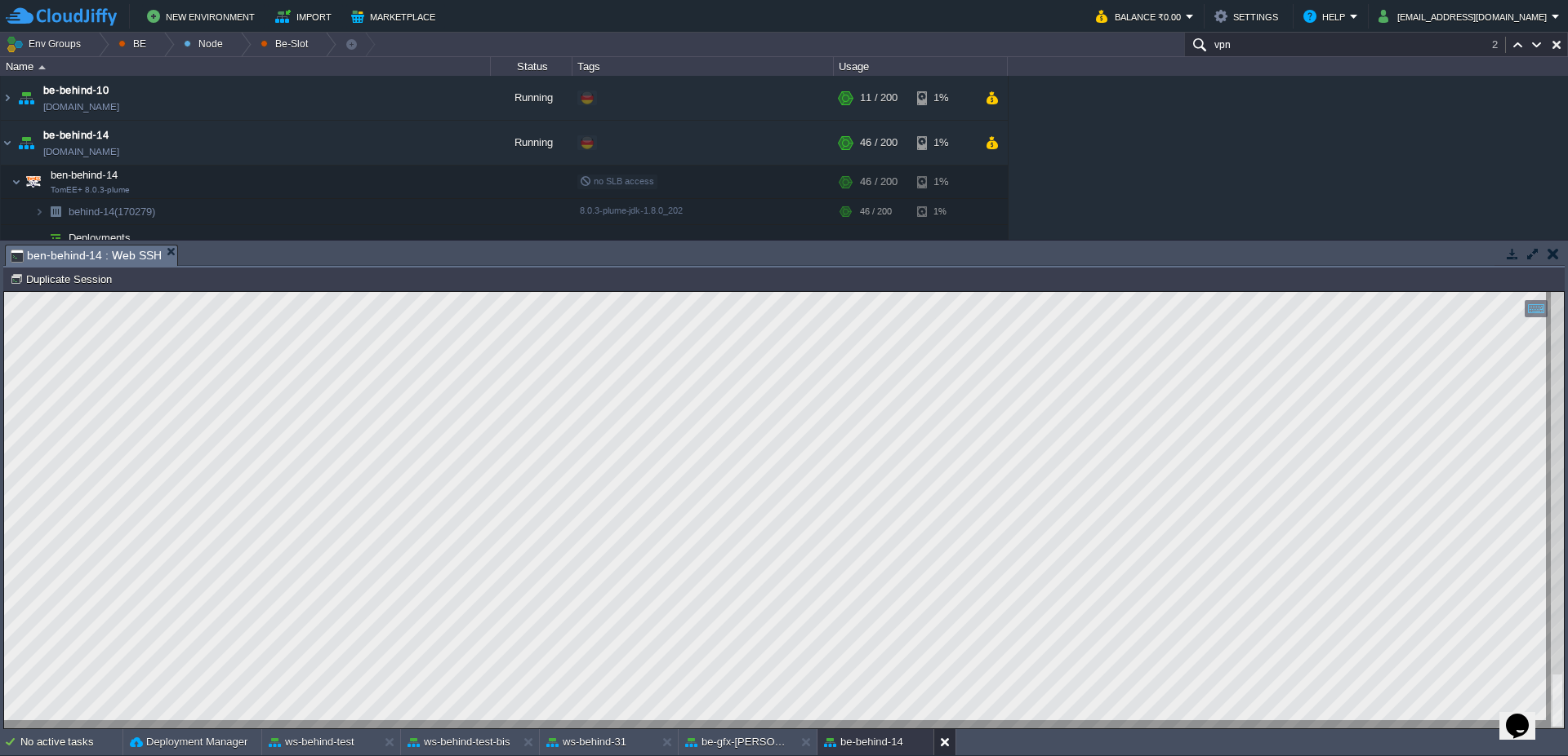
click at [948, 742] on button at bounding box center [948, 743] width 17 height 17
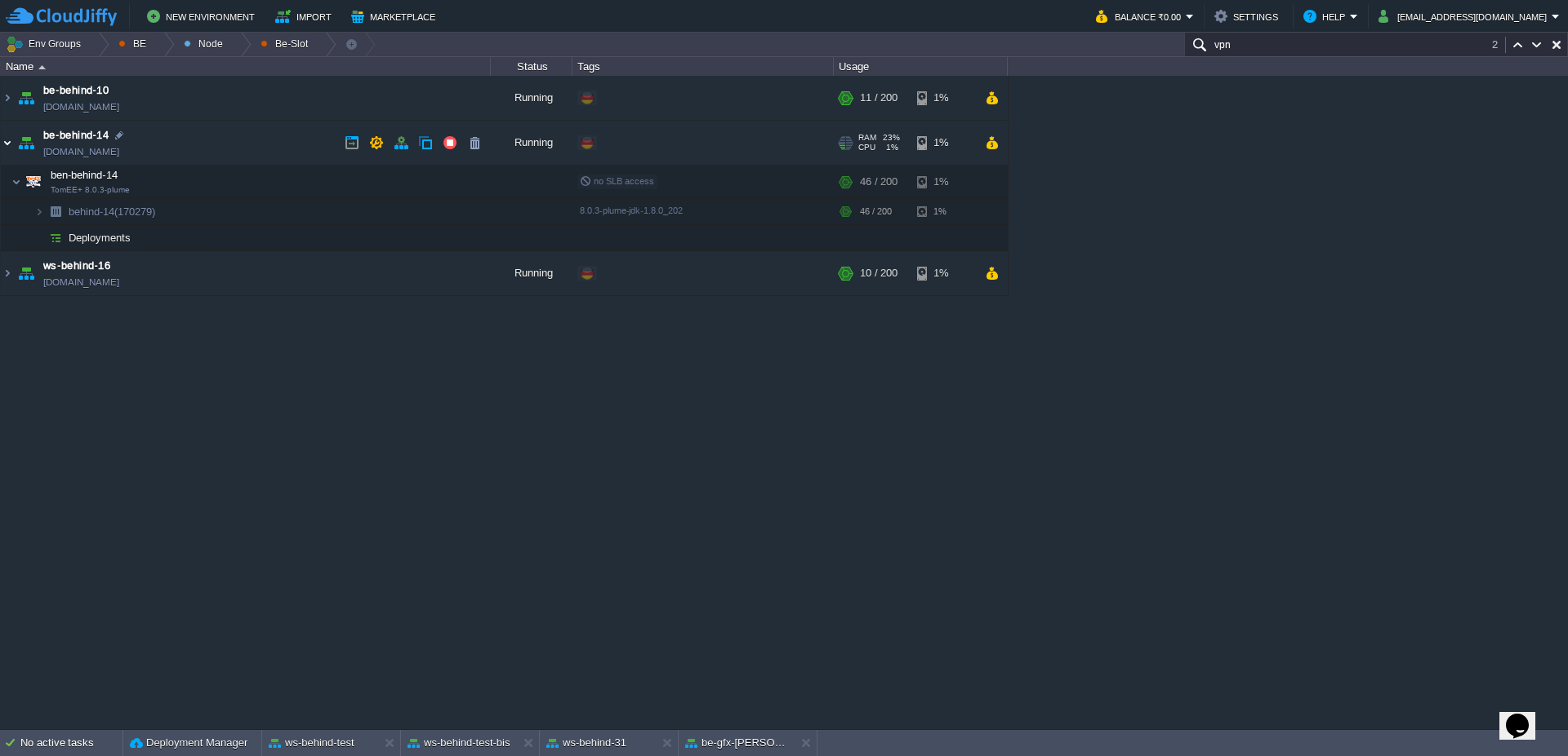
click at [6, 140] on img at bounding box center [8, 143] width 13 height 44
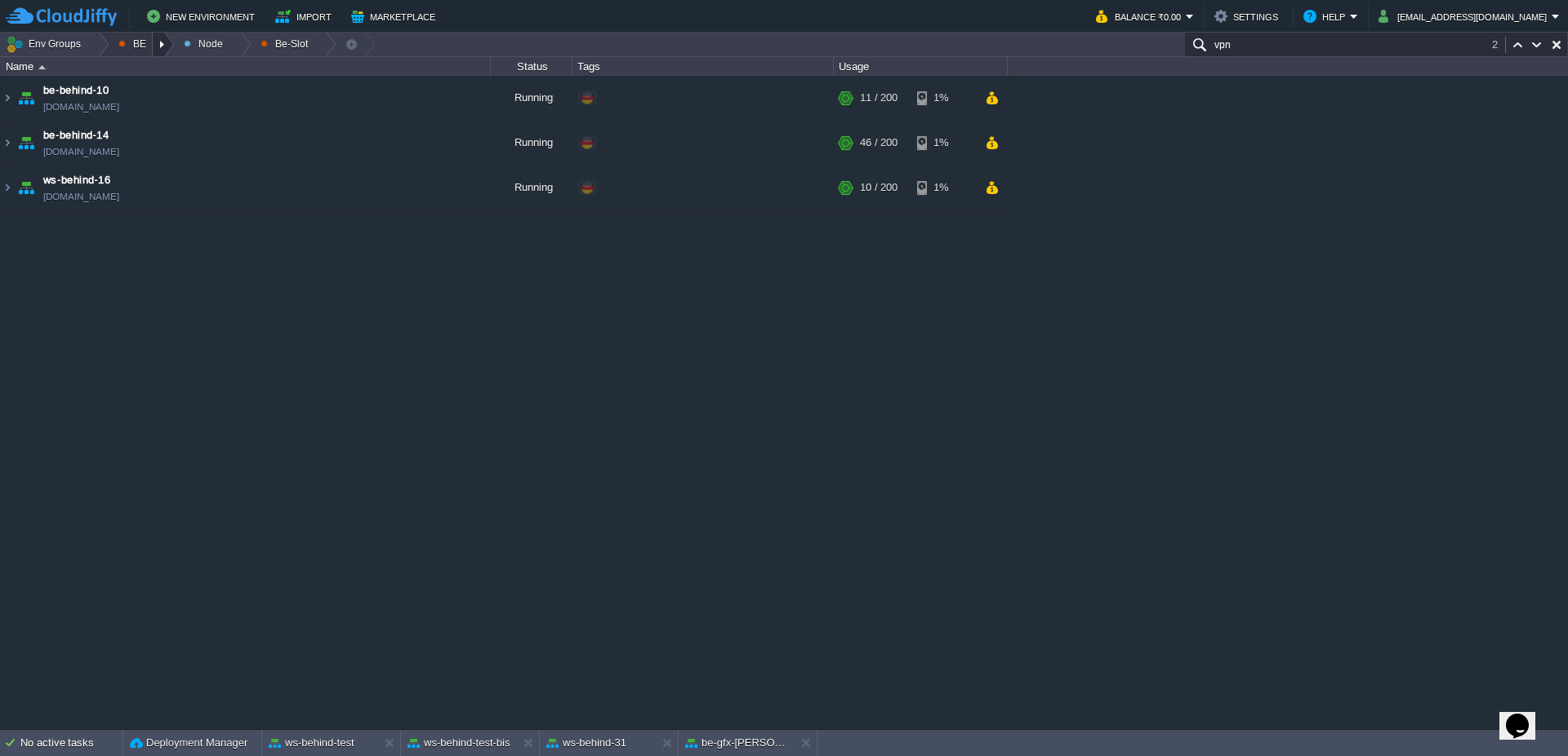
click at [159, 53] on div at bounding box center [163, 44] width 22 height 23
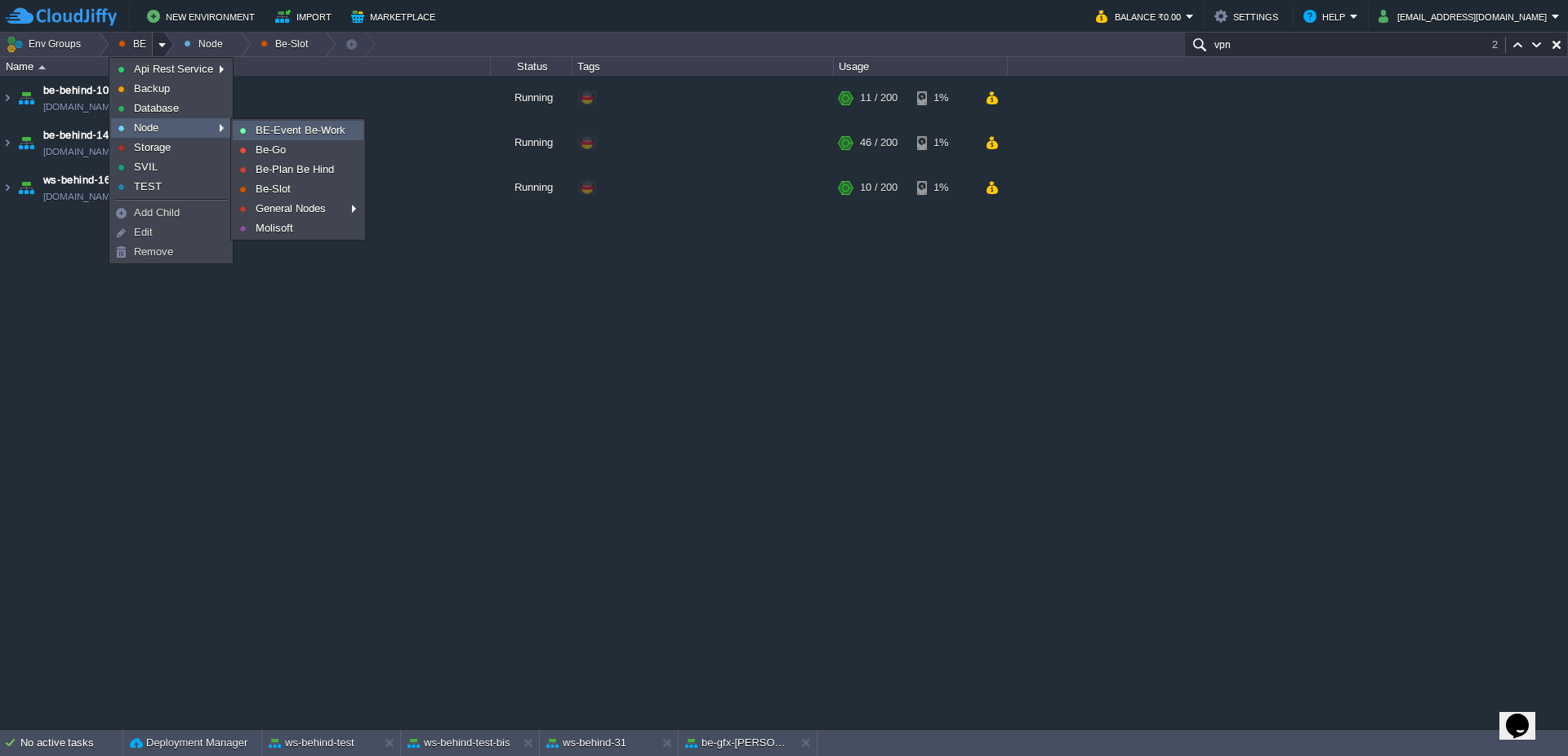
click at [325, 137] on link "BE-Event Be-Work" at bounding box center [298, 131] width 129 height 18
